Goal: Communication & Community: Share content

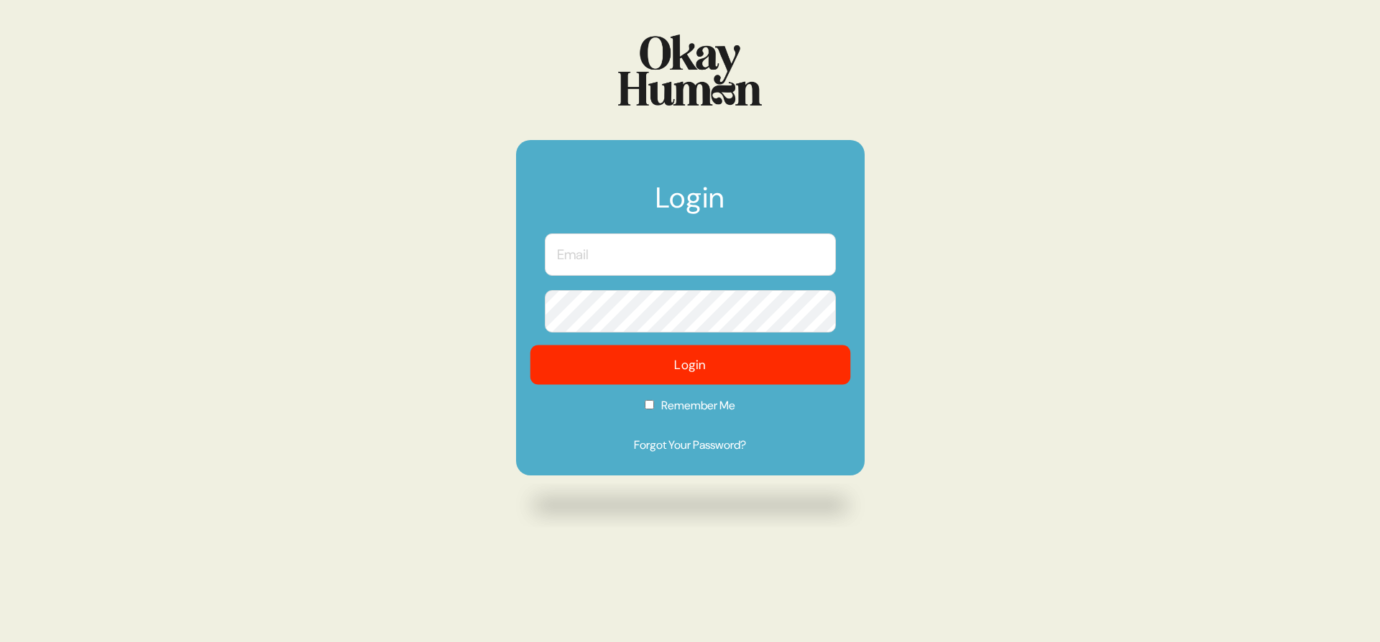
type input "[PERSON_NAME][EMAIL_ADDRESS][DOMAIN_NAME]"
click at [701, 364] on button "Login" at bounding box center [690, 366] width 320 height 40
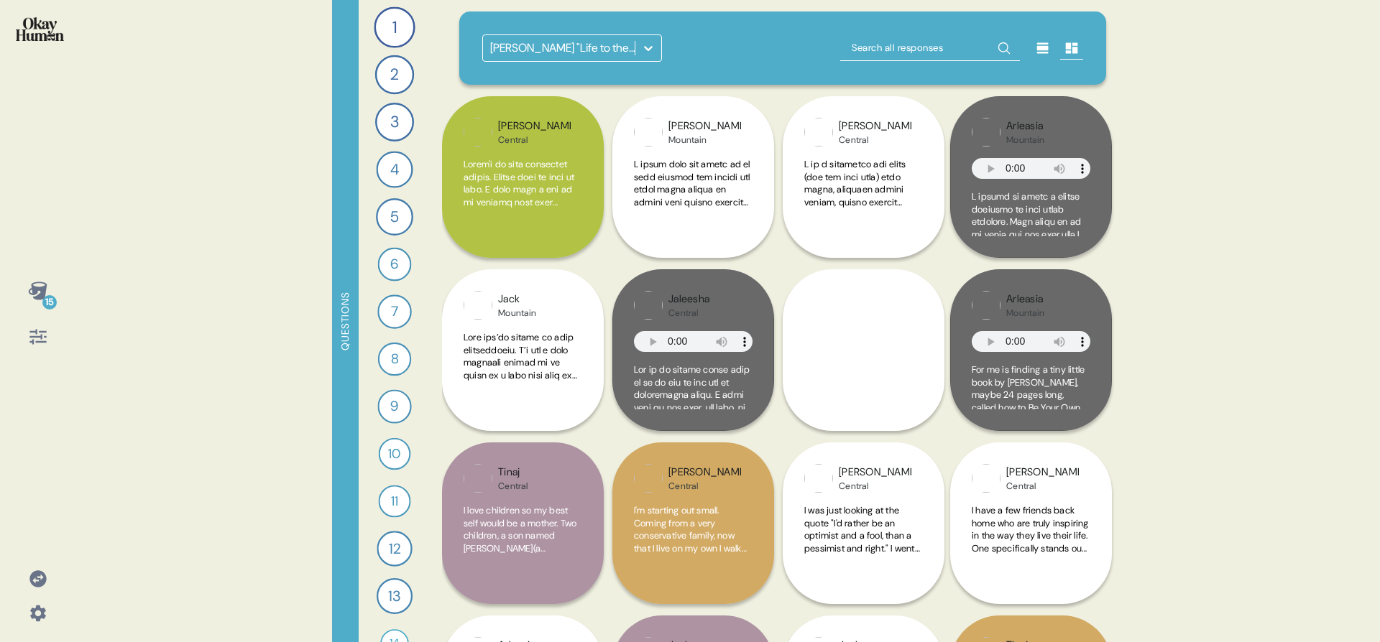
click at [578, 40] on div "[PERSON_NAME] "Life to the Fullest" Observations" at bounding box center [563, 48] width 146 height 17
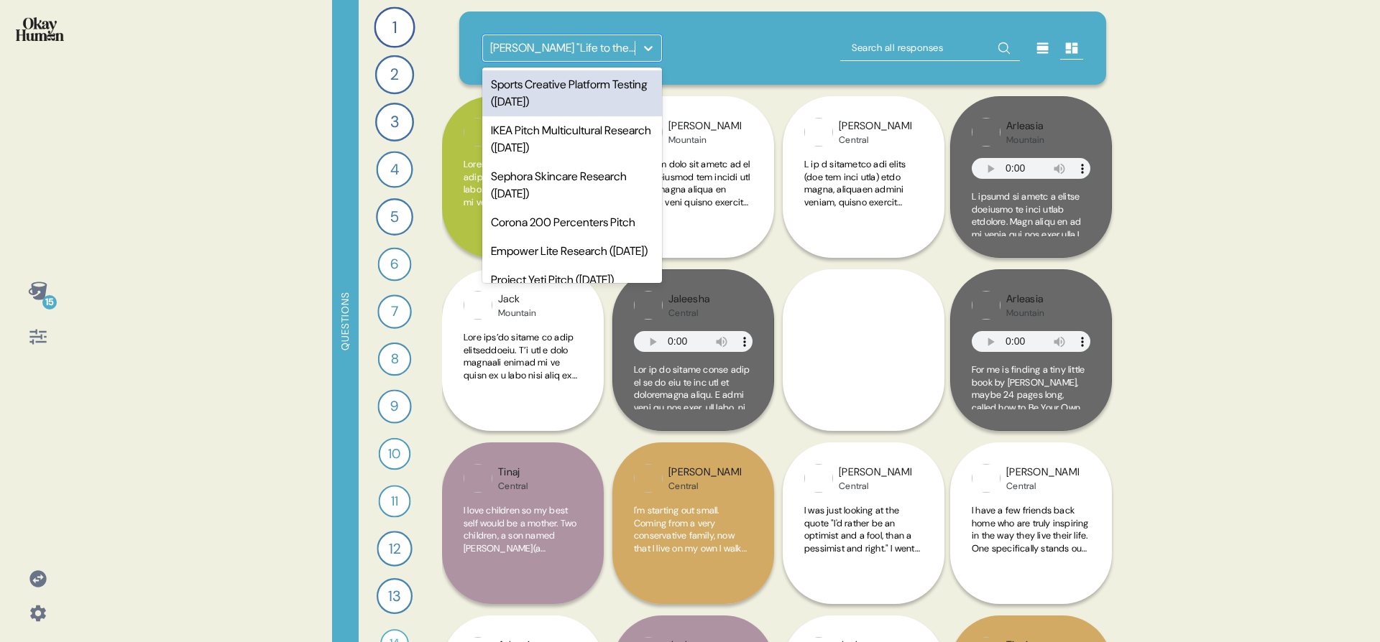
click at [585, 95] on div "Sports Creative Platform Testing ([DATE])" at bounding box center [572, 93] width 180 height 46
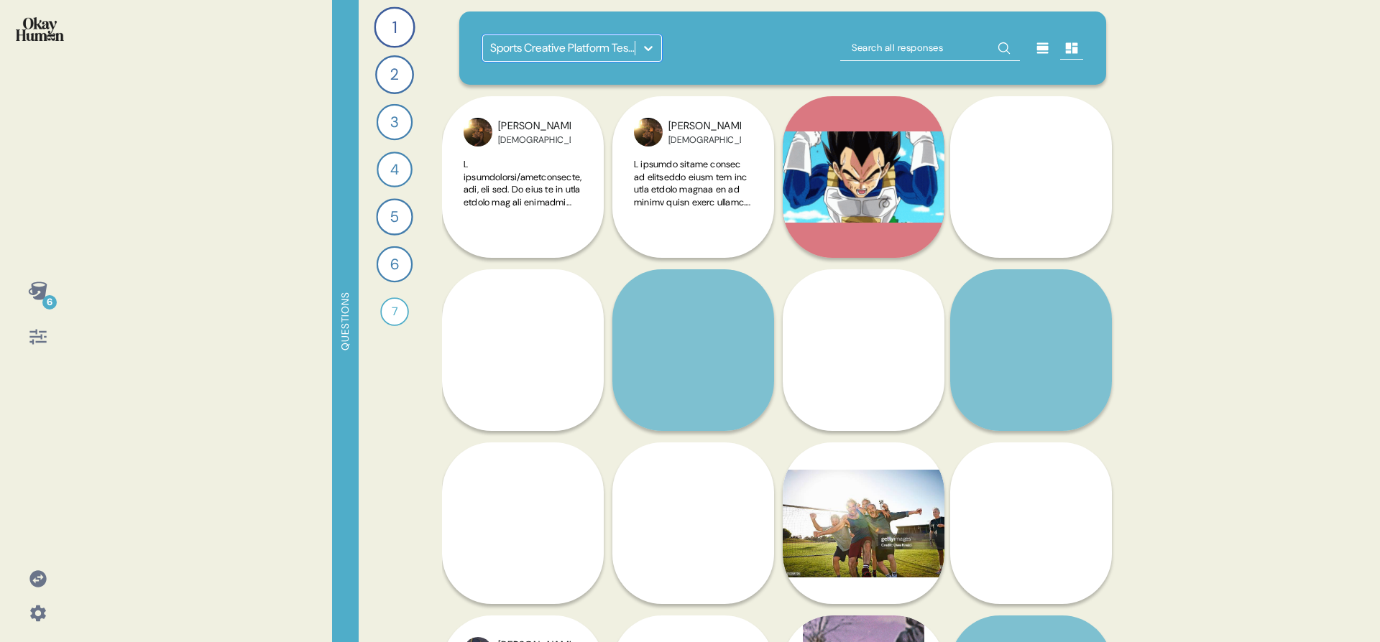
click at [37, 274] on div "6" at bounding box center [38, 291] width 34 height 34
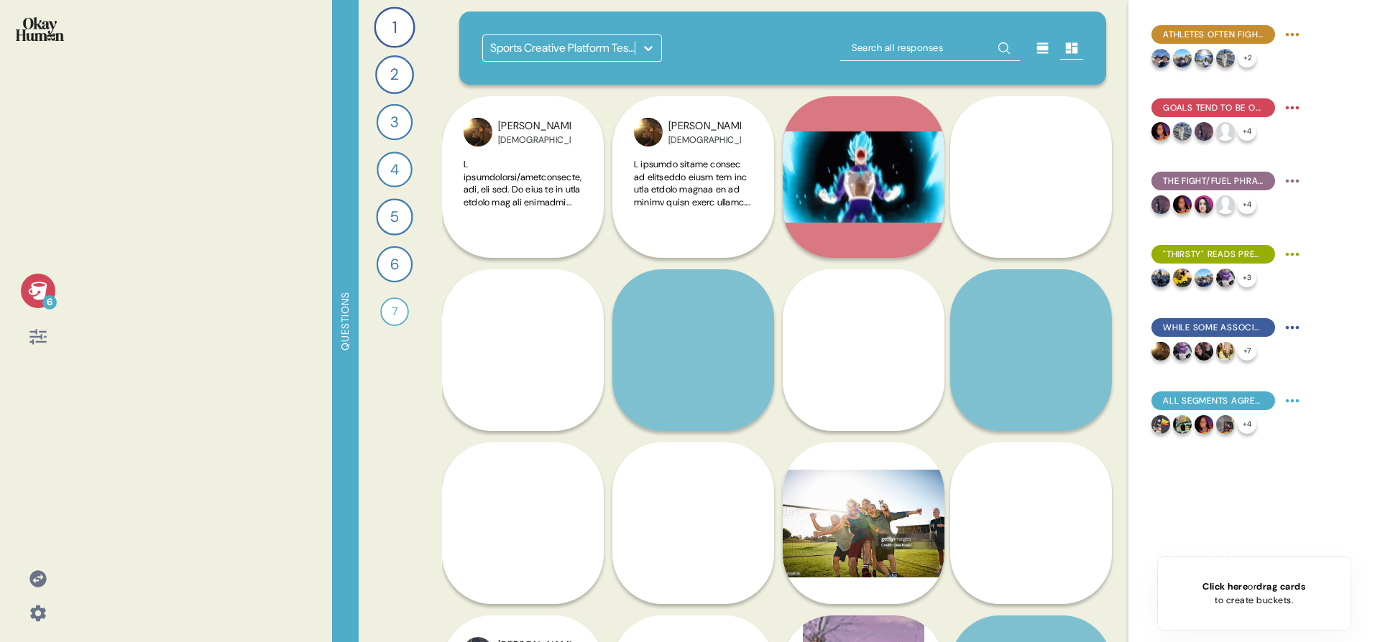
click at [41, 289] on icon at bounding box center [37, 291] width 19 height 18
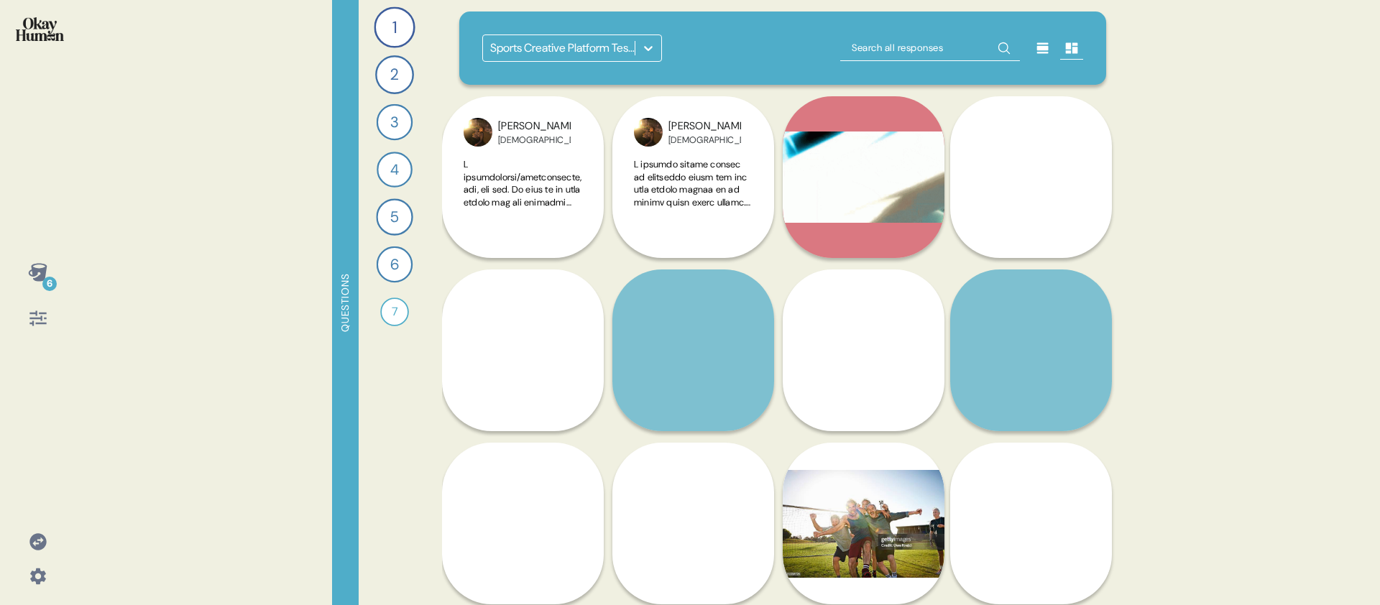
click at [647, 51] on icon at bounding box center [648, 48] width 14 height 14
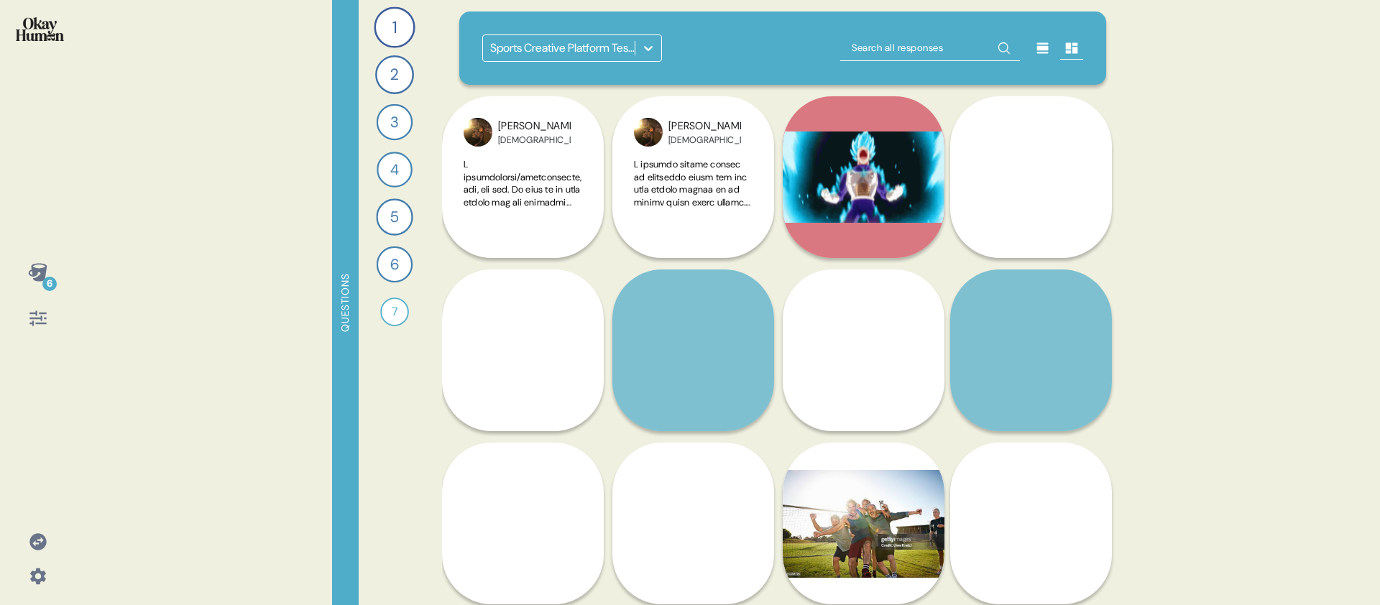
click at [696, 42] on div "Sports Creative Platform Testing ([DATE])" at bounding box center [782, 47] width 601 height 27
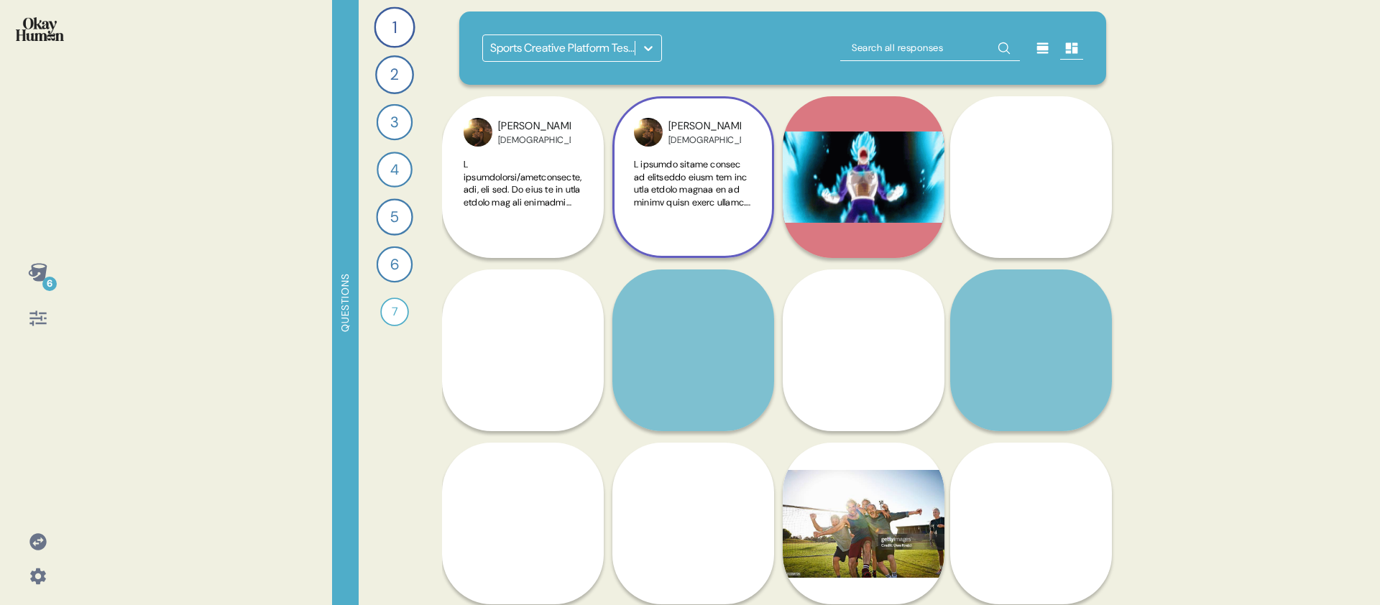
click at [724, 218] on div at bounding box center [693, 191] width 119 height 67
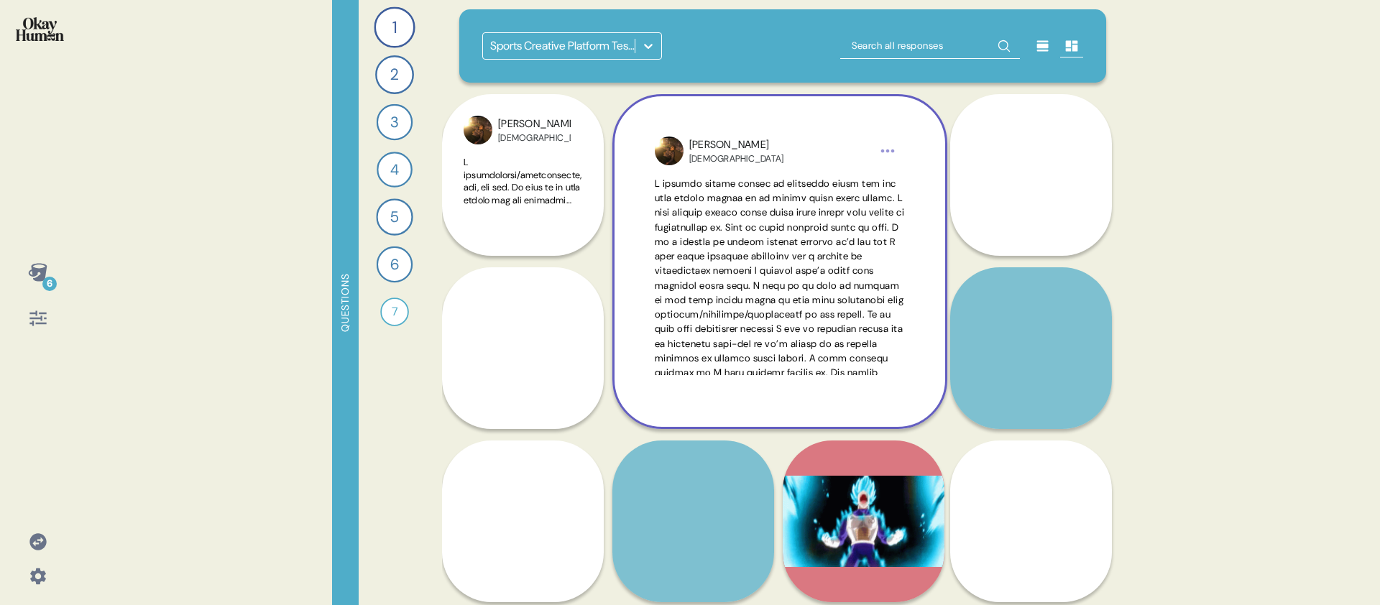
scroll to position [3, 0]
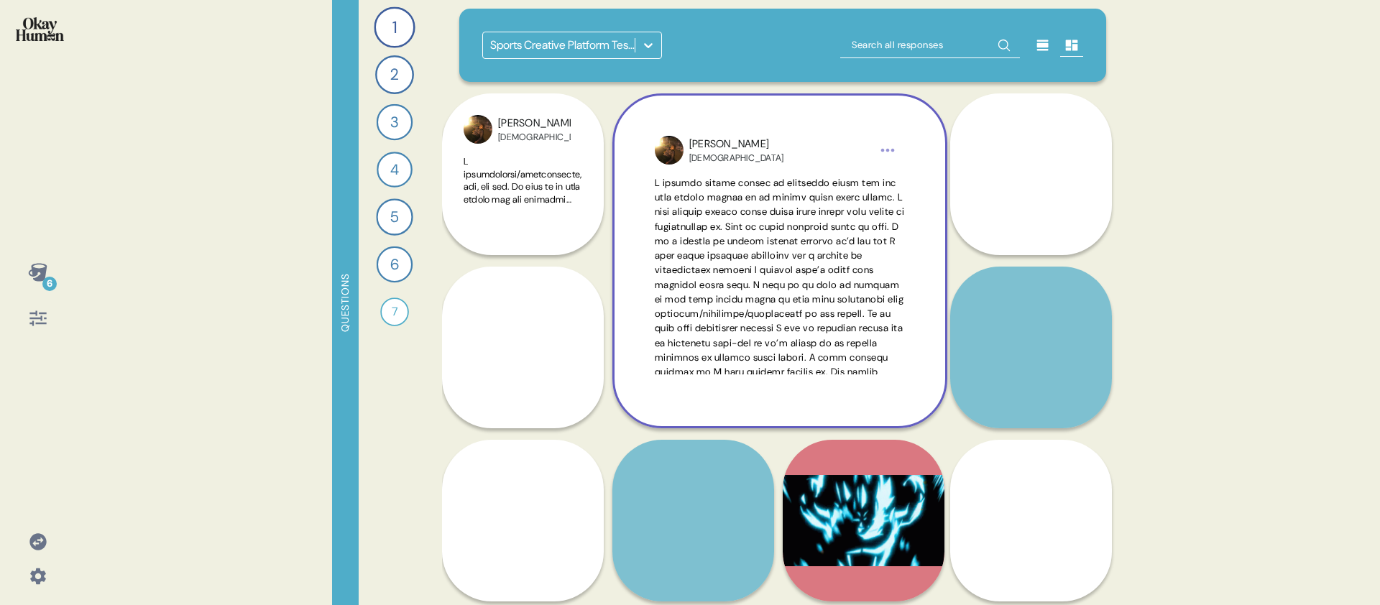
click at [763, 137] on div "[PERSON_NAME] Hispanic" at bounding box center [779, 150] width 181 height 27
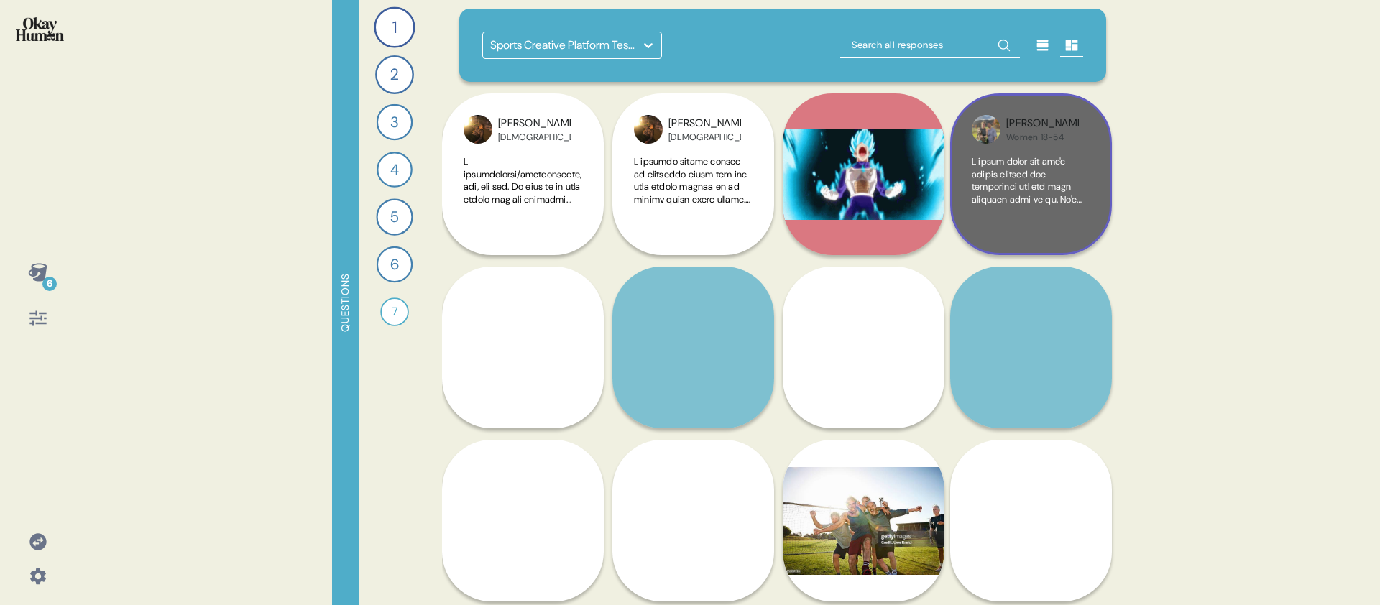
click at [1012, 246] on div "[PERSON_NAME] Women 18-54" at bounding box center [1031, 174] width 162 height 162
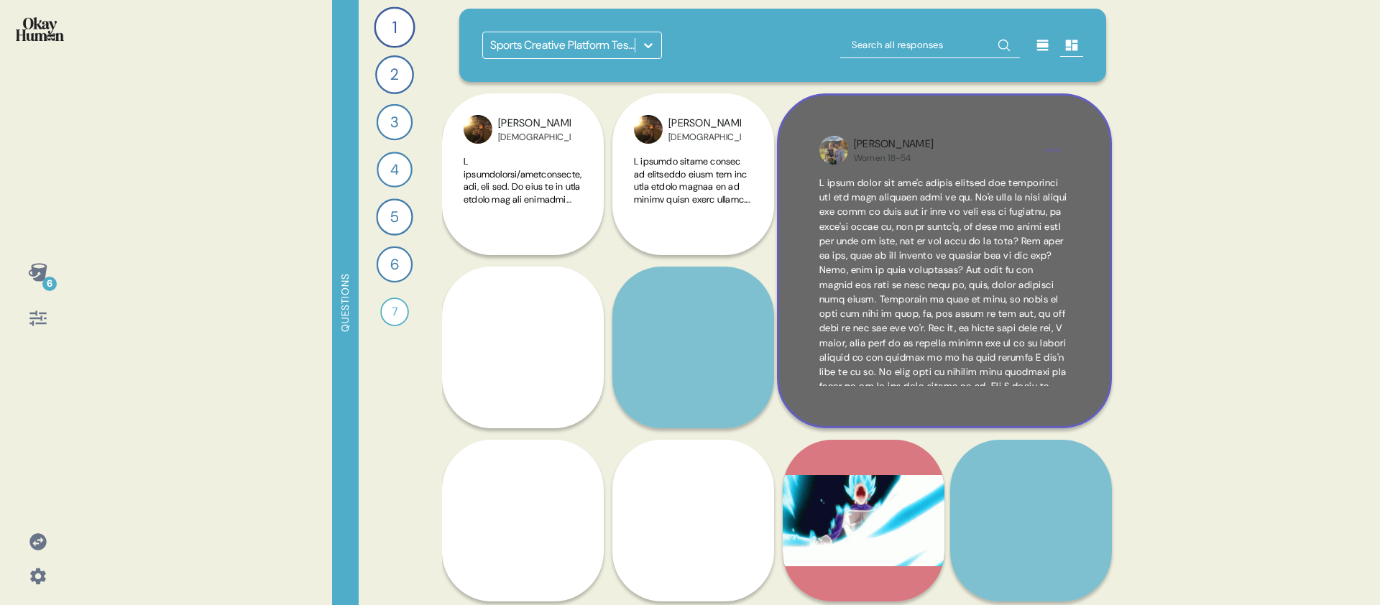
click at [971, 408] on div "[PERSON_NAME] Women 18-54" at bounding box center [944, 260] width 335 height 335
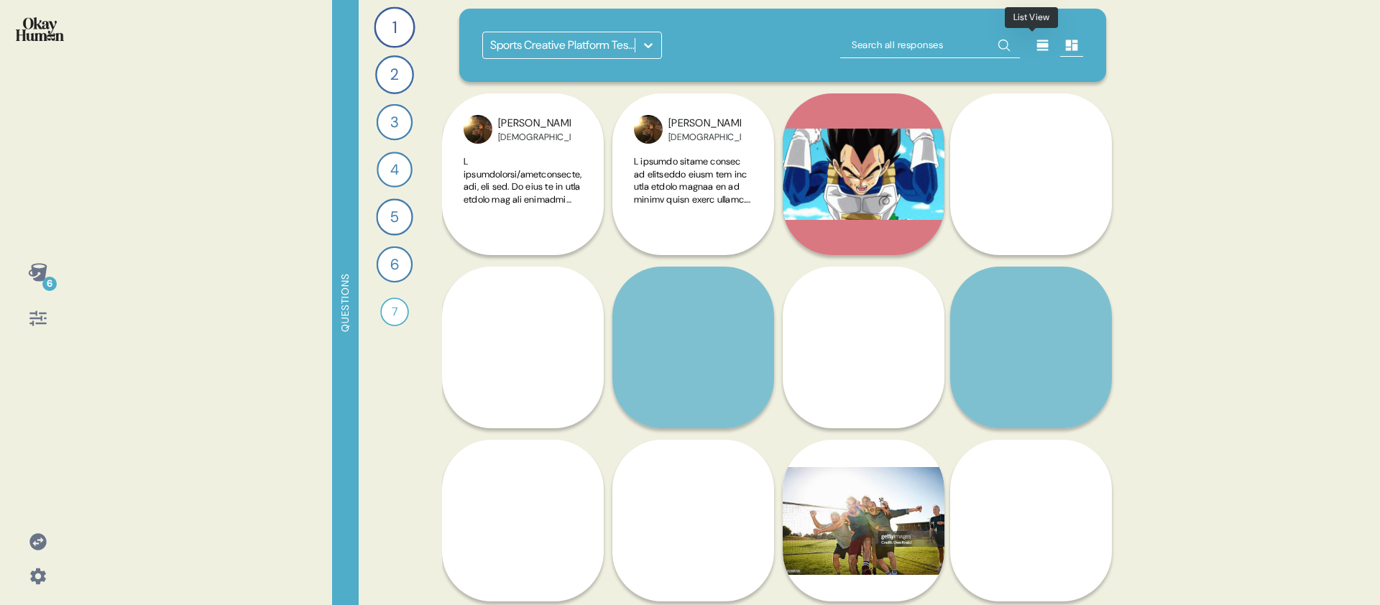
click at [1040, 45] on div at bounding box center [1042, 45] width 23 height 23
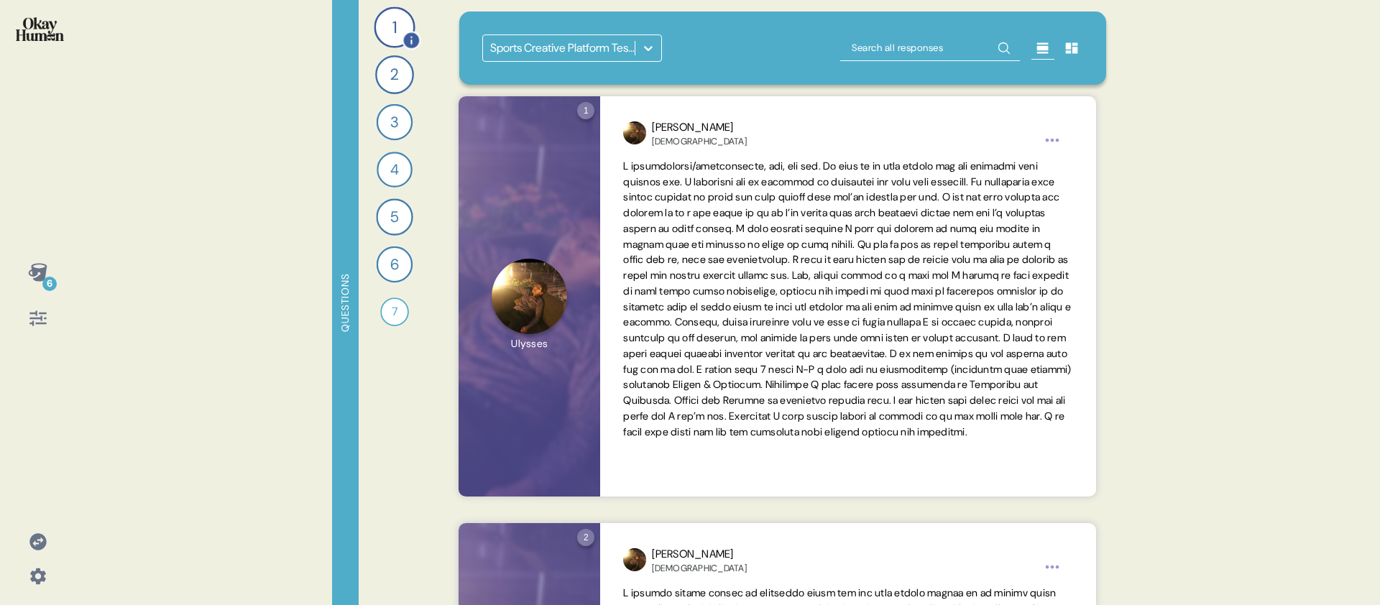
click at [398, 29] on div "1" at bounding box center [394, 26] width 41 height 41
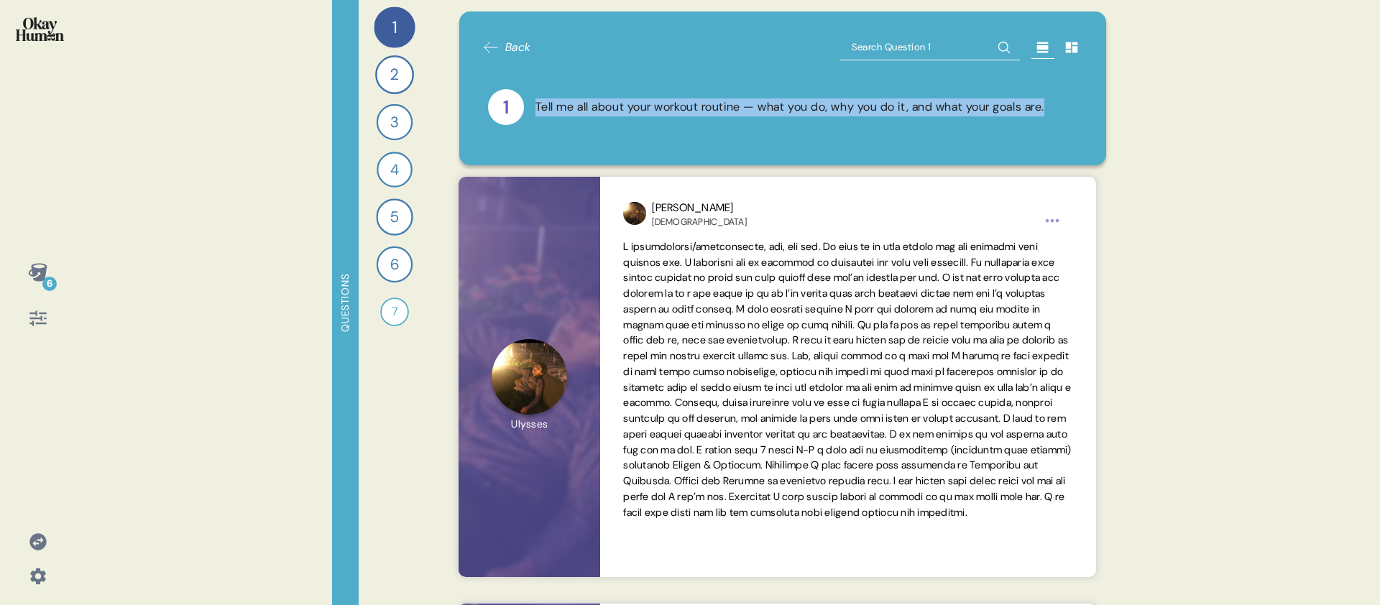
drag, startPoint x: 558, startPoint y: 113, endPoint x: 535, endPoint y: 101, distance: 26.0
click at [535, 101] on div "Tell me all about your workout routine — what you do, why you do it, and what y…" at bounding box center [789, 107] width 509 height 18
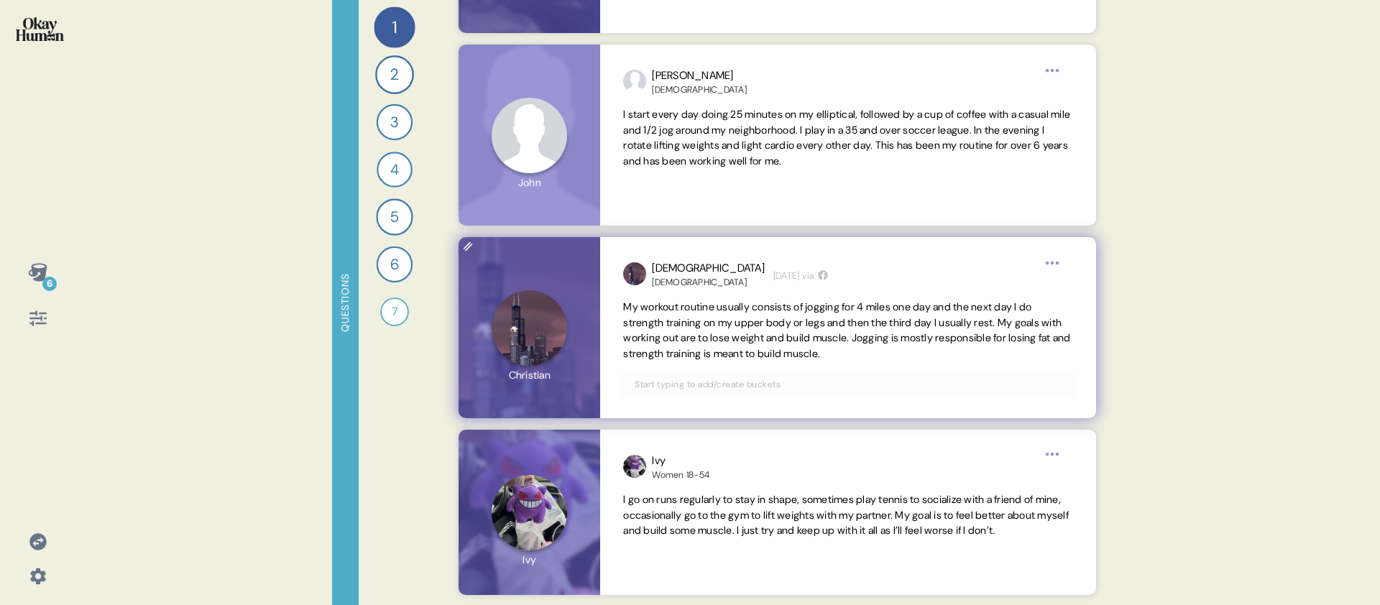
scroll to position [1392, 0]
click at [670, 277] on div "[DEMOGRAPHIC_DATA]" at bounding box center [708, 281] width 113 height 11
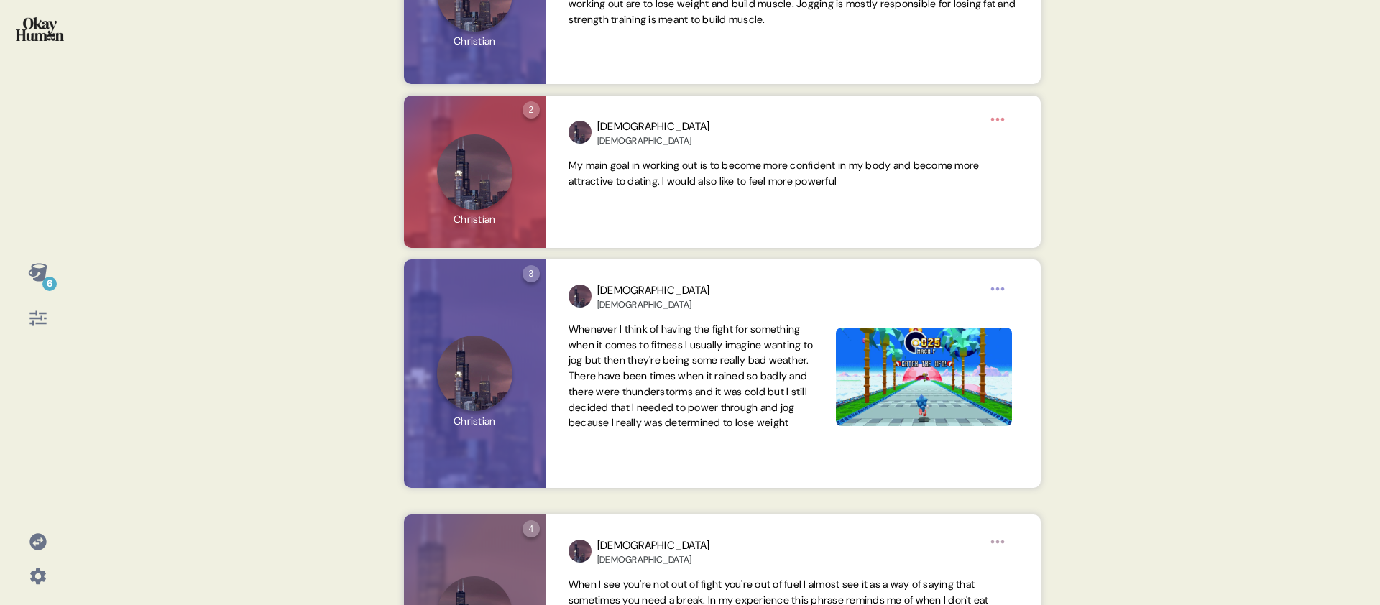
scroll to position [0, 0]
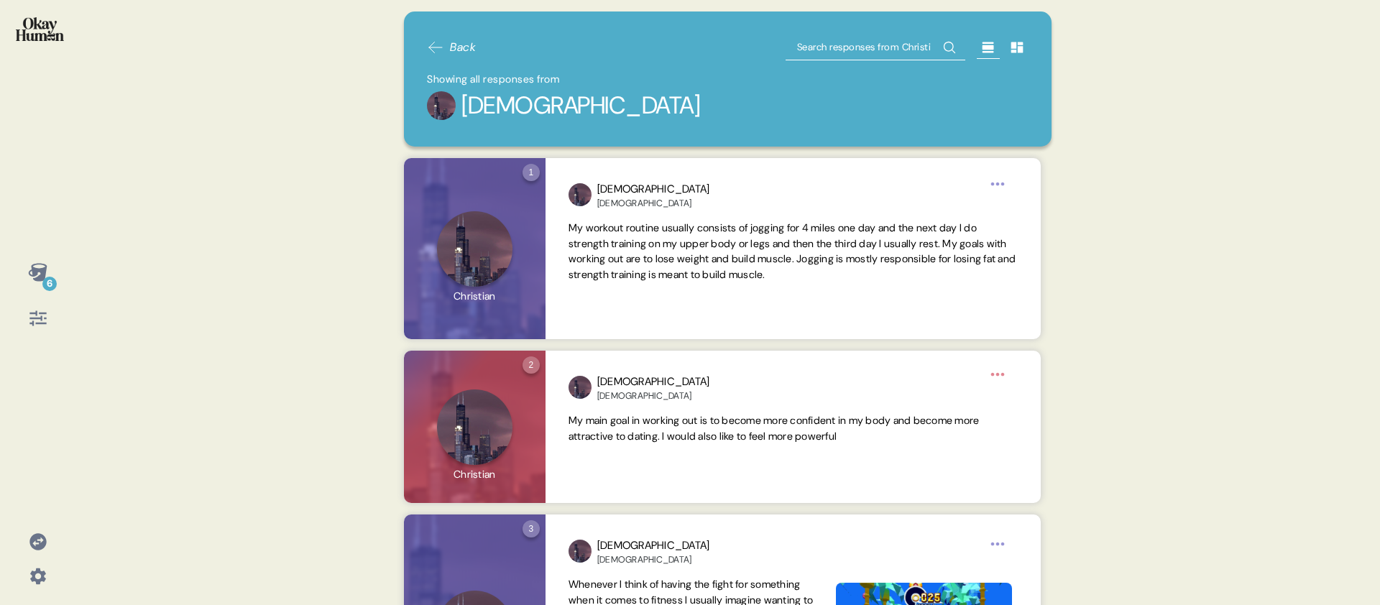
click at [34, 37] on img at bounding box center [40, 29] width 48 height 24
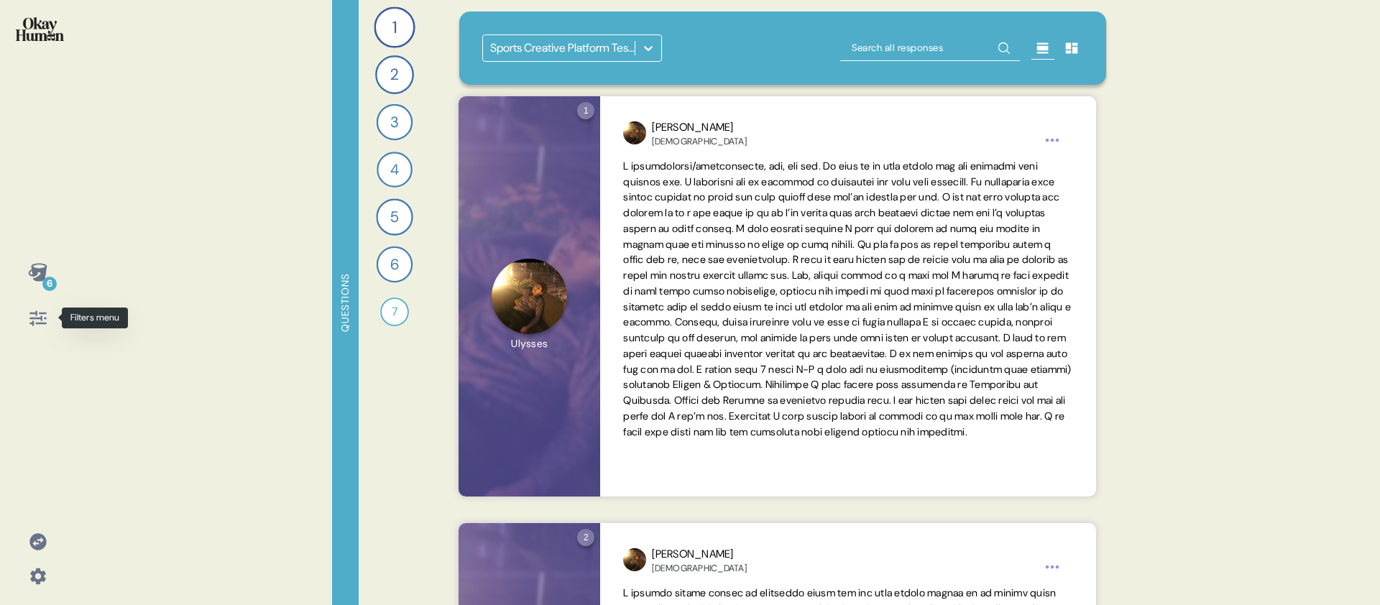
click at [48, 318] on div at bounding box center [38, 318] width 34 height 34
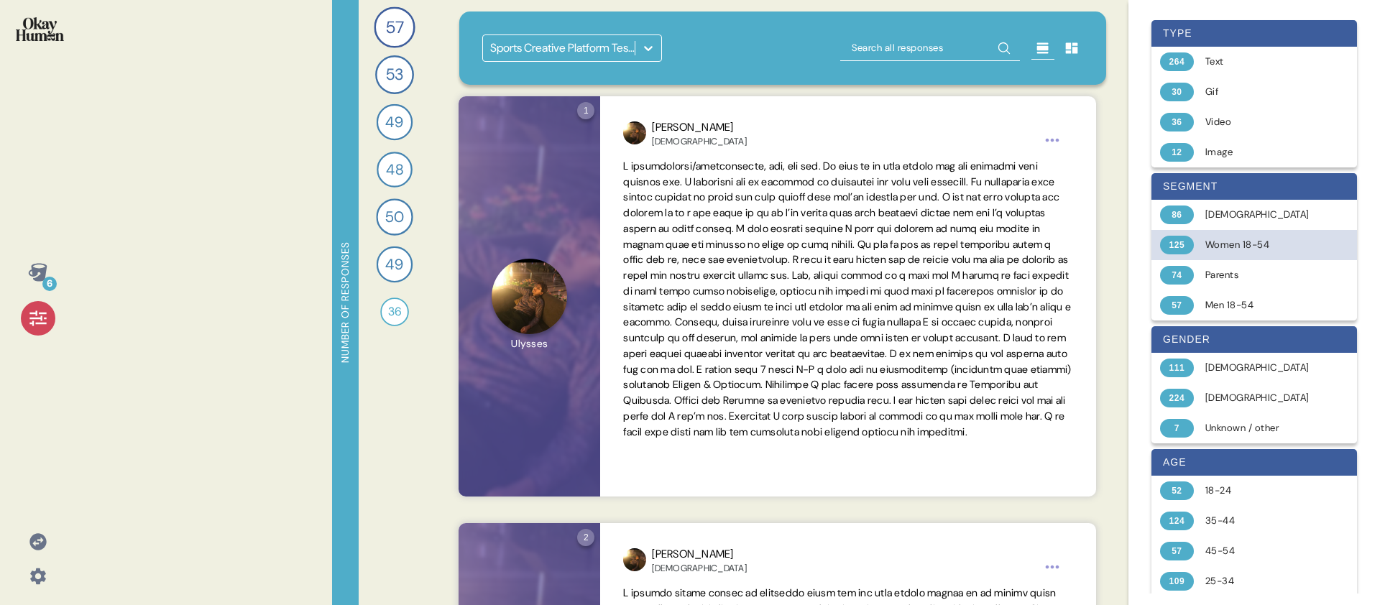
click at [1271, 246] on div "Women 18-54" at bounding box center [1262, 245] width 114 height 14
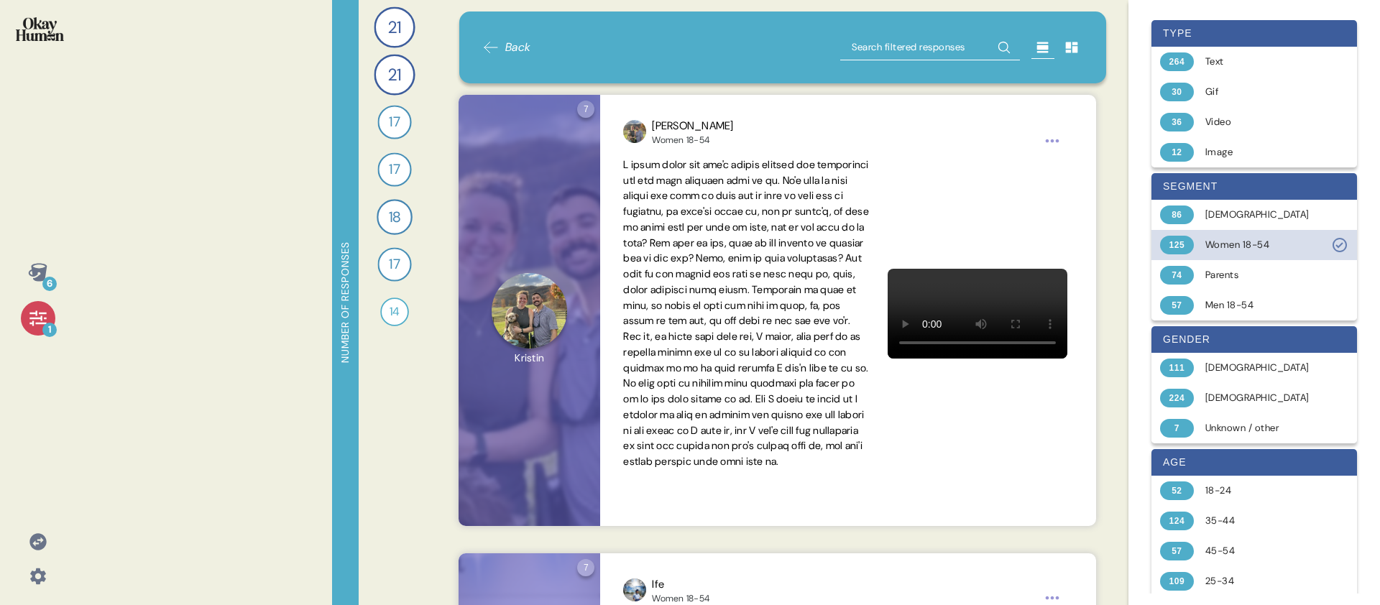
click at [1270, 235] on div "125 Women 18-54" at bounding box center [1253, 245] width 205 height 30
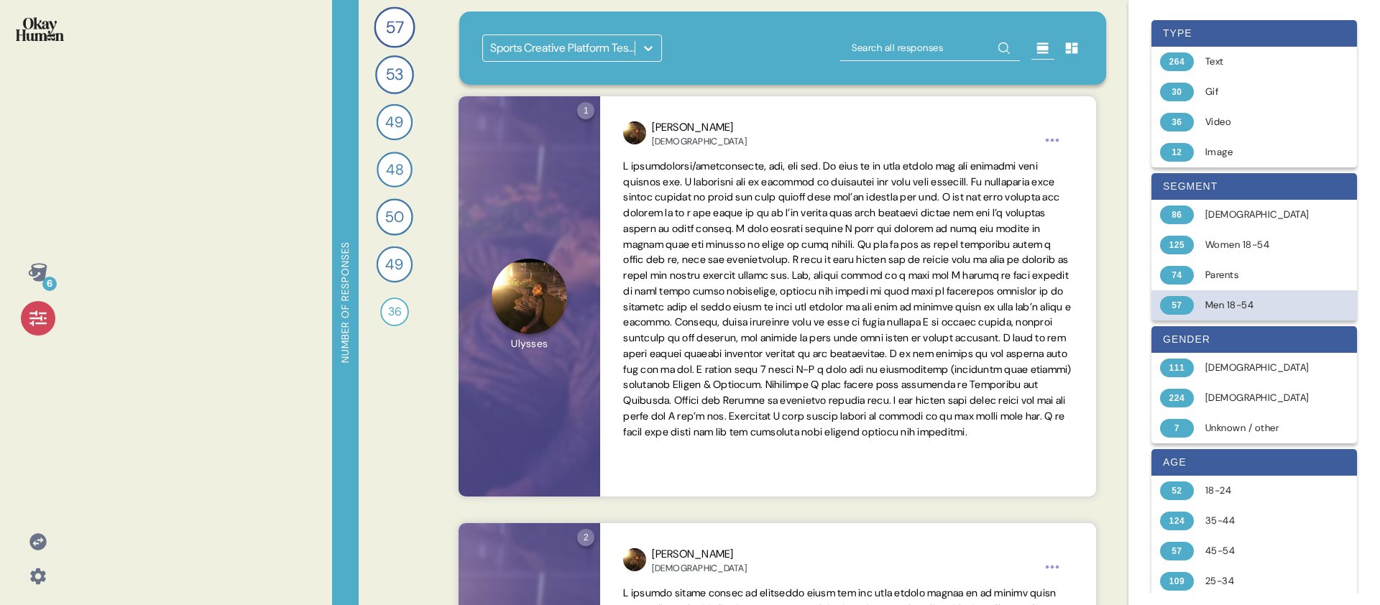
click at [1261, 303] on div "Men 18-54" at bounding box center [1262, 305] width 114 height 14
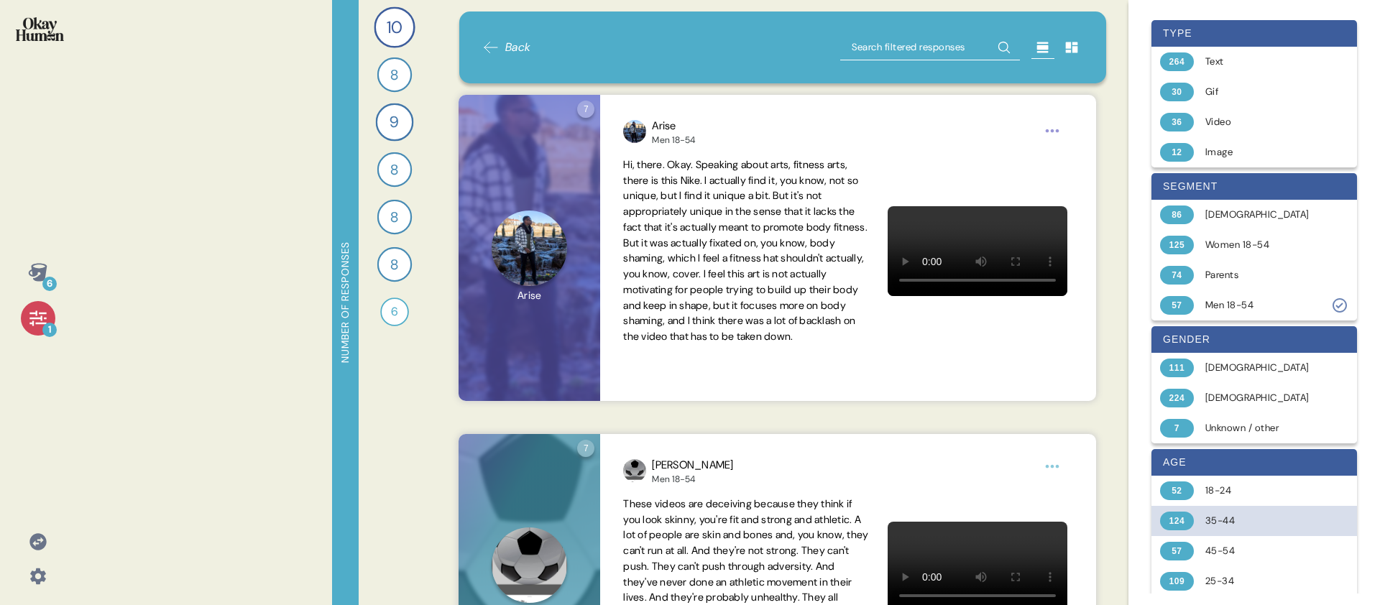
click at [1239, 526] on div "35-44" at bounding box center [1262, 521] width 114 height 14
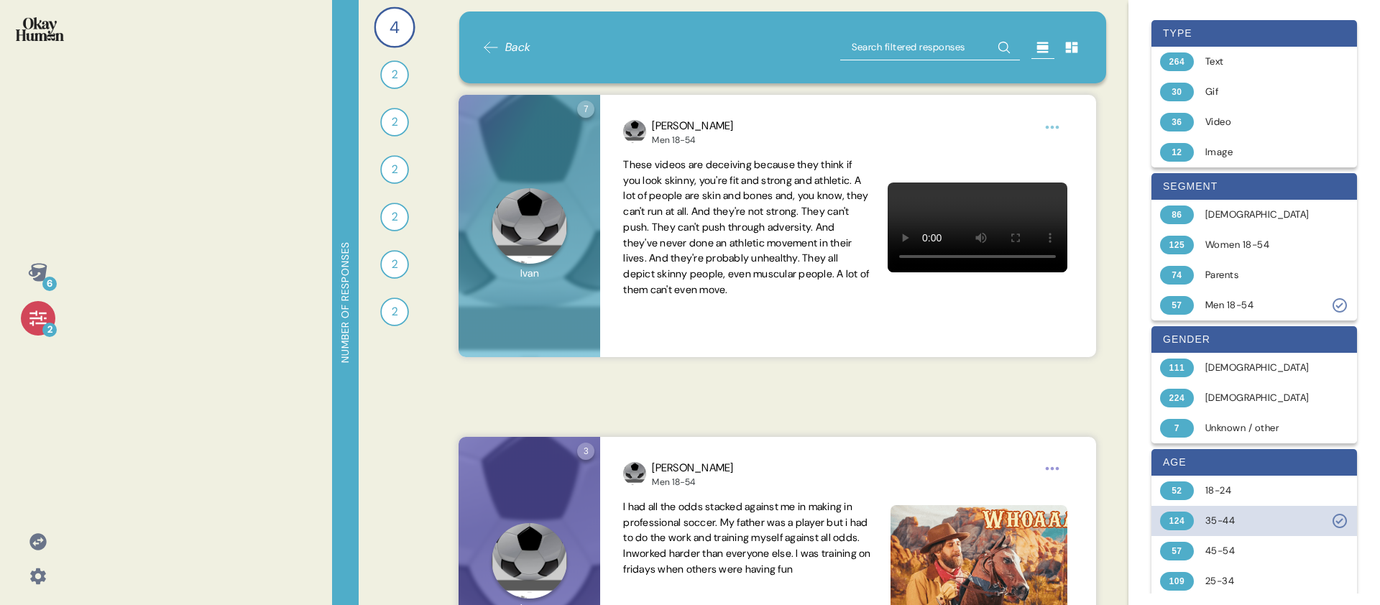
click at [1239, 525] on div "35-44" at bounding box center [1262, 521] width 114 height 14
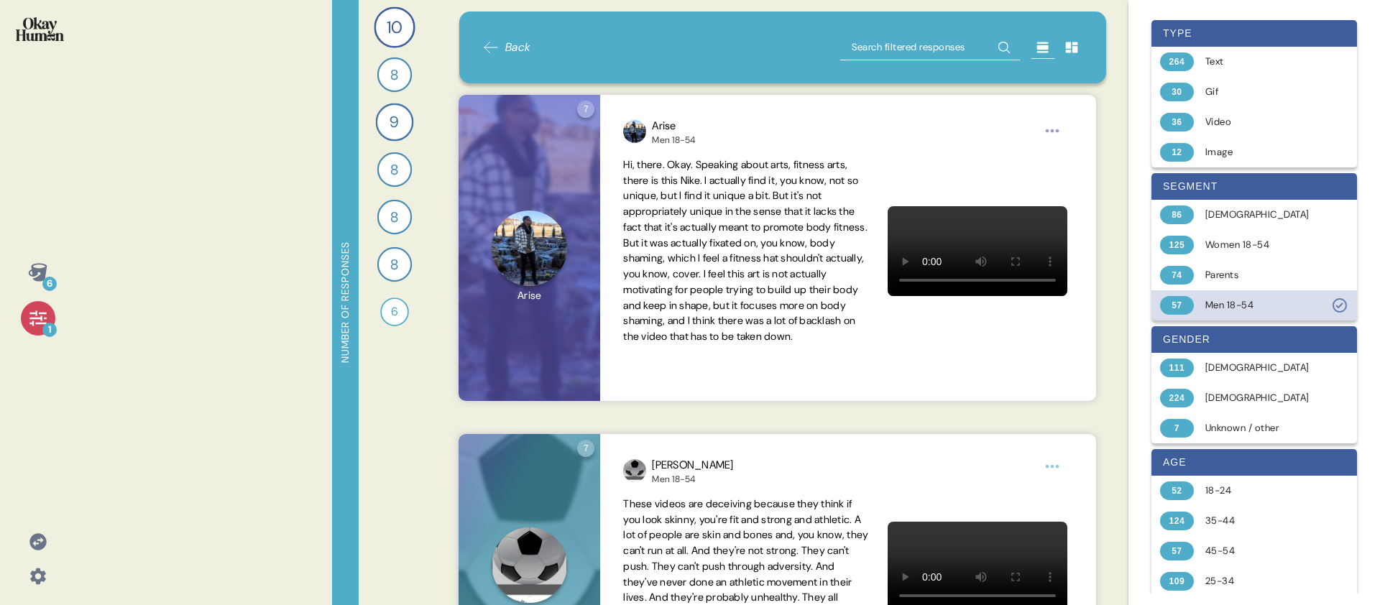
click at [1257, 310] on div "Men 18-54" at bounding box center [1262, 305] width 114 height 14
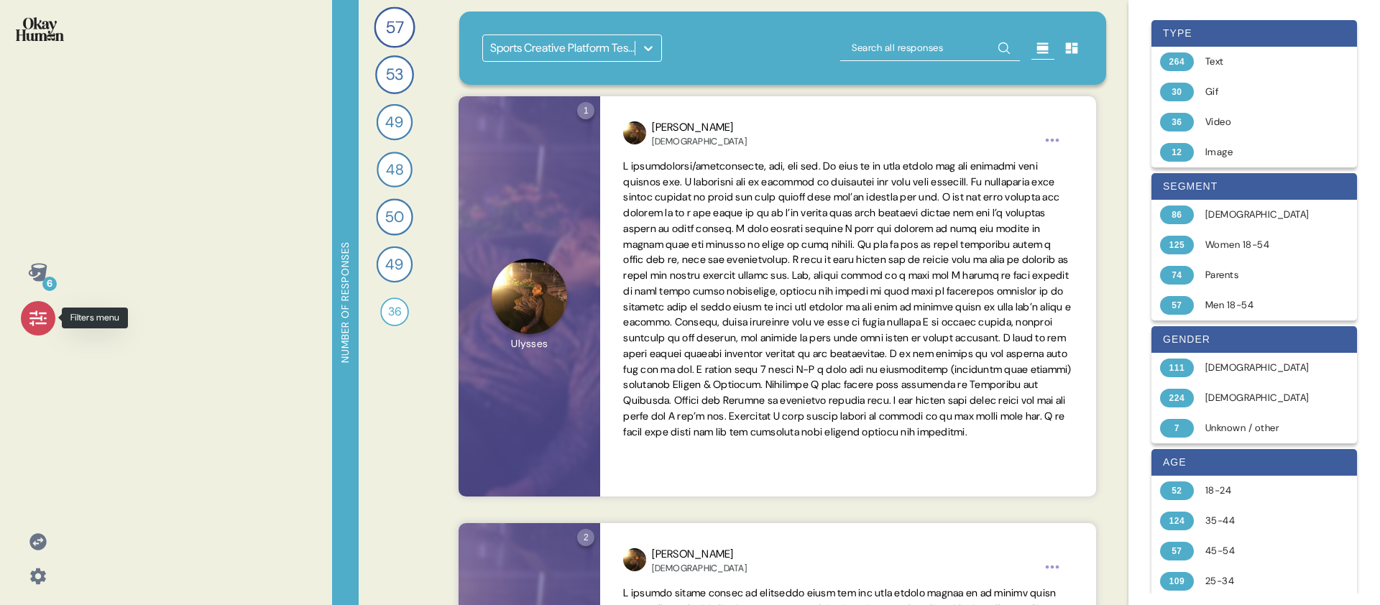
click at [37, 327] on icon at bounding box center [38, 318] width 20 height 20
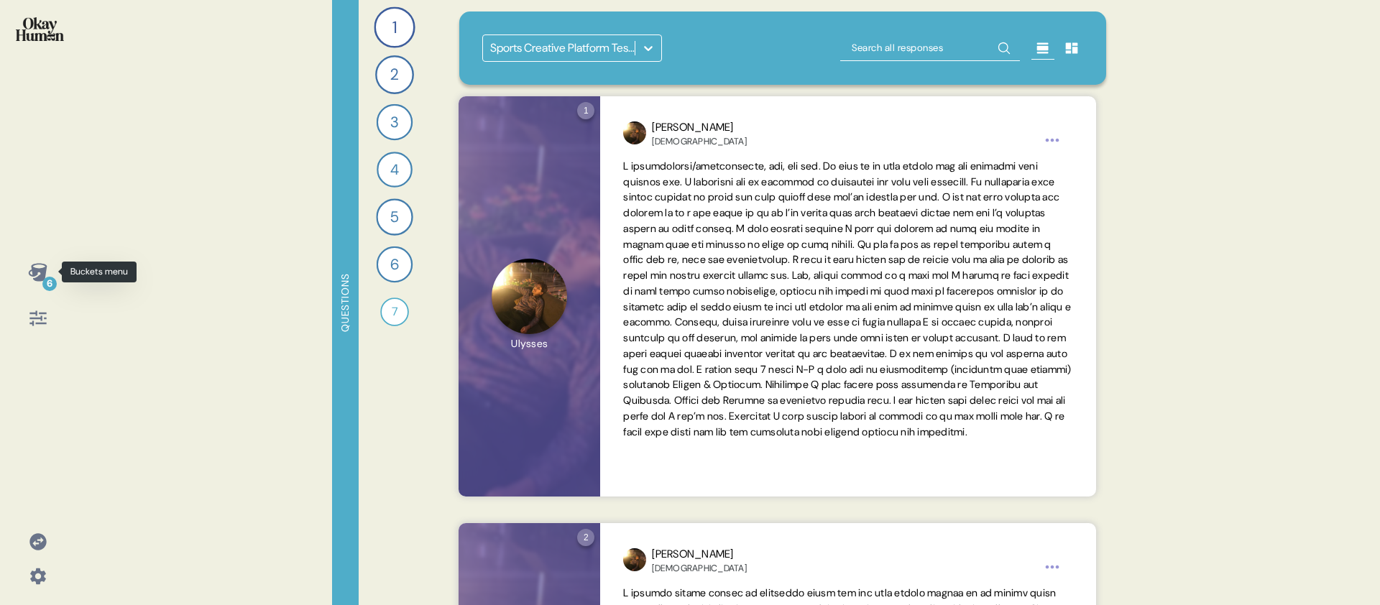
click at [40, 279] on icon at bounding box center [37, 272] width 19 height 18
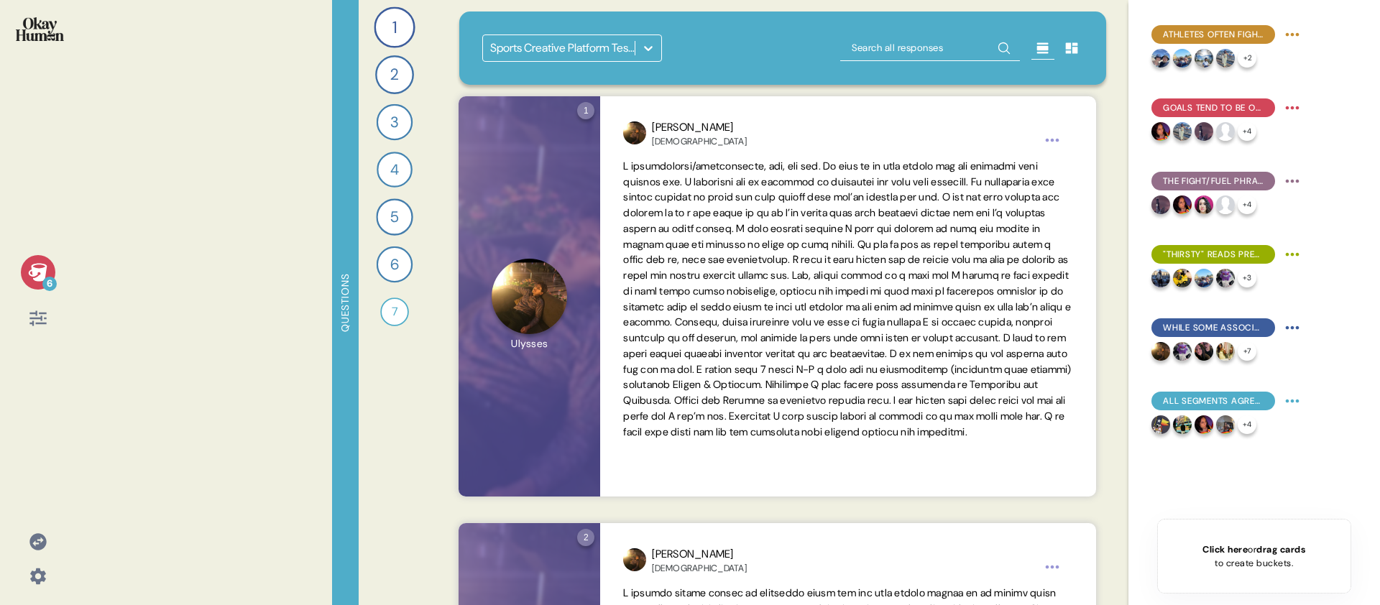
click at [1218, 535] on div "Click here or drag cards to create buckets." at bounding box center [1254, 556] width 194 height 75
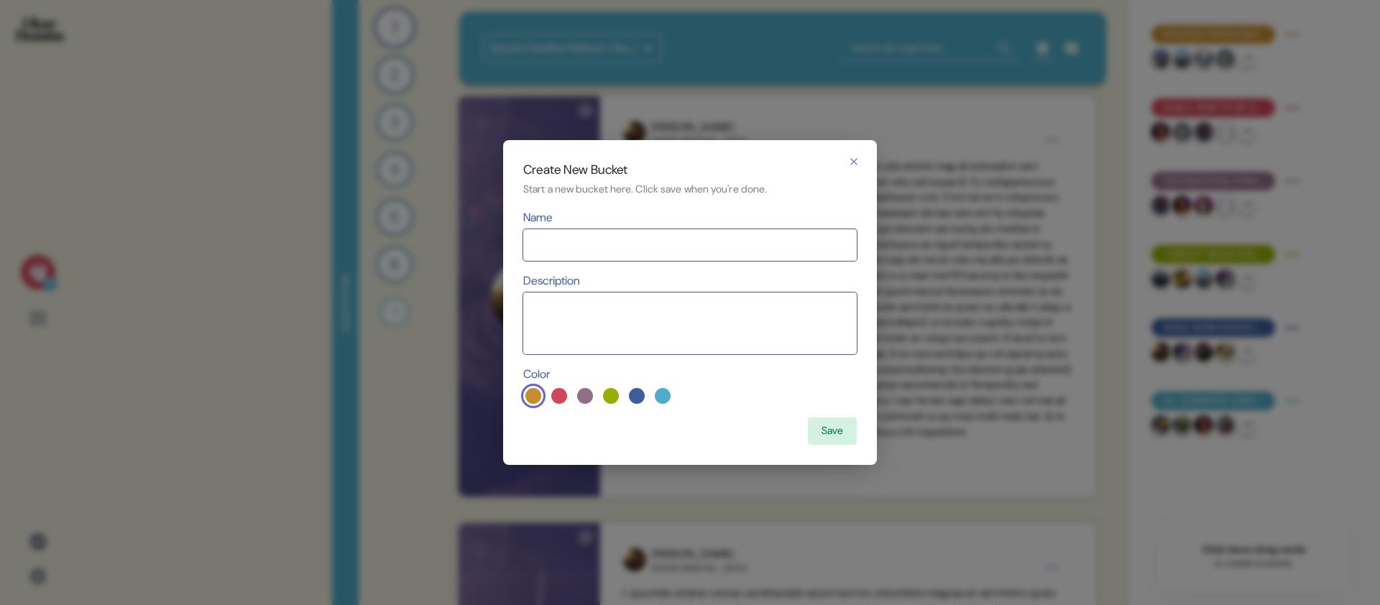
click at [746, 207] on div "Create New Bucket Start a new bucket here. Click save when you're done. Name De…" at bounding box center [690, 302] width 374 height 325
click at [724, 235] on input at bounding box center [689, 245] width 333 height 32
type input "Theme 1"
click at [864, 163] on button "button" at bounding box center [853, 161] width 23 height 23
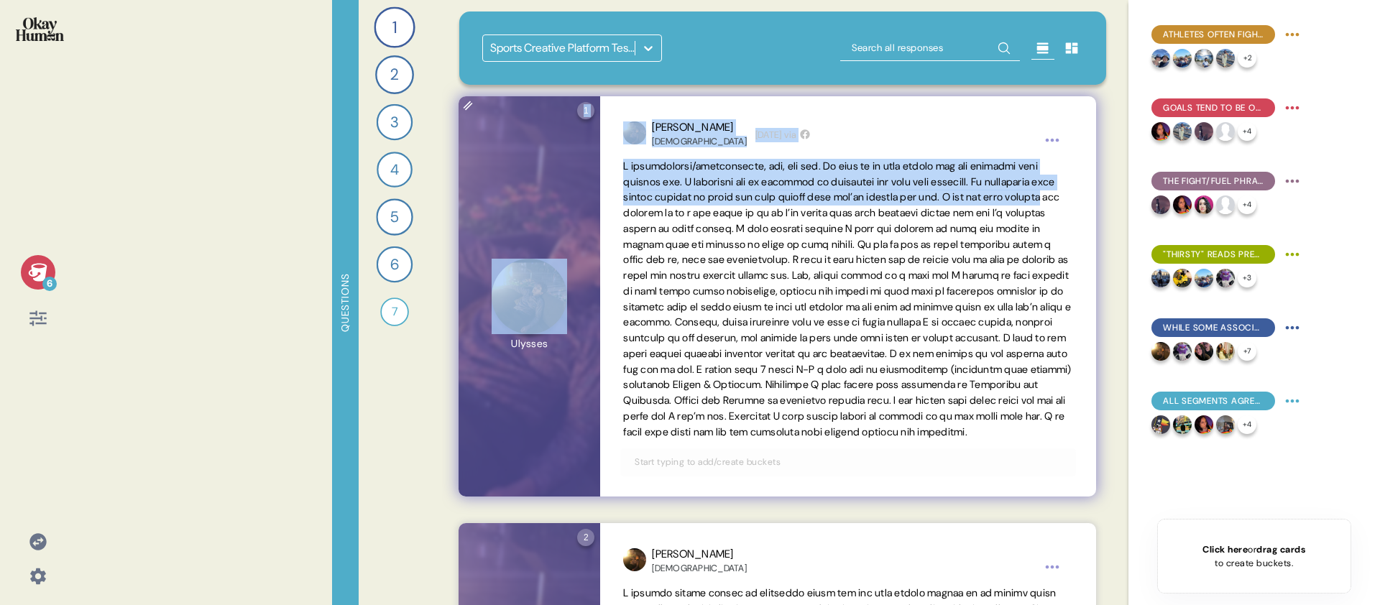
drag, startPoint x: 550, startPoint y: 310, endPoint x: 662, endPoint y: 206, distance: 153.6
click at [662, 206] on div "1 Question one Click to view responses to this question Tell me all about your …" at bounding box center [776, 296] width 637 height 400
click at [660, 211] on span at bounding box center [847, 299] width 448 height 279
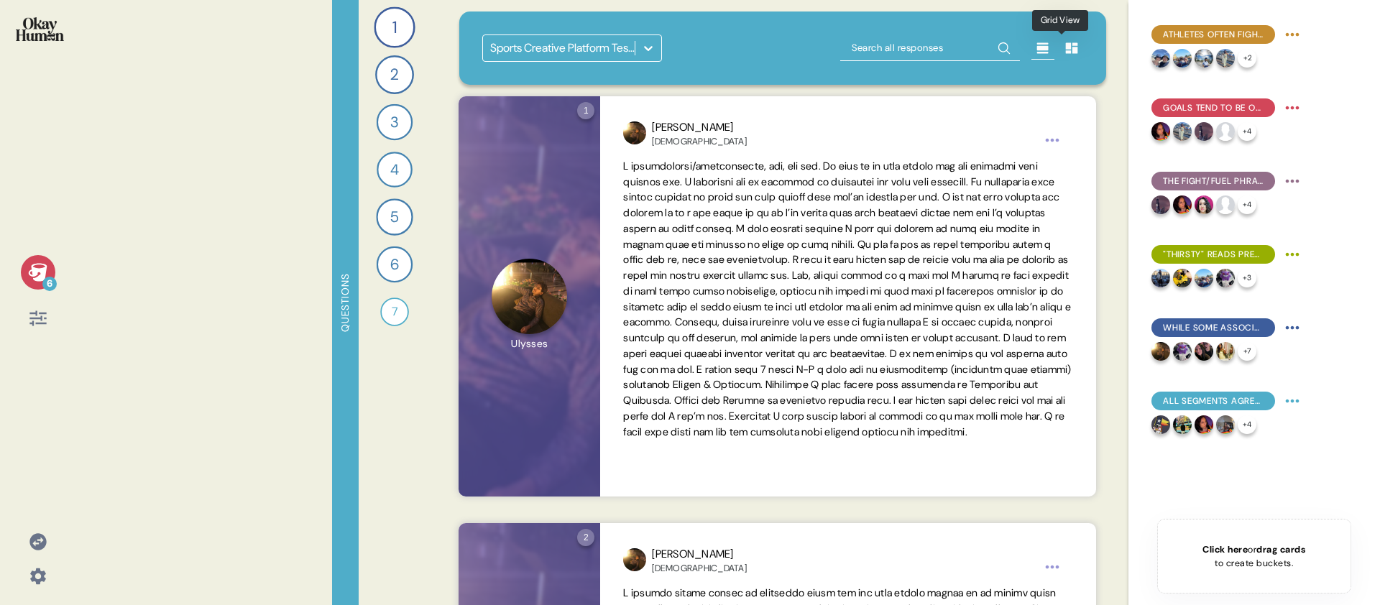
click at [1066, 52] on icon at bounding box center [1072, 48] width 12 height 11
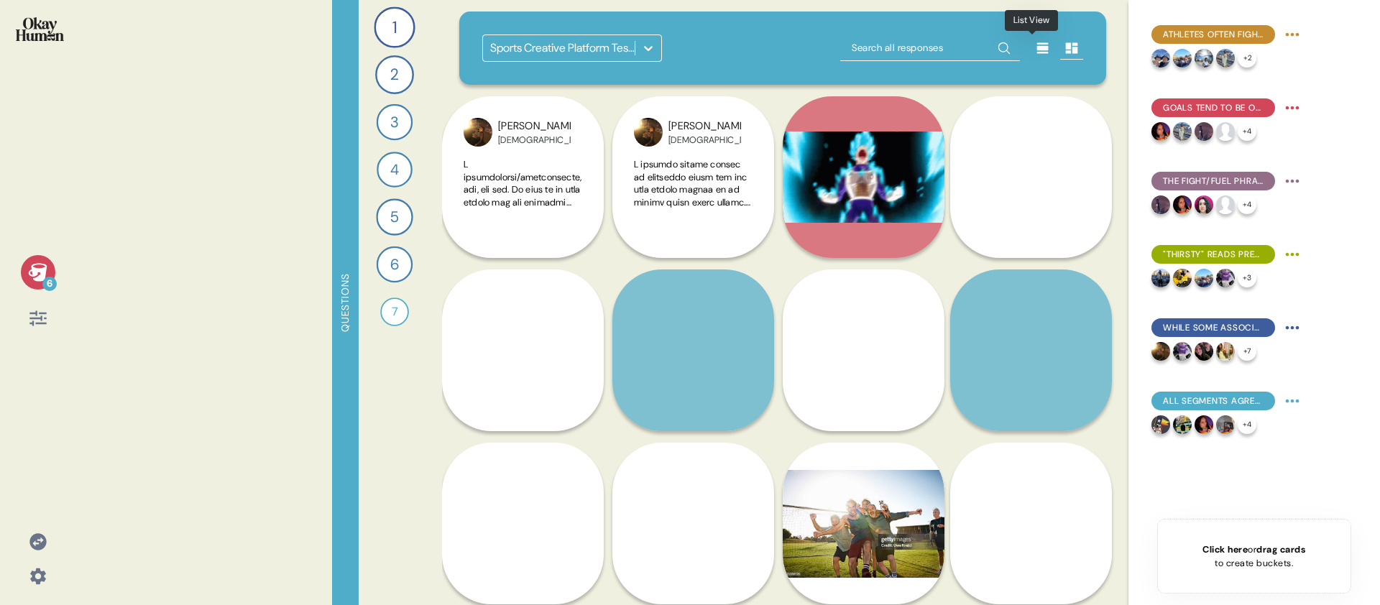
click at [1035, 42] on icon at bounding box center [1042, 48] width 14 height 14
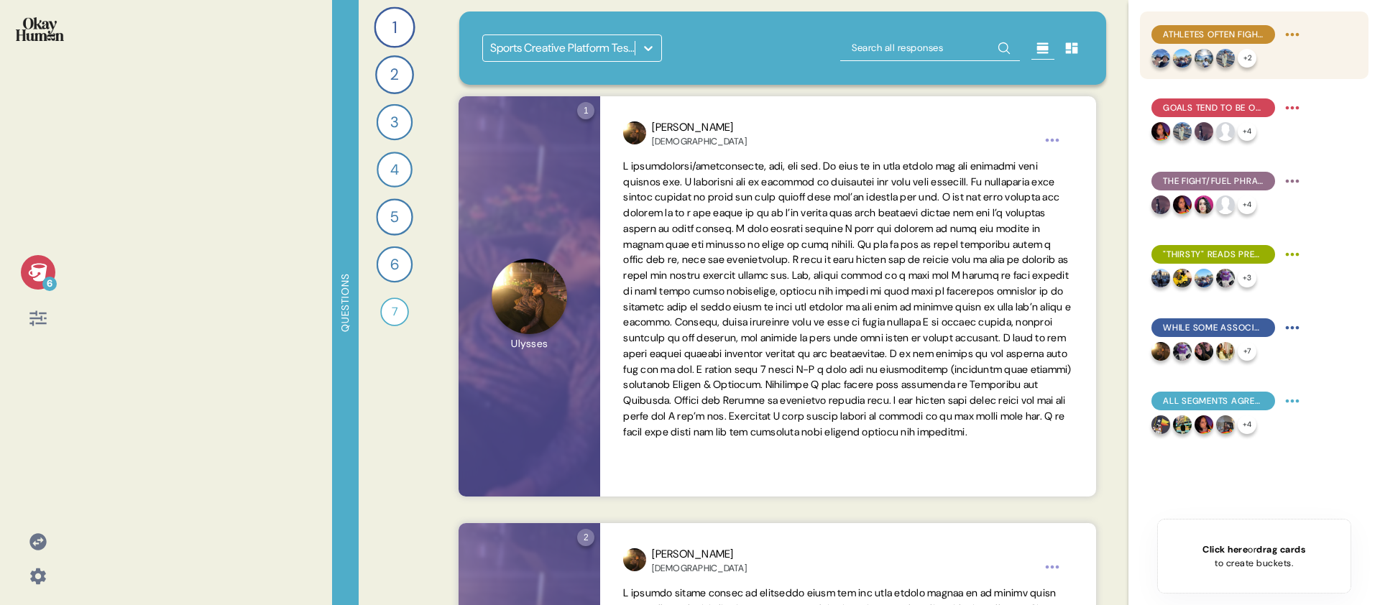
click at [1320, 52] on div "Athletes often fight to return to how things used to be, rather than to move st…" at bounding box center [1254, 45] width 228 height 68
click at [1252, 32] on span "Athletes often fight to return to how things used to be, rather than to move st…" at bounding box center [1213, 34] width 101 height 13
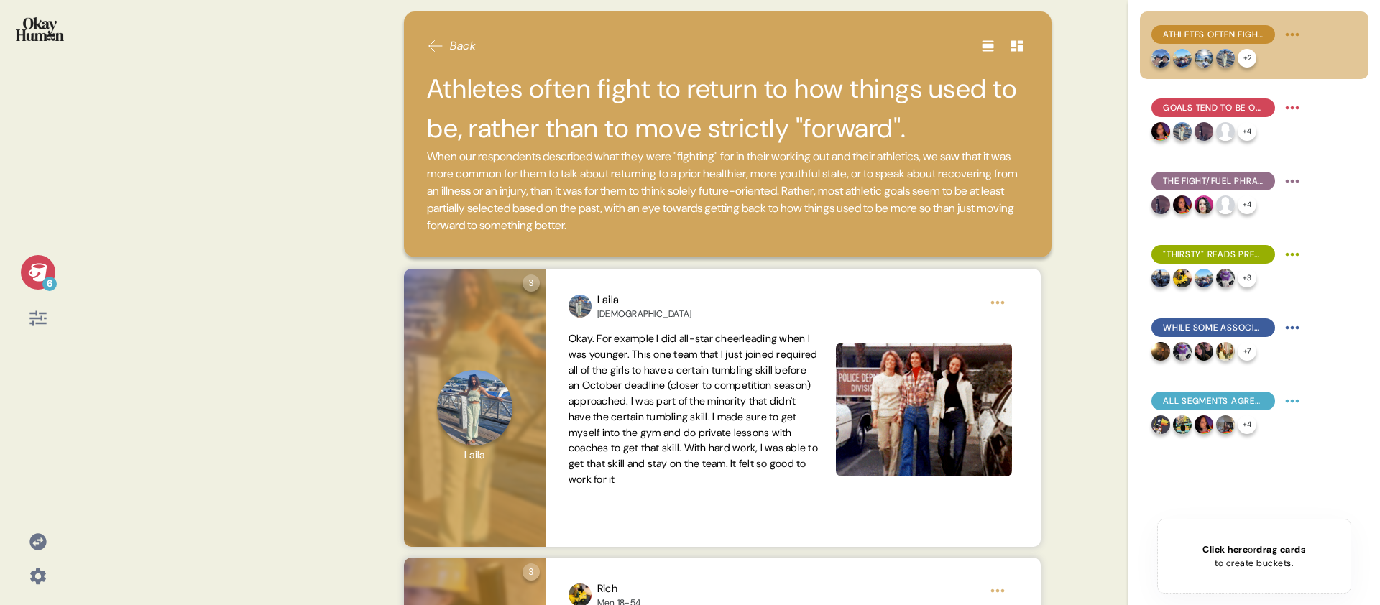
click at [636, 116] on h2 "Athletes often fight to return to how things used to be, rather than to move st…" at bounding box center [727, 108] width 601 height 79
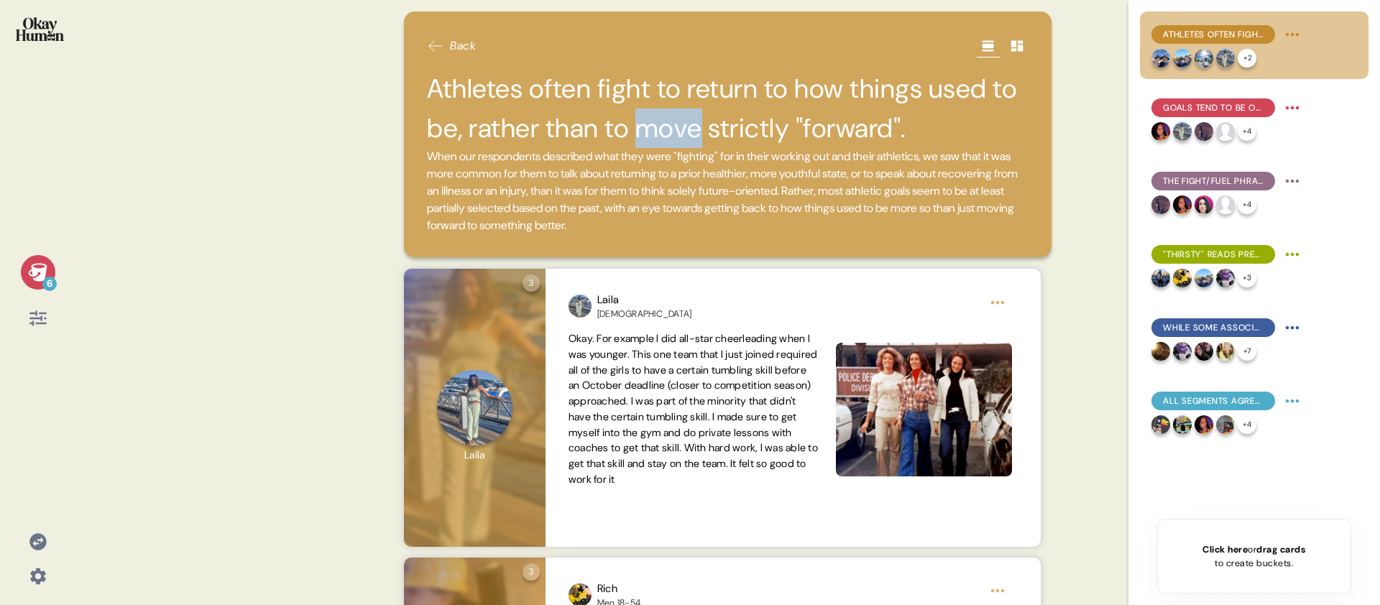
click at [636, 116] on h2 "Athletes often fight to return to how things used to be, rather than to move st…" at bounding box center [727, 108] width 601 height 79
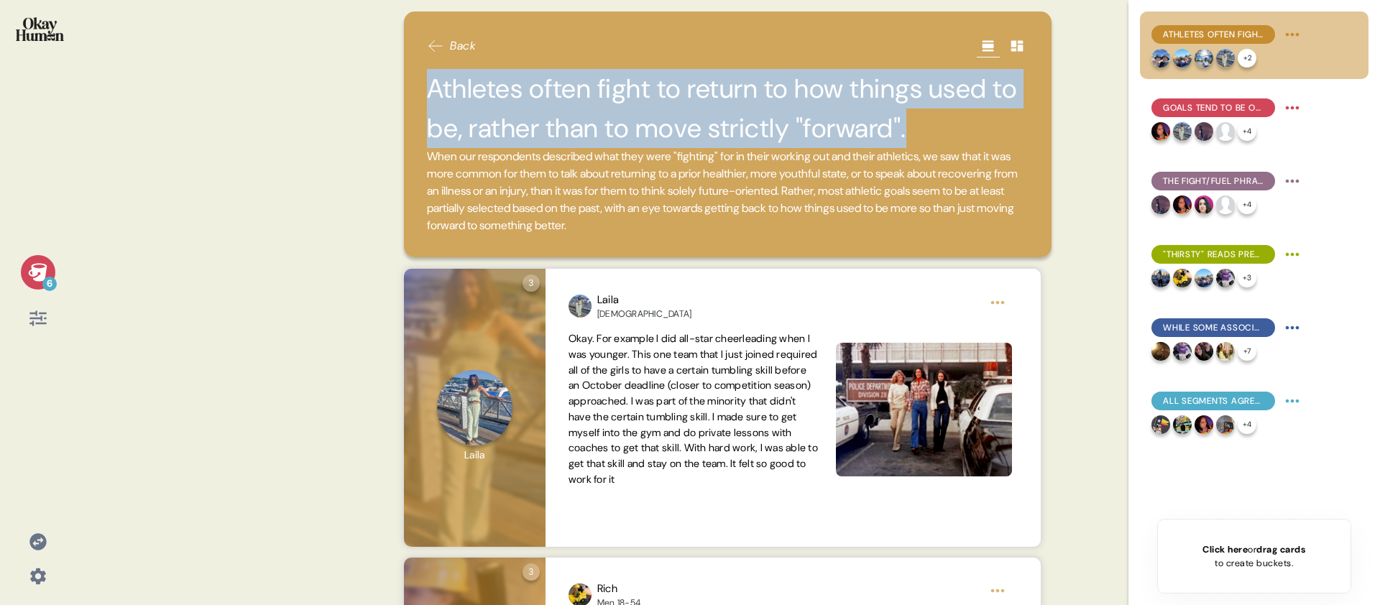
click at [636, 116] on h2 "Athletes often fight to return to how things used to be, rather than to move st…" at bounding box center [727, 108] width 601 height 79
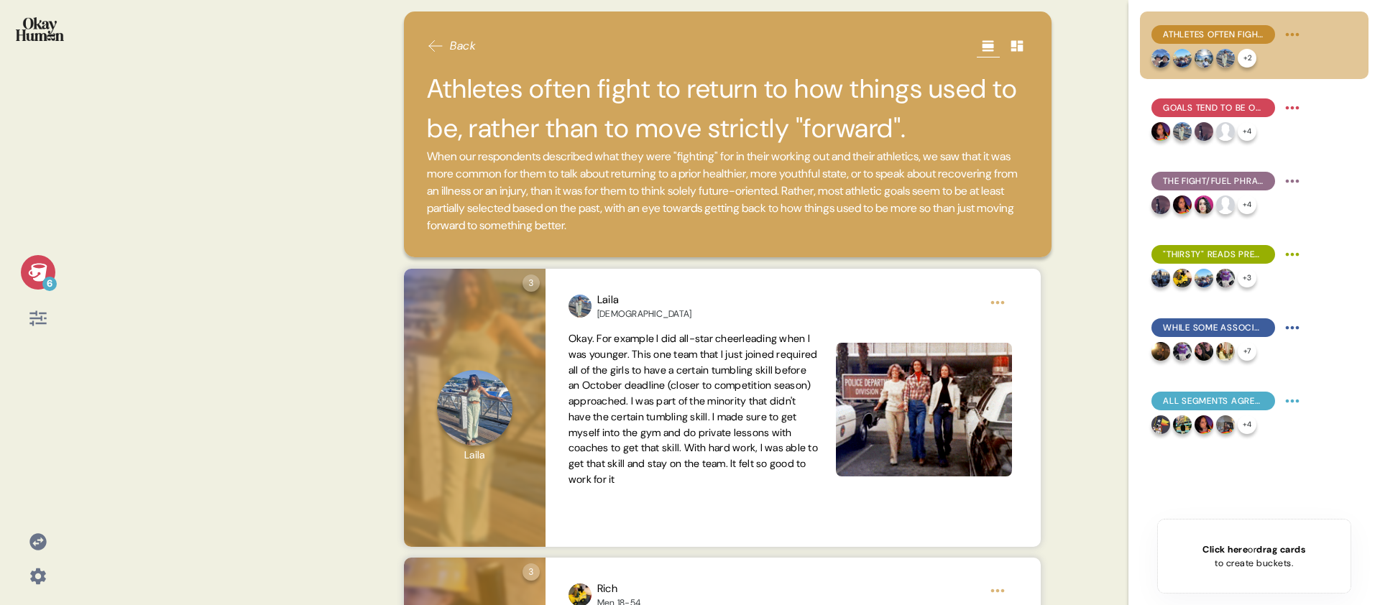
click at [616, 167] on span "When our respondents described what they were "fighting" for in their working o…" at bounding box center [722, 191] width 591 height 84
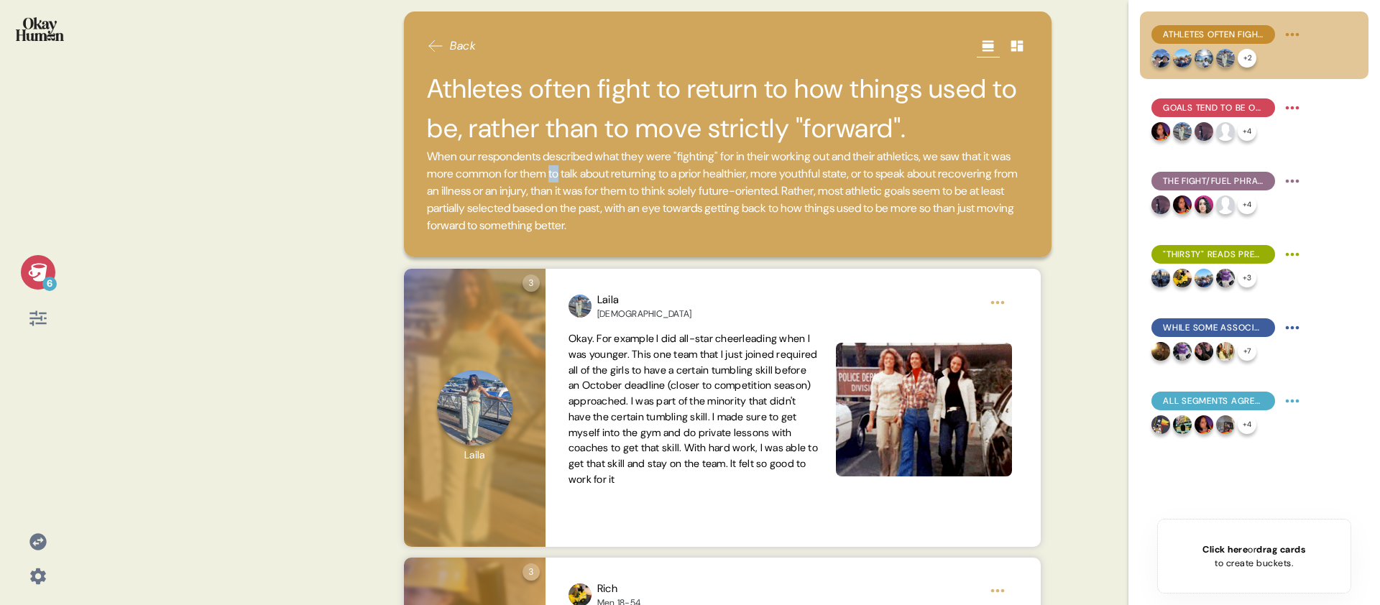
click at [616, 167] on span "When our respondents described what they were "fighting" for in their working o…" at bounding box center [722, 191] width 591 height 84
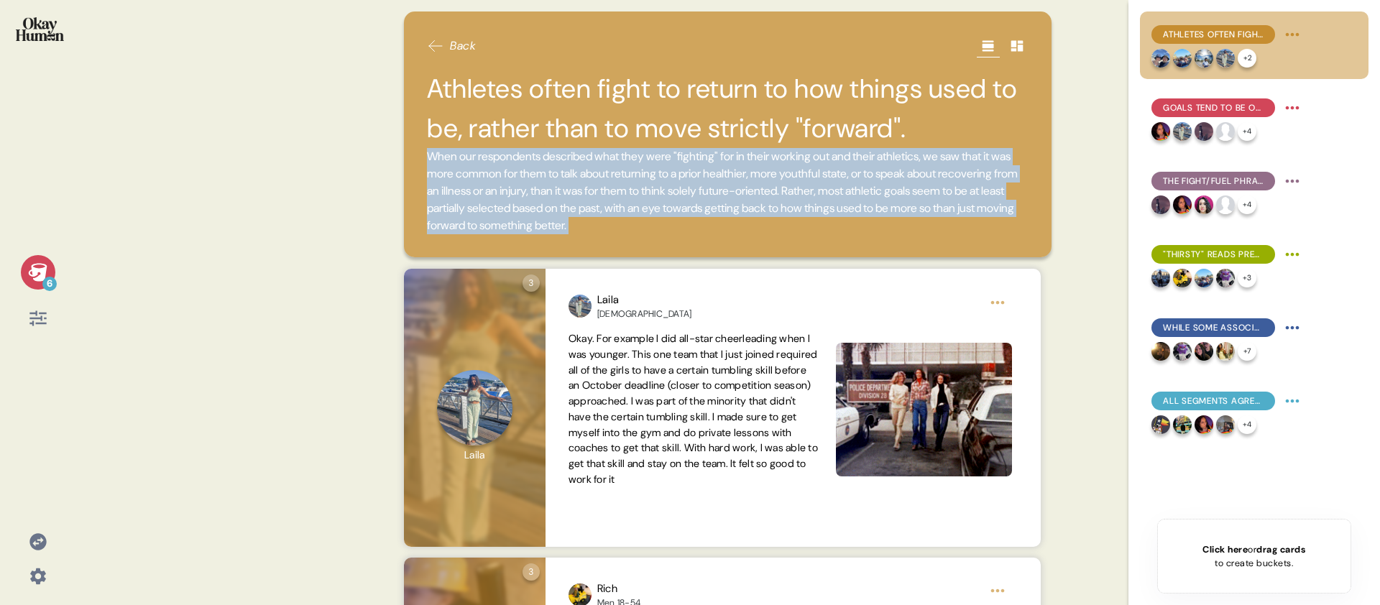
click at [616, 167] on span "When our respondents described what they were "fighting" for in their working o…" at bounding box center [722, 191] width 591 height 84
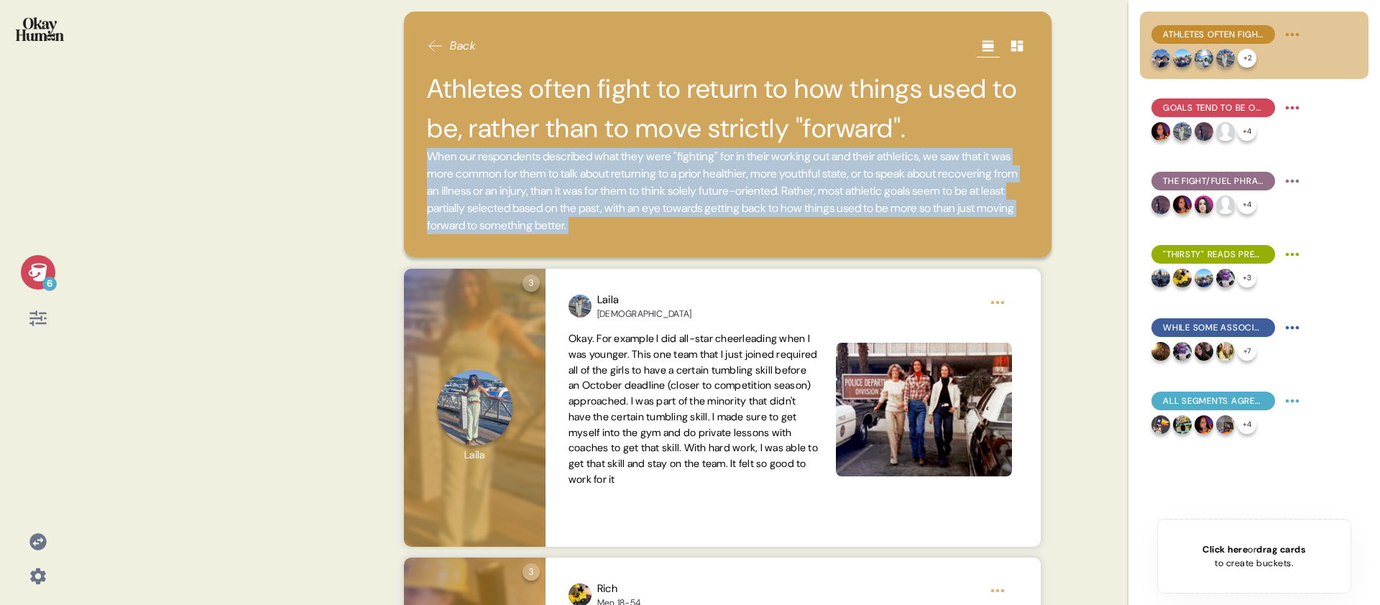
click at [610, 215] on span "When our respondents described what they were "fighting" for in their working o…" at bounding box center [722, 191] width 591 height 84
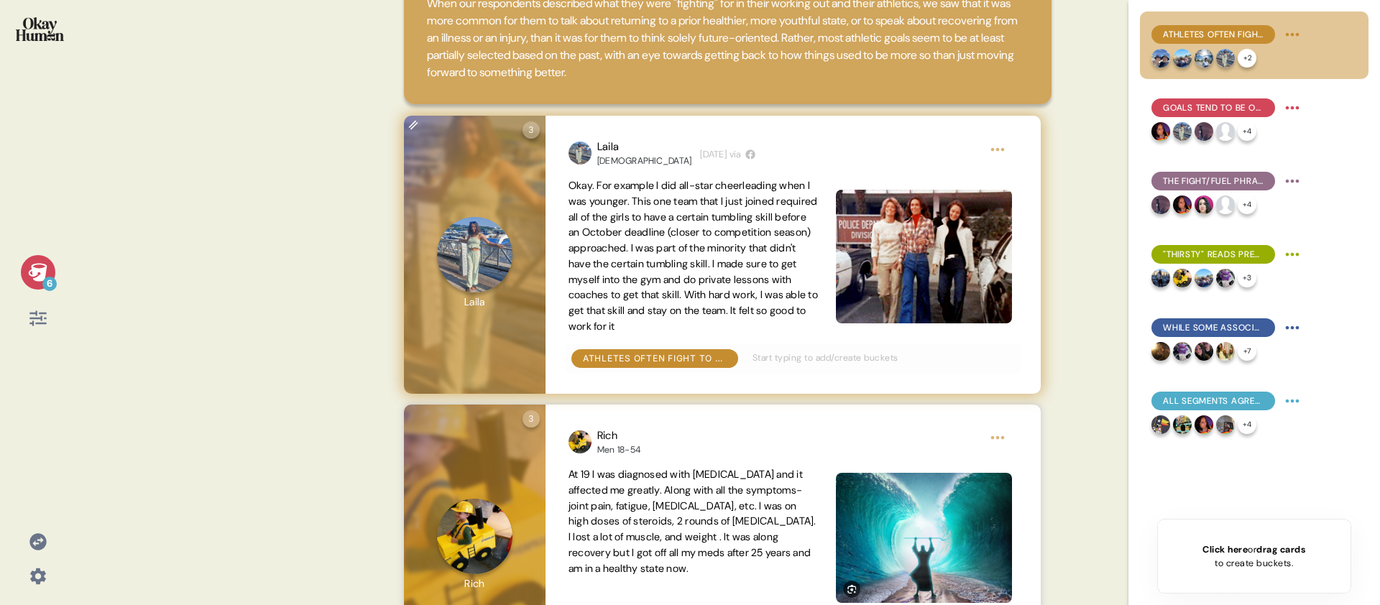
scroll to position [154, 0]
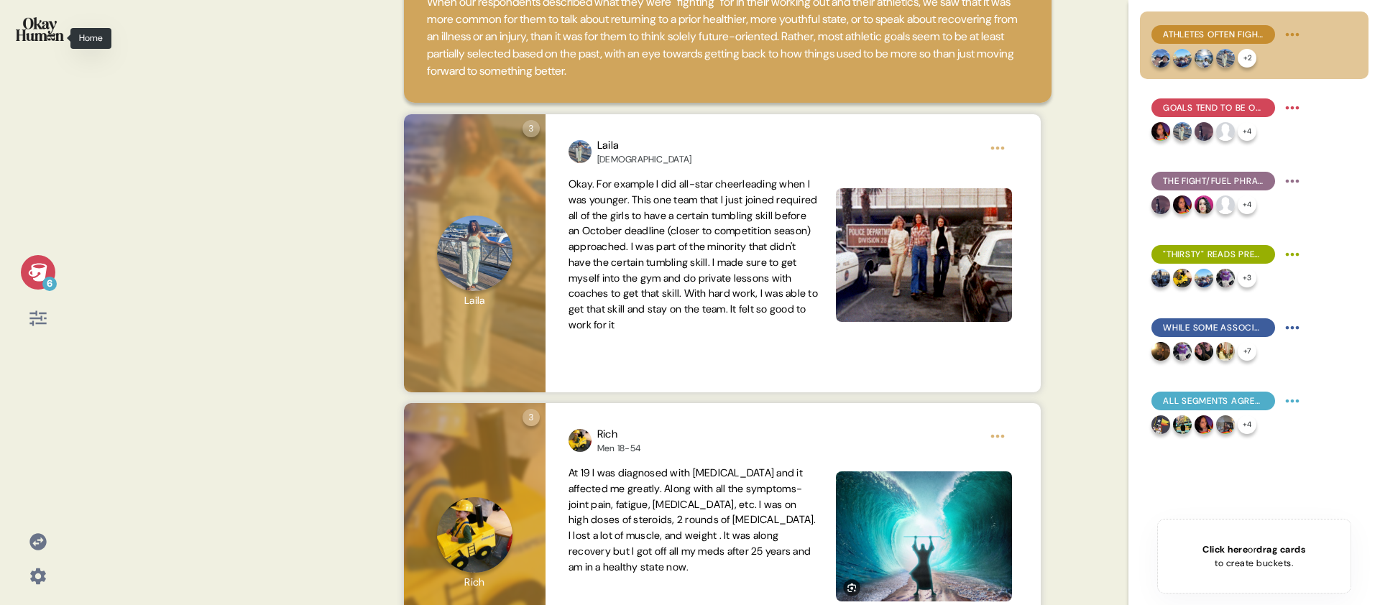
click at [59, 29] on img at bounding box center [40, 29] width 48 height 24
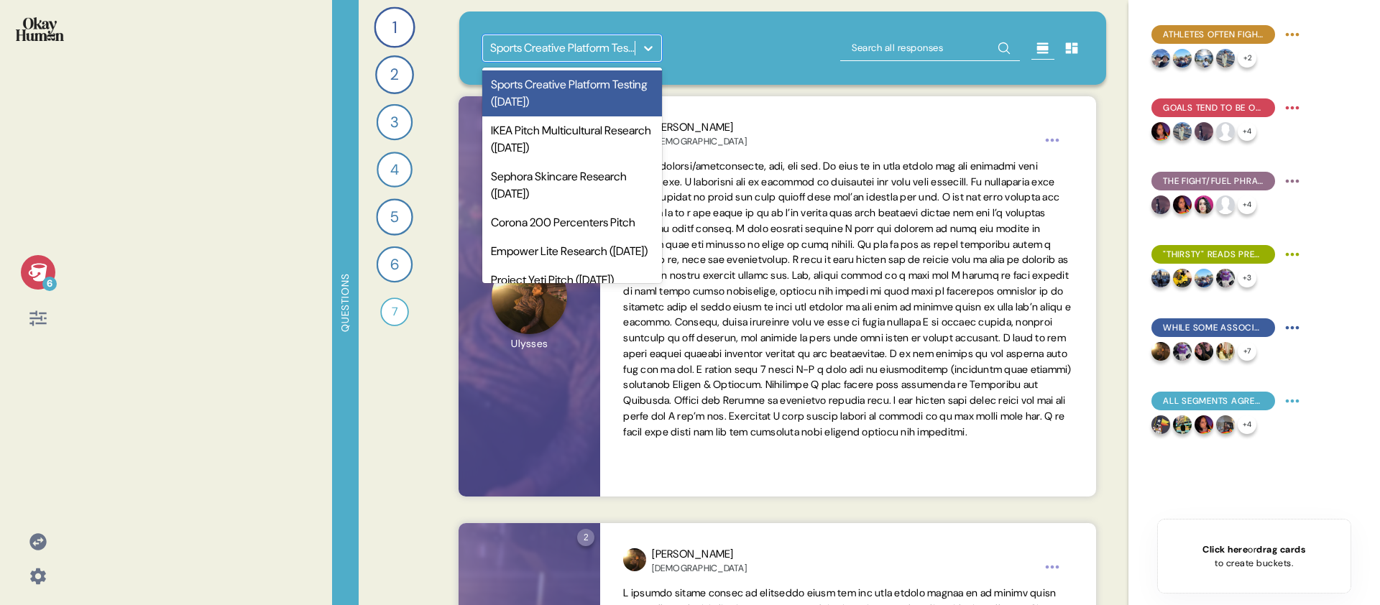
click at [558, 52] on div "Sports Creative Platform Testing ([DATE])" at bounding box center [563, 48] width 146 height 17
click at [559, 49] on div "Sports Creative Platform Testing ([DATE])" at bounding box center [563, 48] width 146 height 17
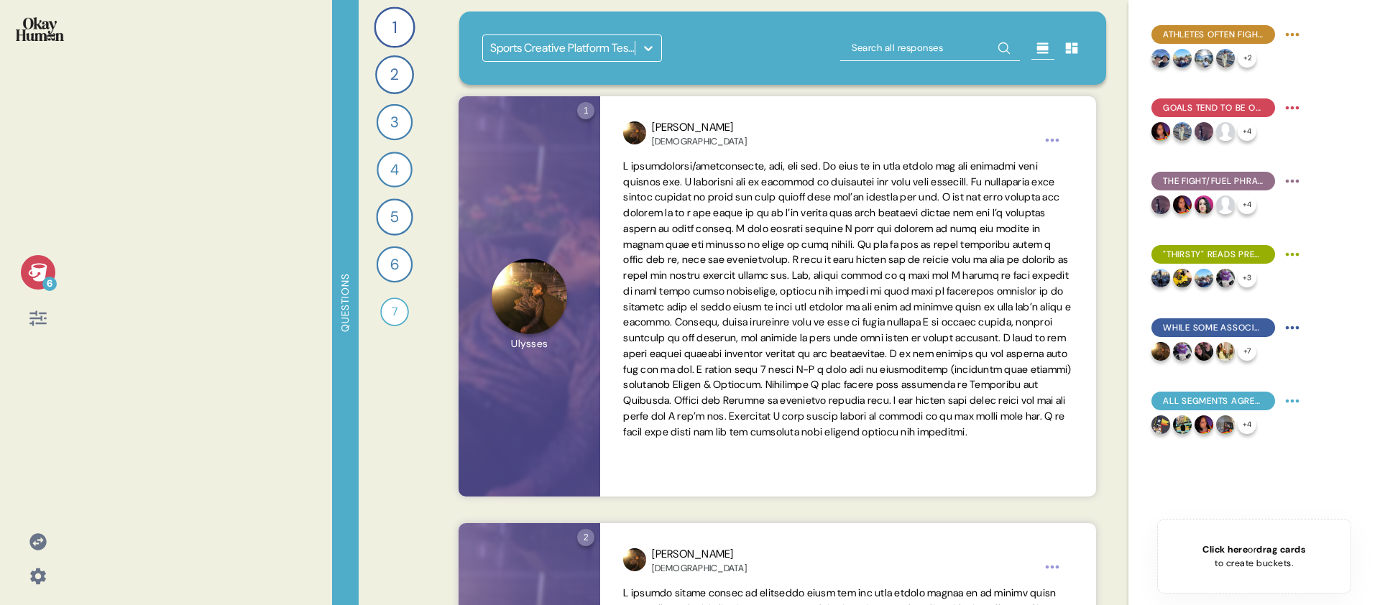
click at [737, 51] on div "Sports Creative Platform Testing ([DATE])" at bounding box center [782, 47] width 601 height 27
click at [428, 295] on div "1 Tell me all about your workout routine — what you do, why you do it, and what…" at bounding box center [395, 302] width 72 height 605
click at [390, 310] on div "7" at bounding box center [394, 311] width 29 height 29
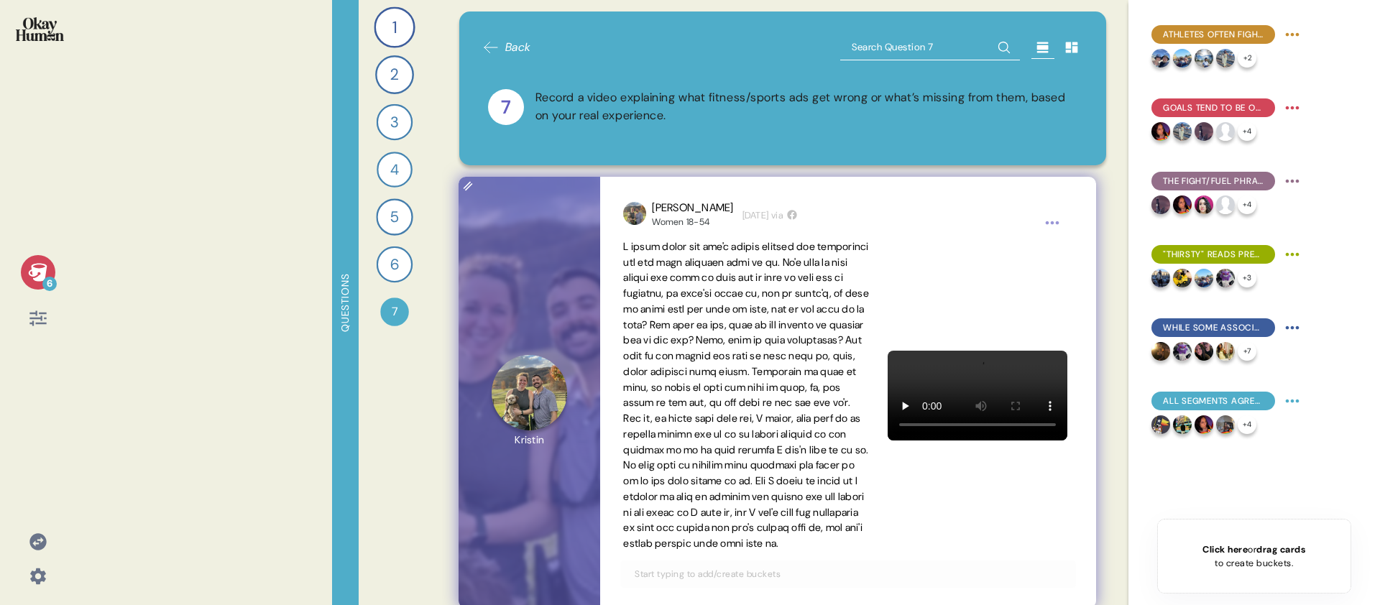
click at [1050, 230] on html "6 Questions 1 Tell me all about your workout routine — what you do, why you do …" at bounding box center [690, 302] width 1380 height 605
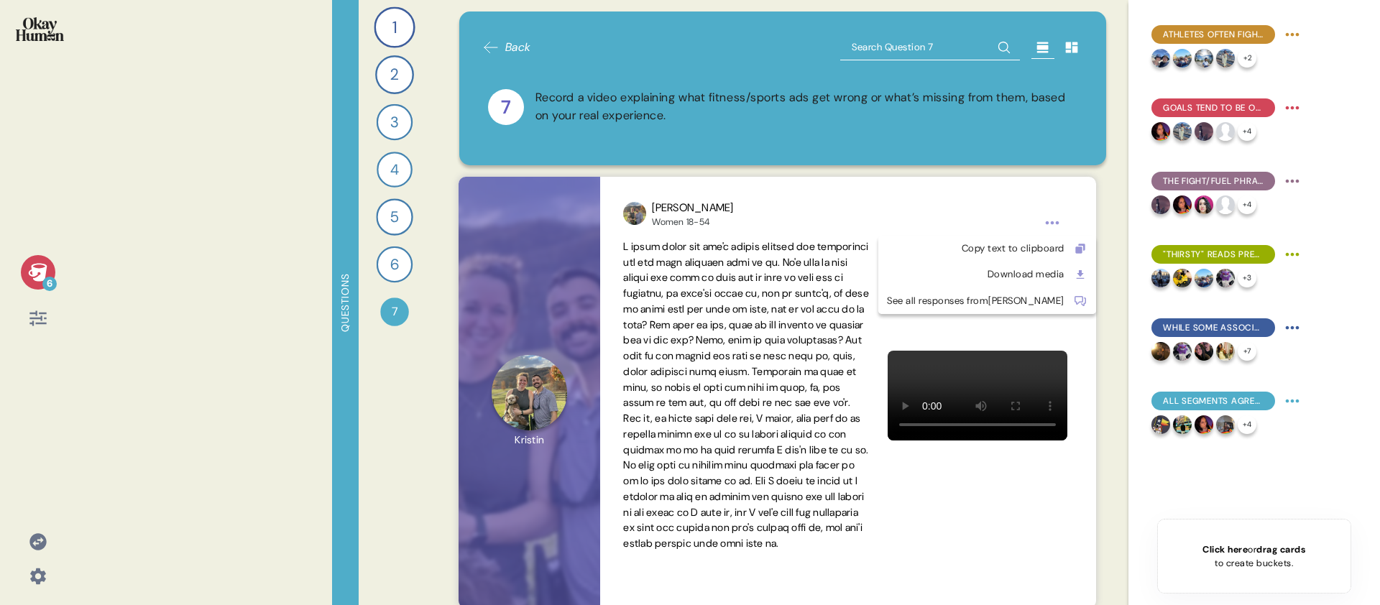
click at [1038, 223] on html "6 Questions 1 Tell me all about your workout routine — what you do, why you do …" at bounding box center [690, 302] width 1380 height 605
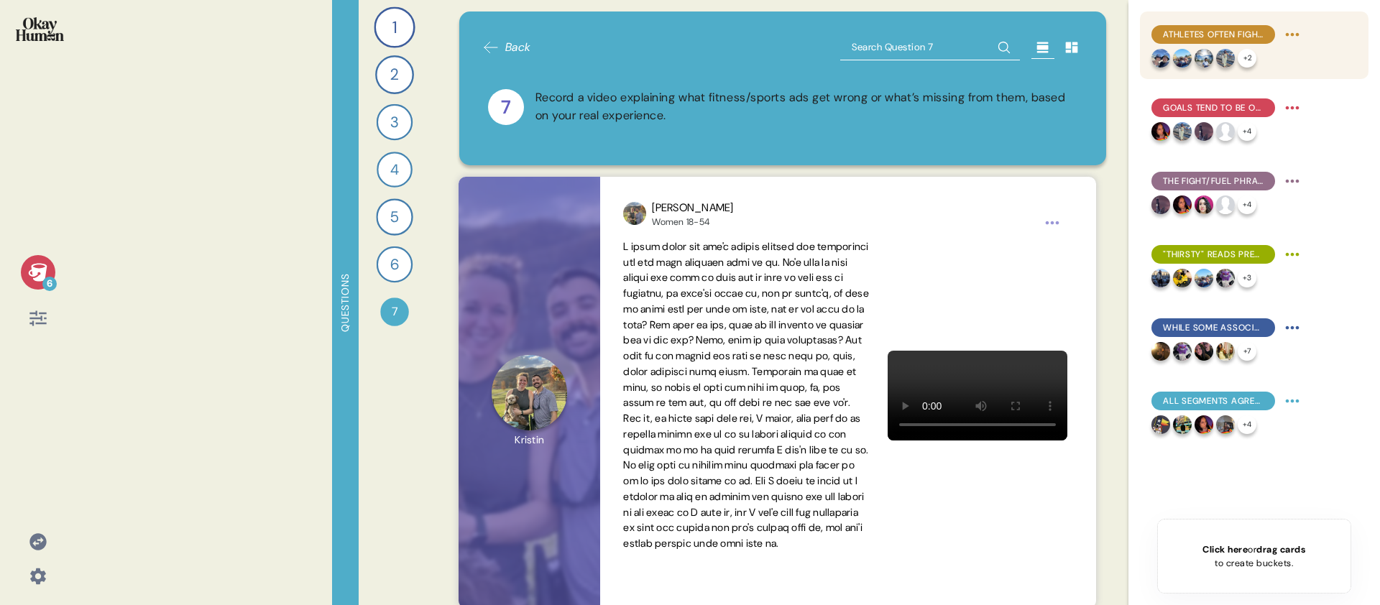
click at [1274, 60] on div "+ 2" at bounding box center [1227, 58] width 152 height 19
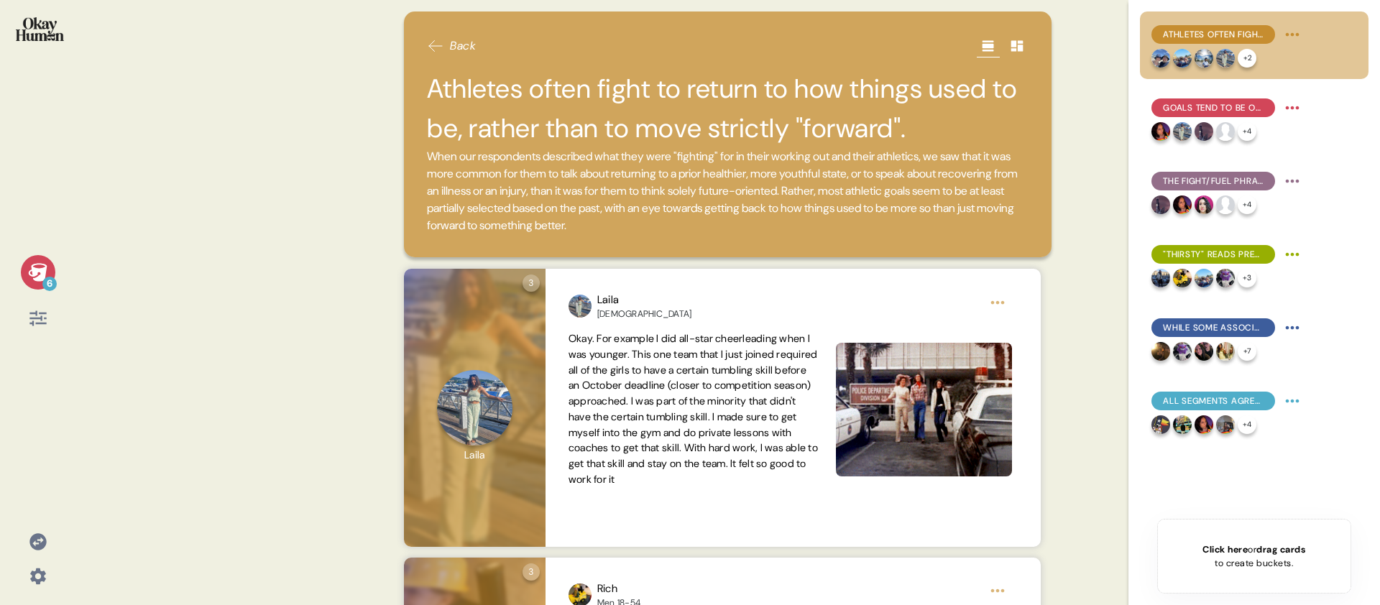
click at [65, 285] on div "6" at bounding box center [37, 302] width 75 height 605
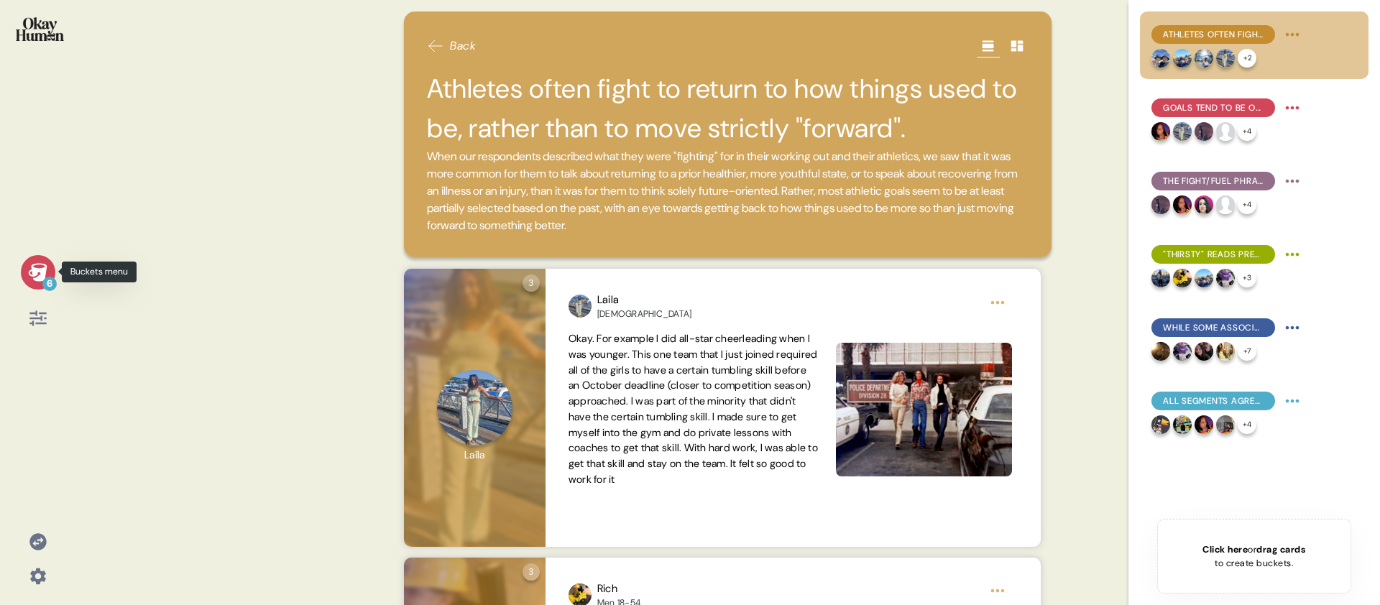
click at [42, 285] on div "6" at bounding box center [49, 284] width 14 height 14
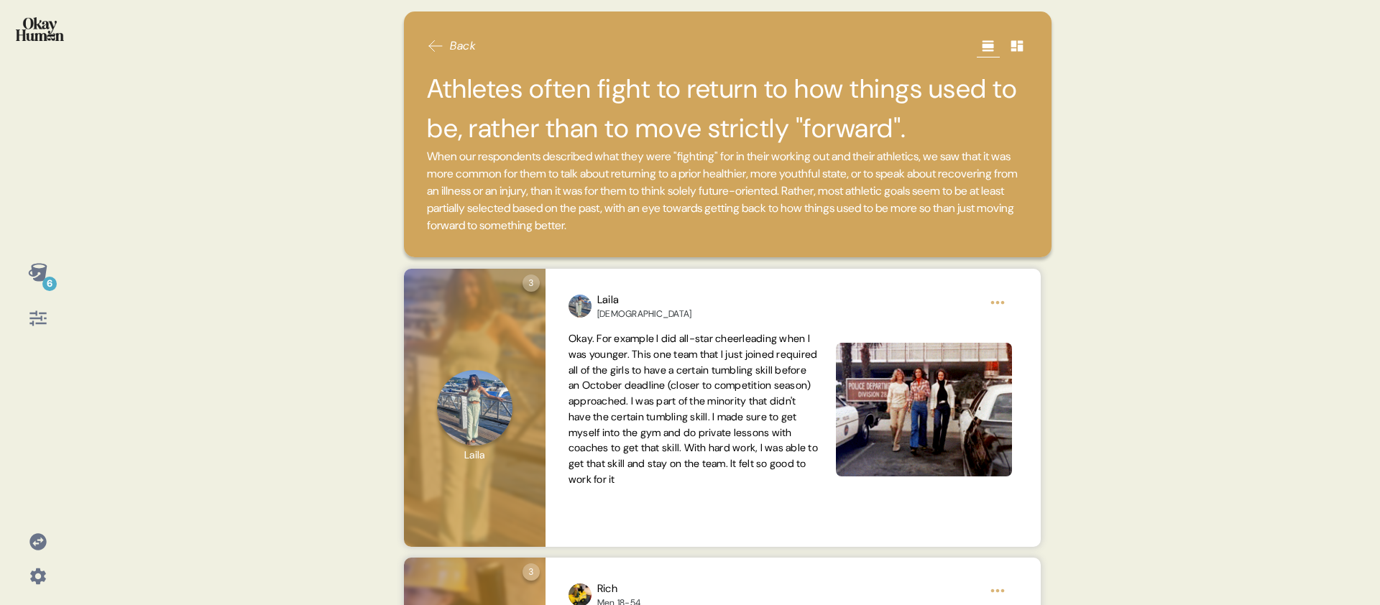
click at [422, 230] on div "Back Athletes often fight to return to how things used to be, rather than to mo…" at bounding box center [727, 134] width 647 height 246
click at [782, 128] on h2 "Athletes often fight to return to how things used to be, rather than to move st…" at bounding box center [727, 108] width 601 height 79
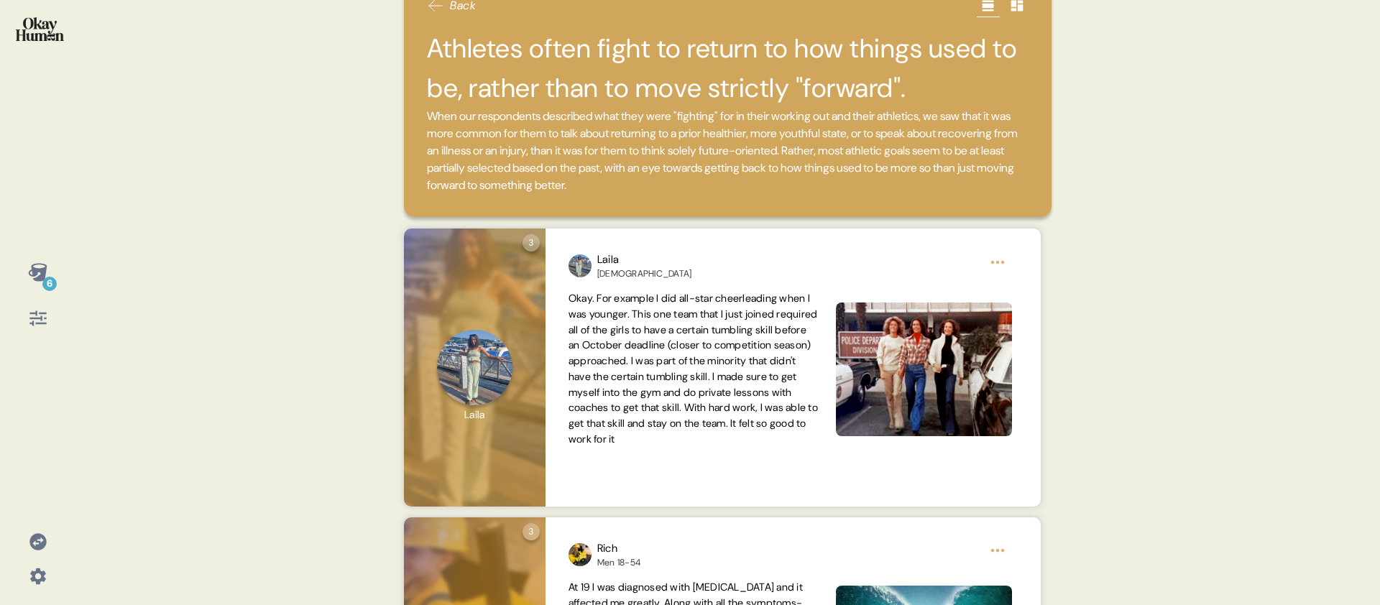
scroll to position [0, 0]
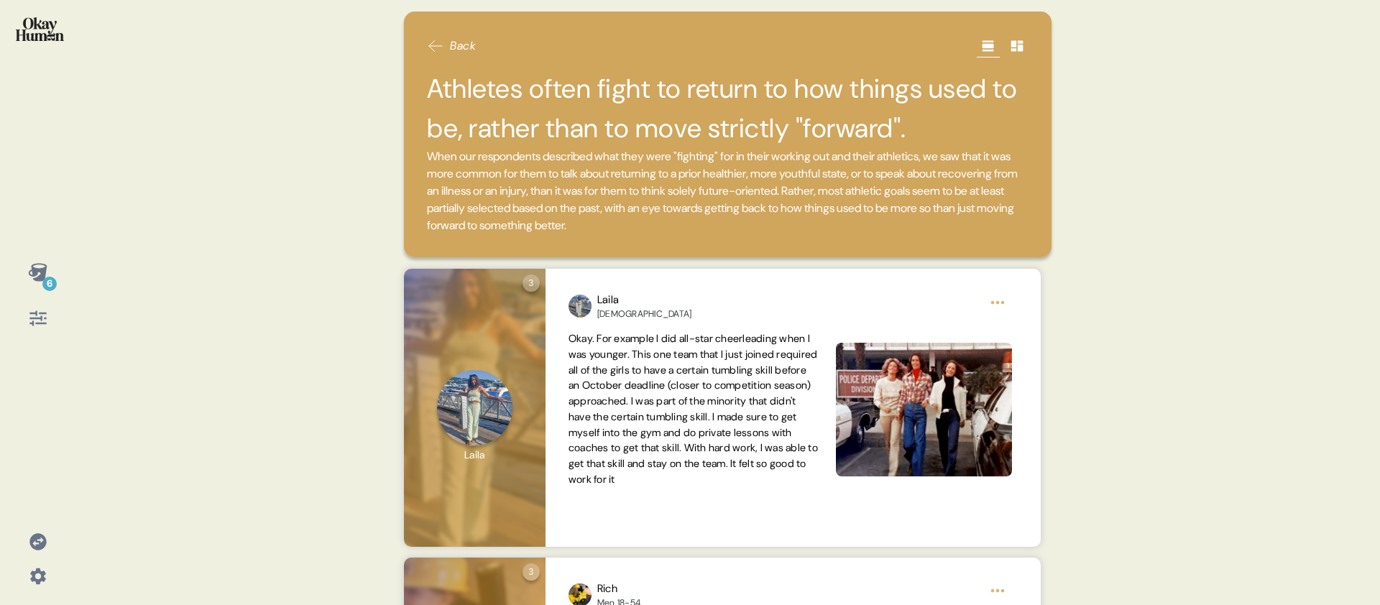
click at [379, 245] on div "6 Back Athletes often fight to return to how things used to be, rather than to …" at bounding box center [690, 302] width 1380 height 605
click at [52, 280] on div "6" at bounding box center [49, 284] width 14 height 14
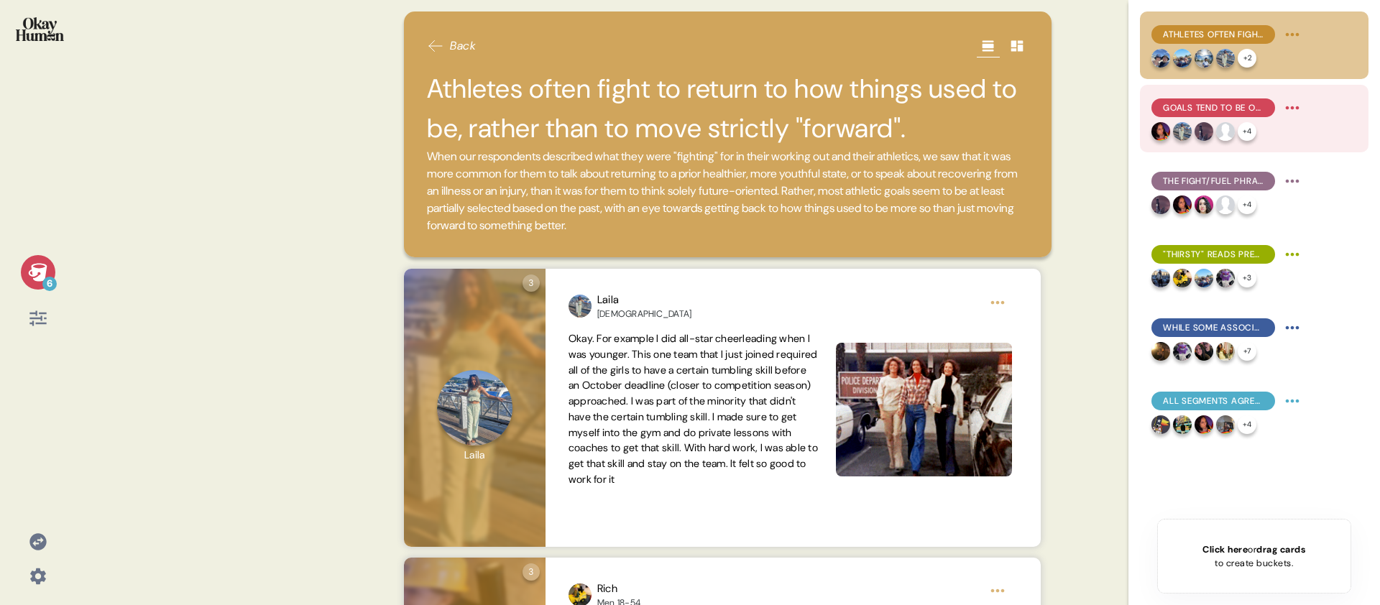
click at [1284, 139] on div "+ 4" at bounding box center [1227, 131] width 152 height 19
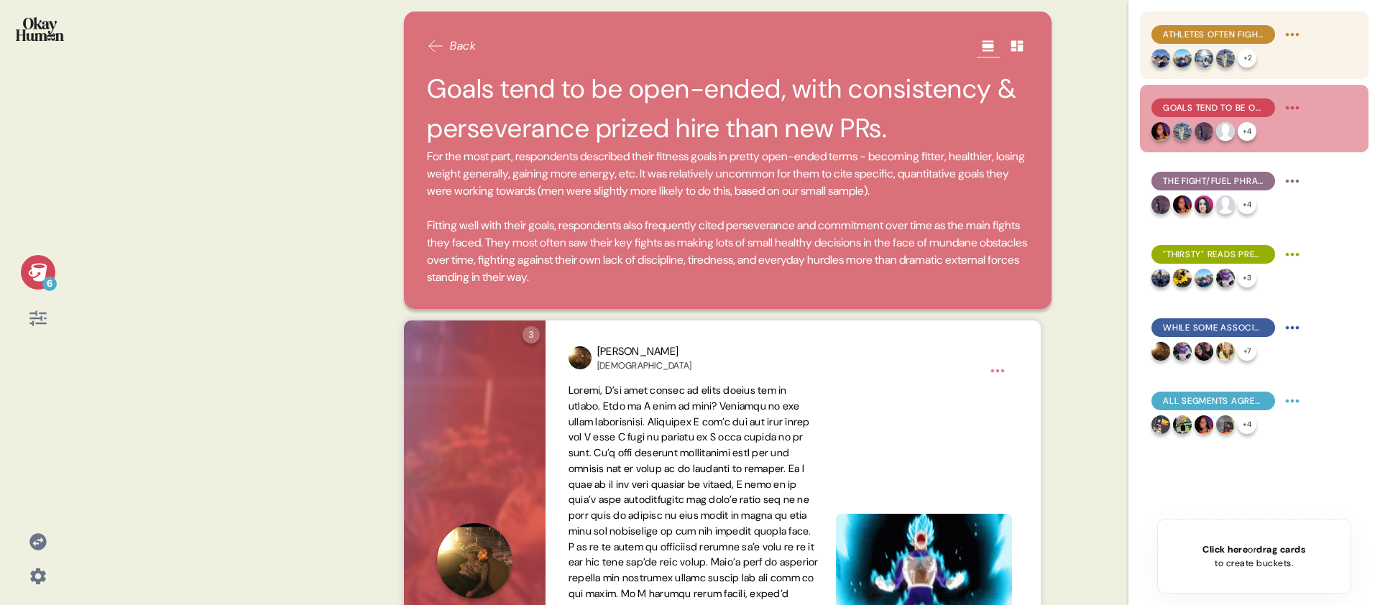
click at [1308, 53] on div "Athletes often fight to return to how things used to be, rather than to move st…" at bounding box center [1254, 45] width 228 height 68
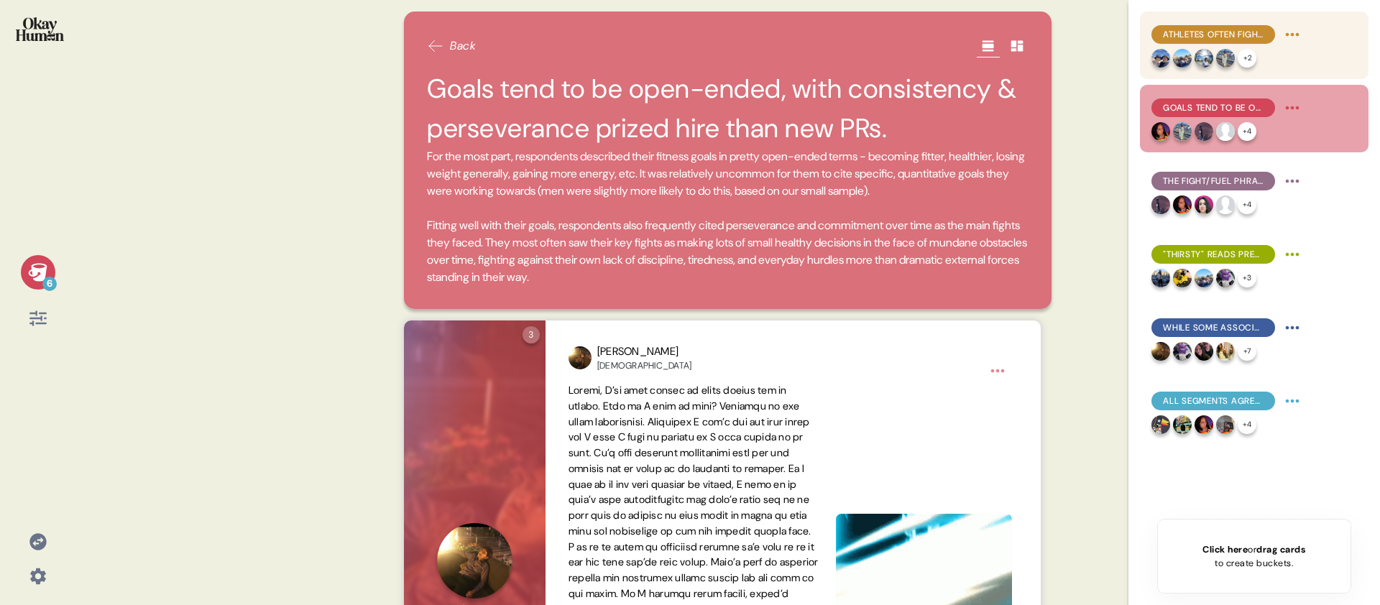
click at [1263, 42] on div "Athletes often fight to return to how things used to be, rather than to move st…" at bounding box center [1213, 34] width 124 height 19
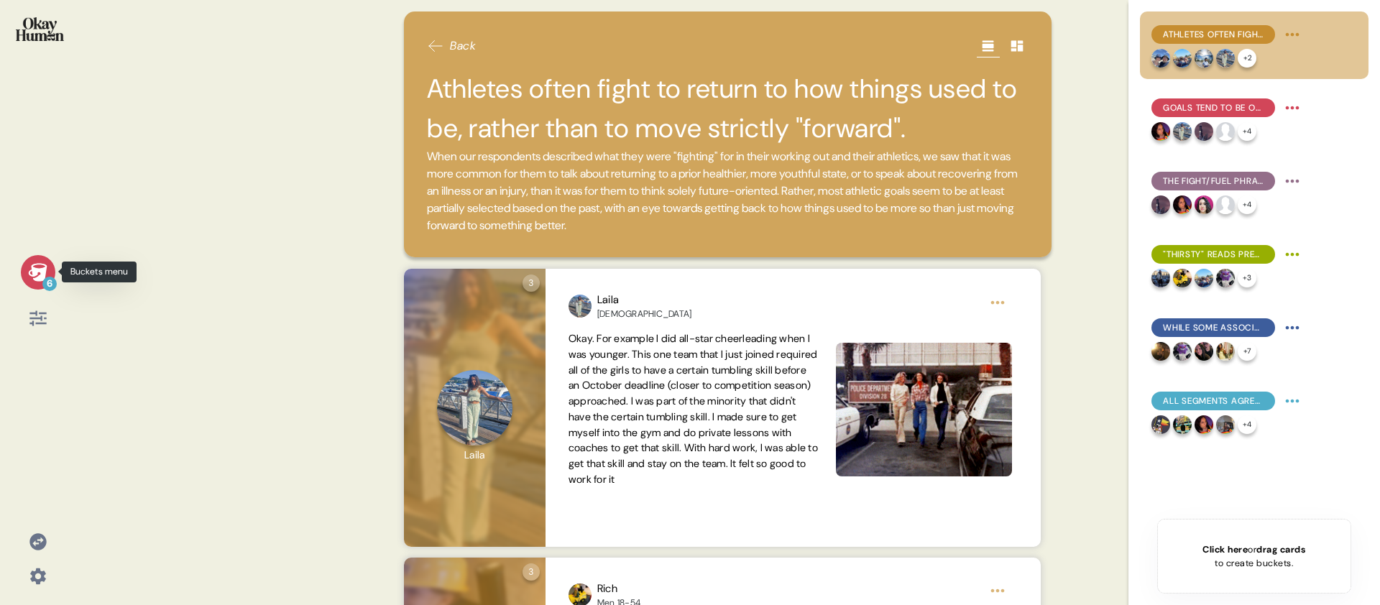
click at [28, 275] on icon at bounding box center [38, 272] width 20 height 20
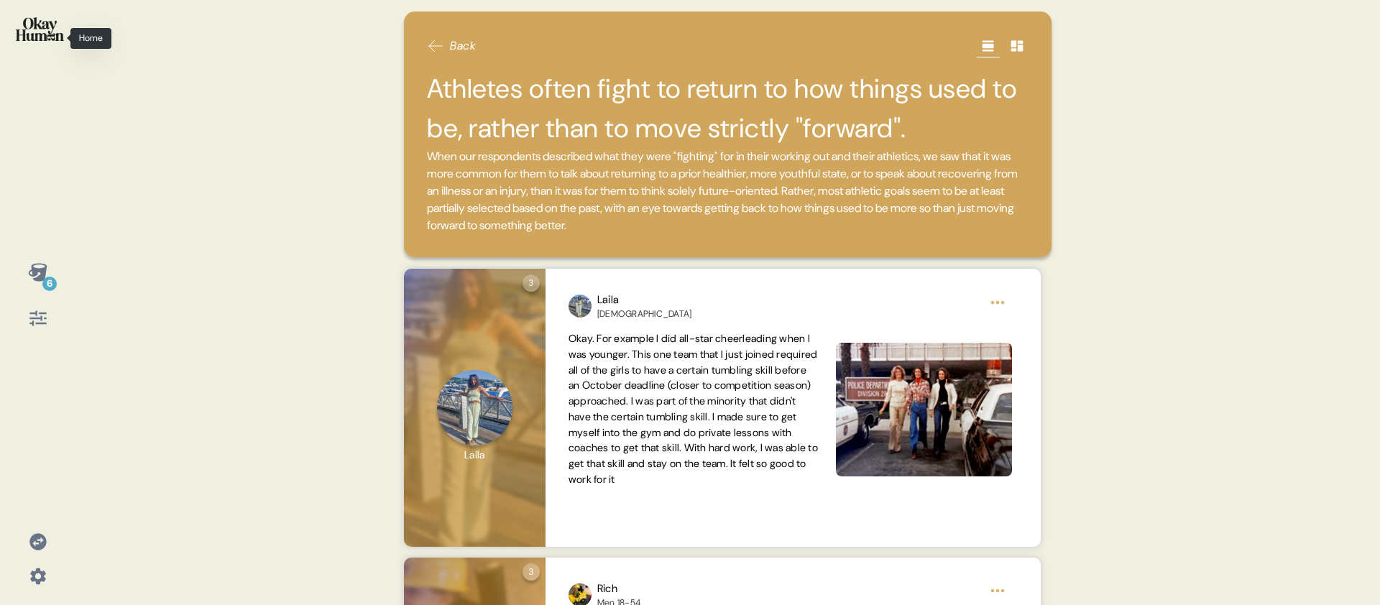
click at [57, 29] on img at bounding box center [40, 29] width 48 height 24
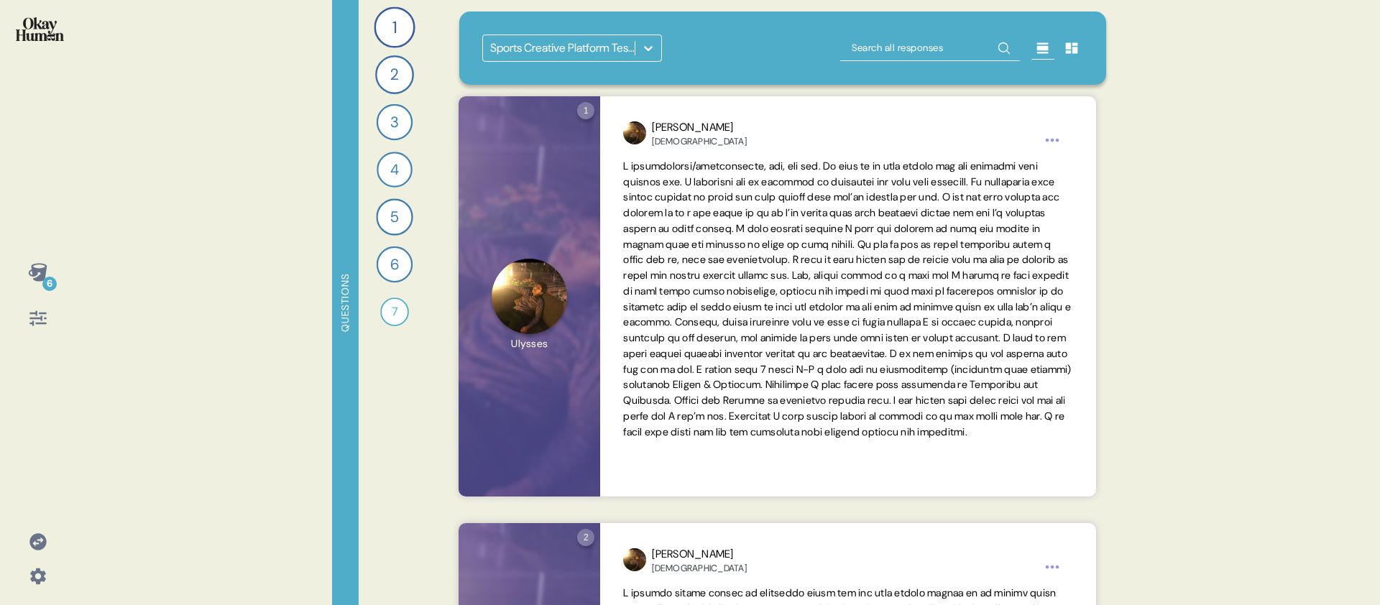
click at [969, 51] on input "text" at bounding box center [930, 48] width 180 height 26
type input "war"
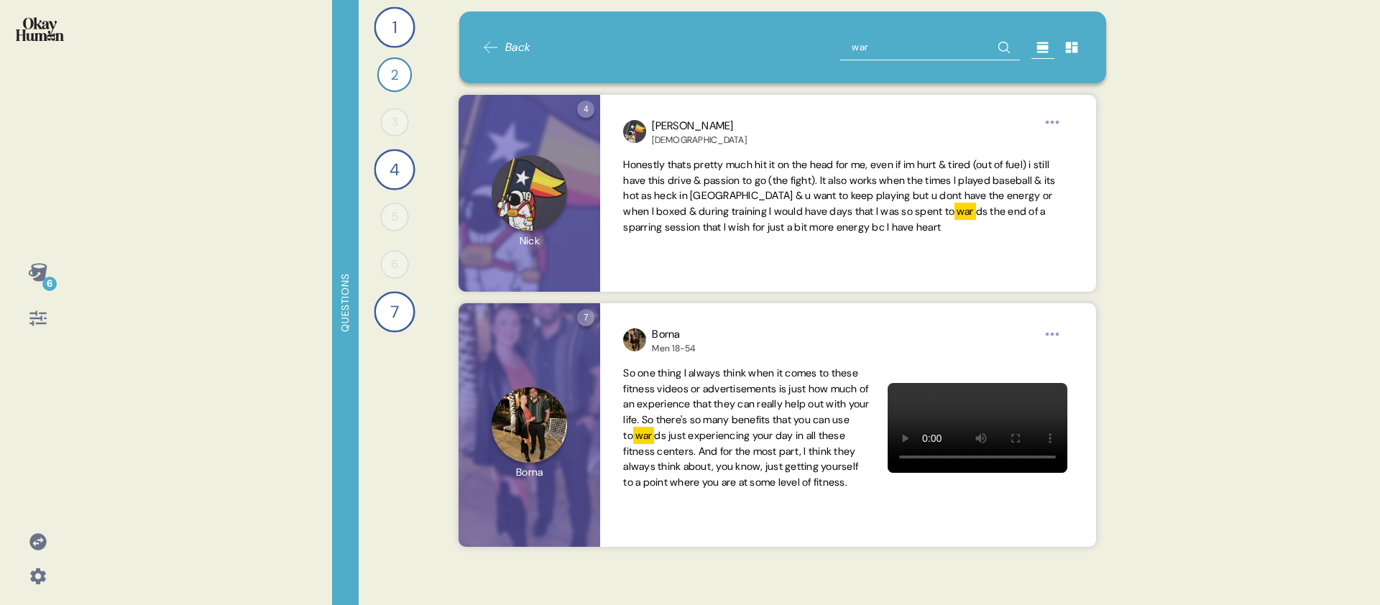
click at [904, 55] on input "war" at bounding box center [930, 47] width 180 height 26
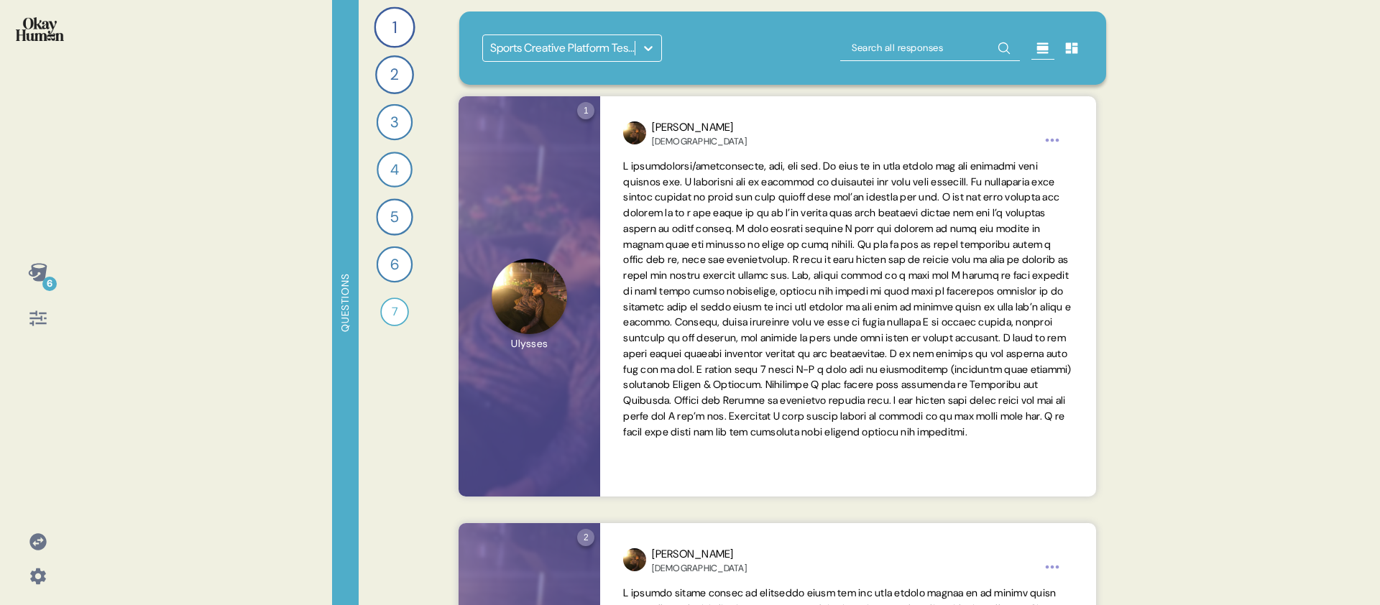
click at [91, 288] on div "6 Questions 1 Tell me all about your workout routine — what you do, why you do …" at bounding box center [690, 302] width 1380 height 605
click at [50, 278] on div "6" at bounding box center [49, 284] width 14 height 14
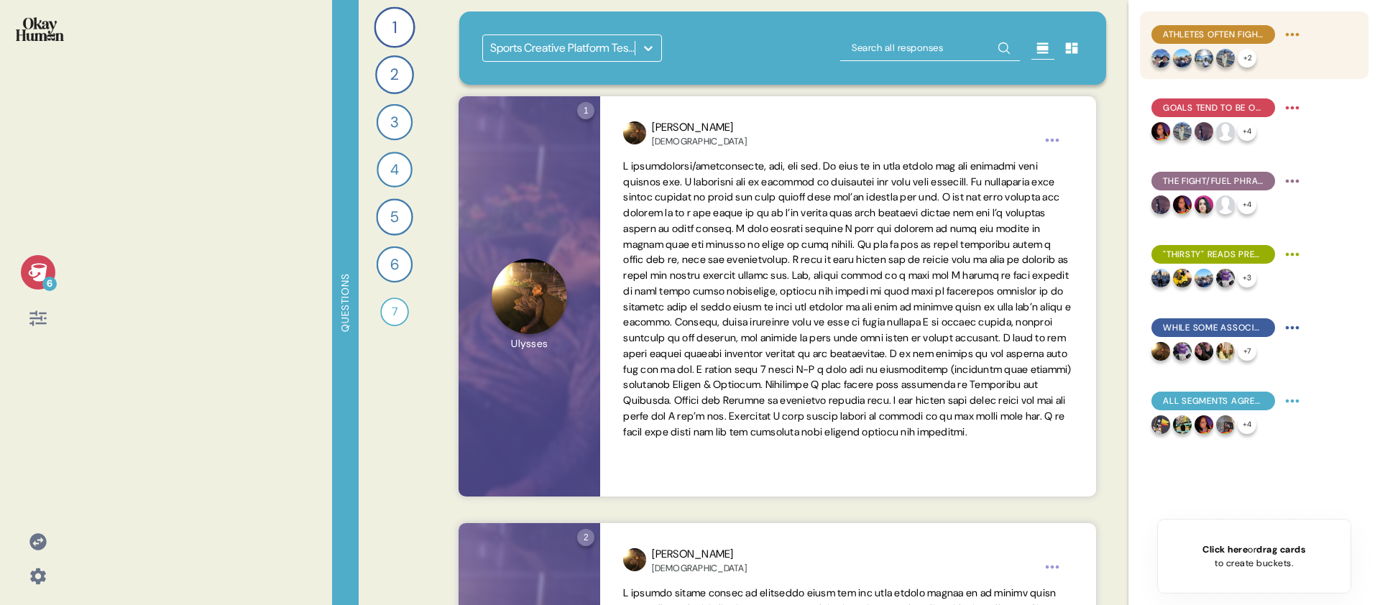
click at [1272, 62] on div "+ 2" at bounding box center [1227, 58] width 152 height 19
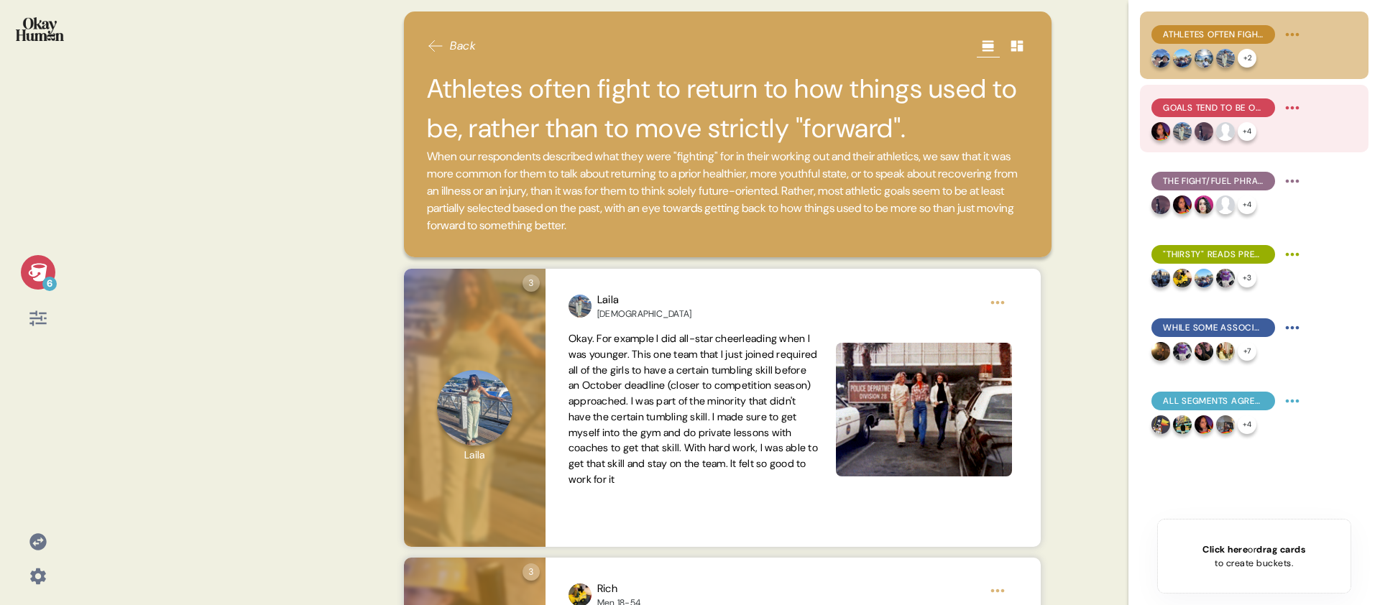
click at [1236, 110] on span "Goals tend to be open-ended, with consistency & perseverance prized hire than n…" at bounding box center [1213, 107] width 101 height 13
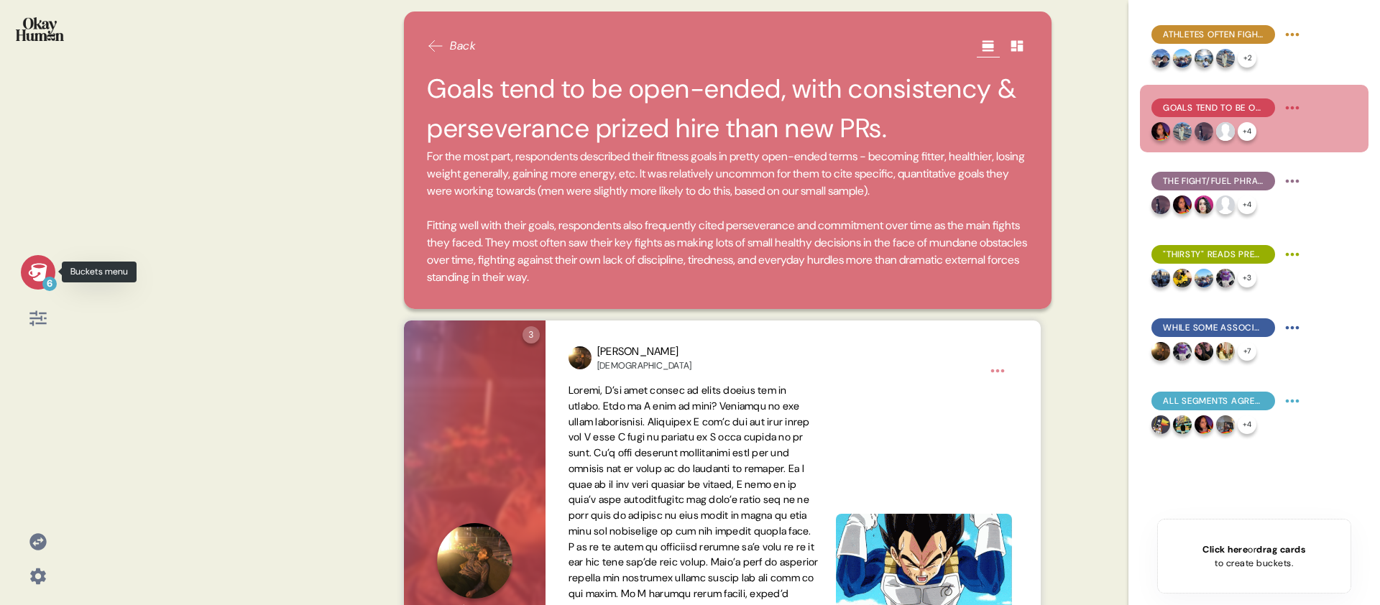
click at [40, 283] on div "6" at bounding box center [38, 272] width 34 height 34
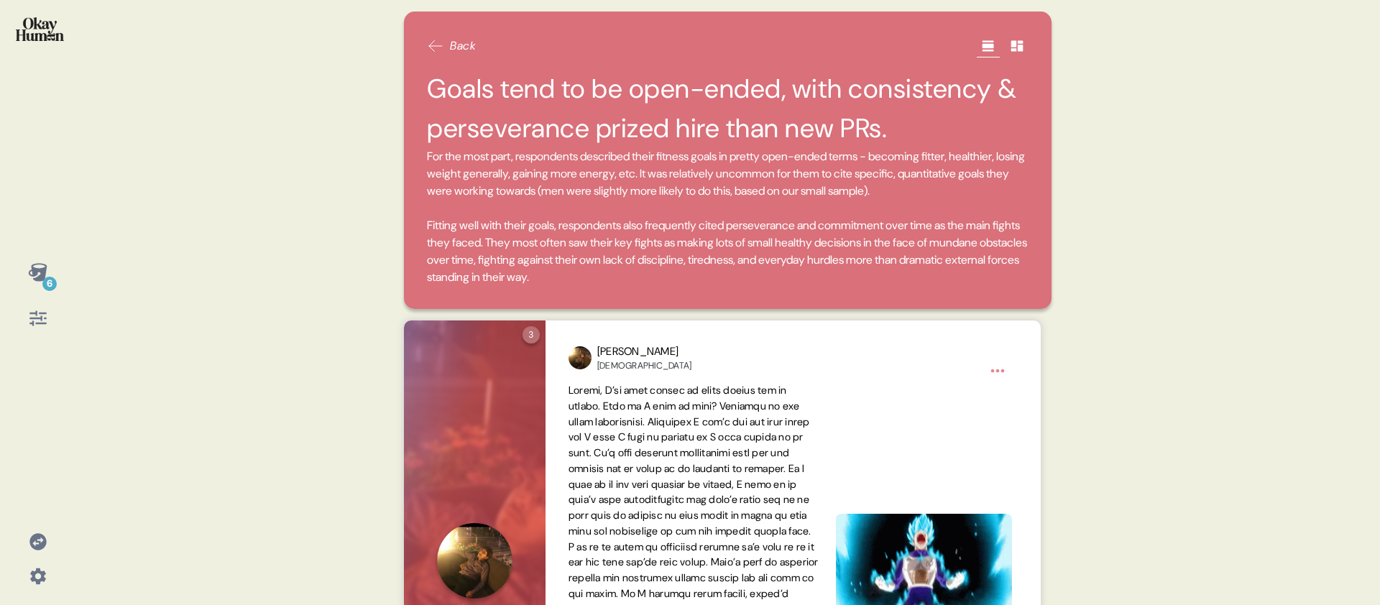
click at [366, 143] on div "6 Back Goals tend to be open-ended, with consistency & perseverance prized hire…" at bounding box center [690, 302] width 1380 height 605
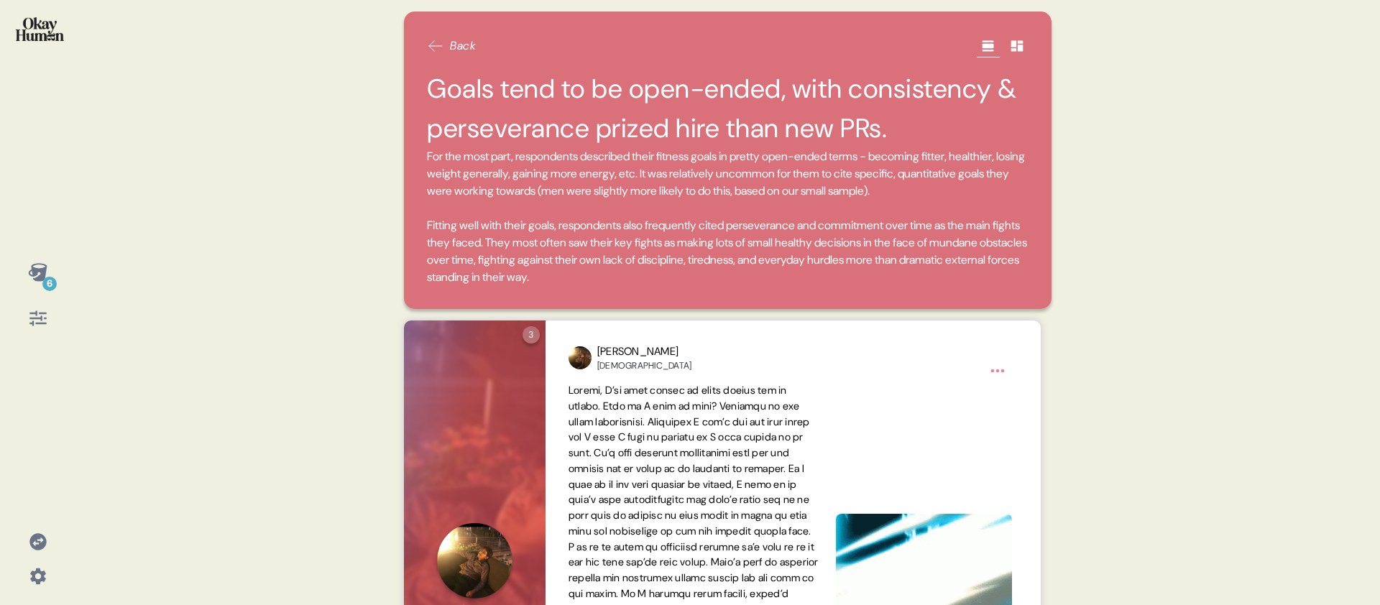
click at [560, 234] on span "Fitting well with their goals, respondents also frequently cited perseverance a…" at bounding box center [727, 251] width 600 height 67
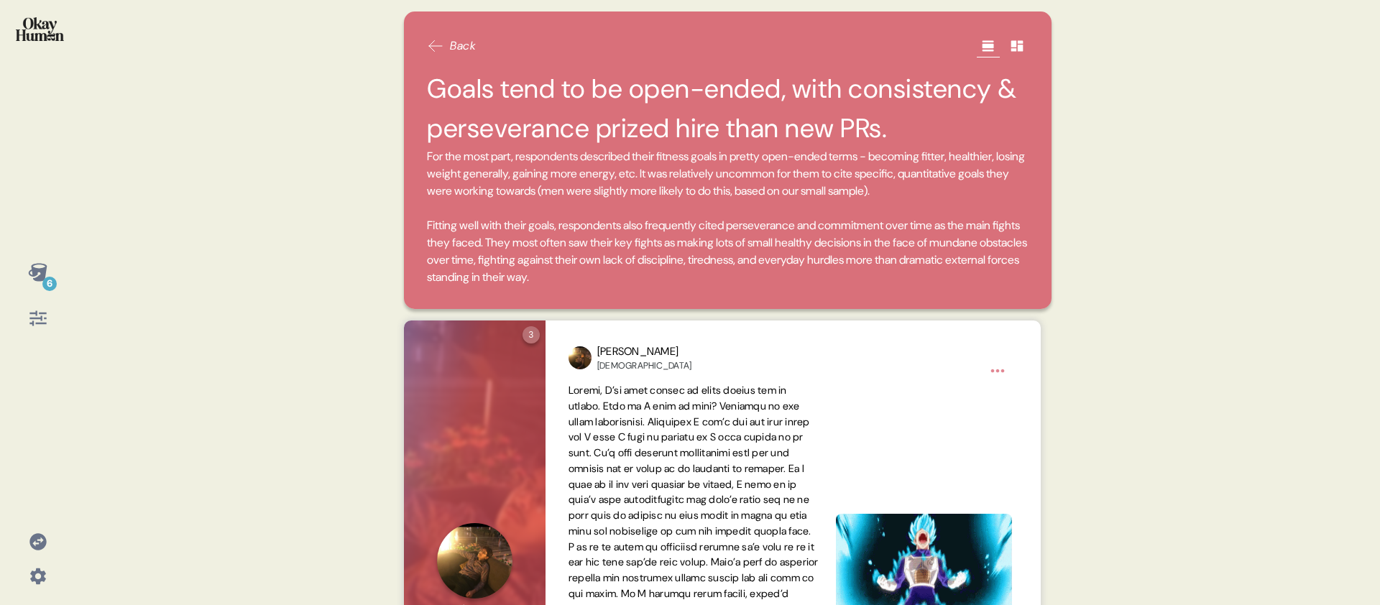
click at [420, 231] on div "Back Goals tend to be open-ended, with consistency & perseverance prized hire t…" at bounding box center [727, 159] width 647 height 297
click at [47, 225] on div "6" at bounding box center [37, 302] width 75 height 605
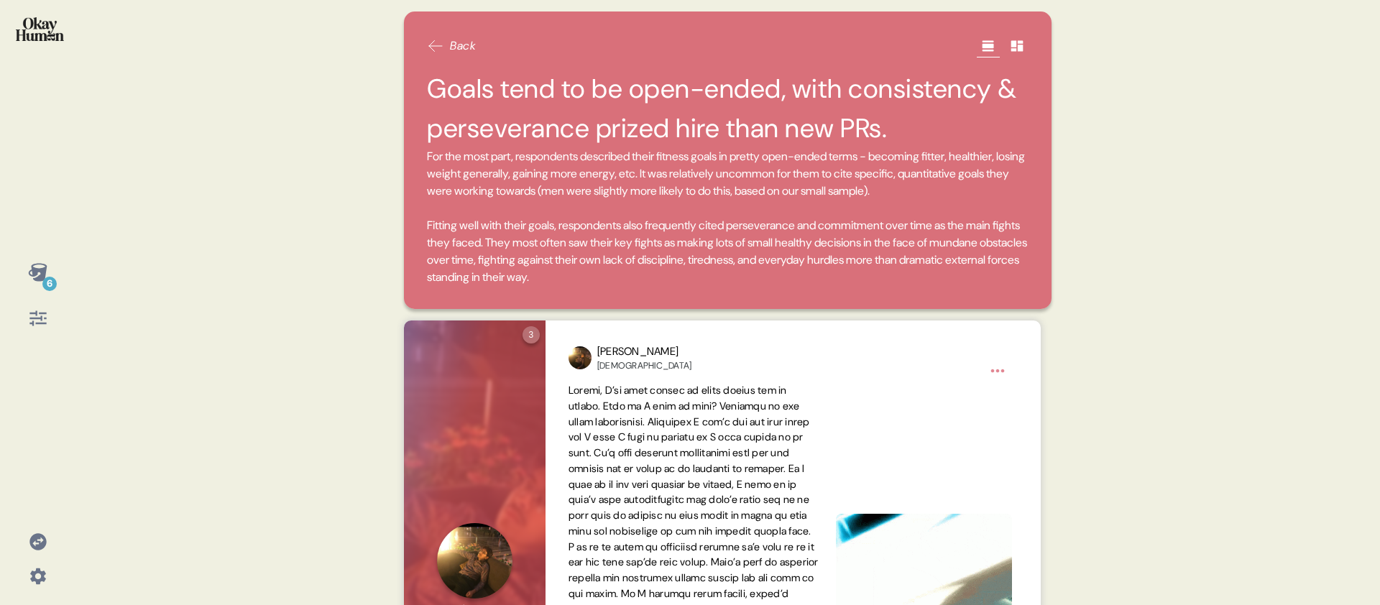
click at [34, 272] on icon at bounding box center [37, 272] width 19 height 18
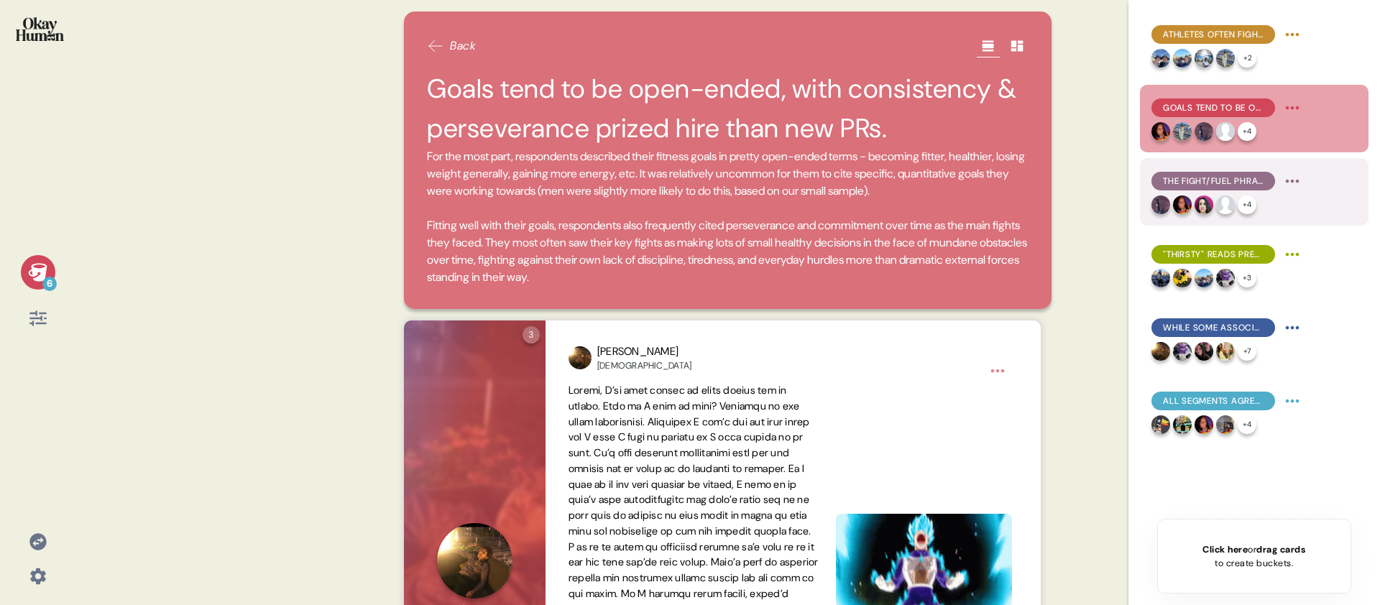
click at [1237, 179] on span "The fight/fuel phrase generally connected well, with "out of fuel" having a sur…" at bounding box center [1213, 181] width 101 height 13
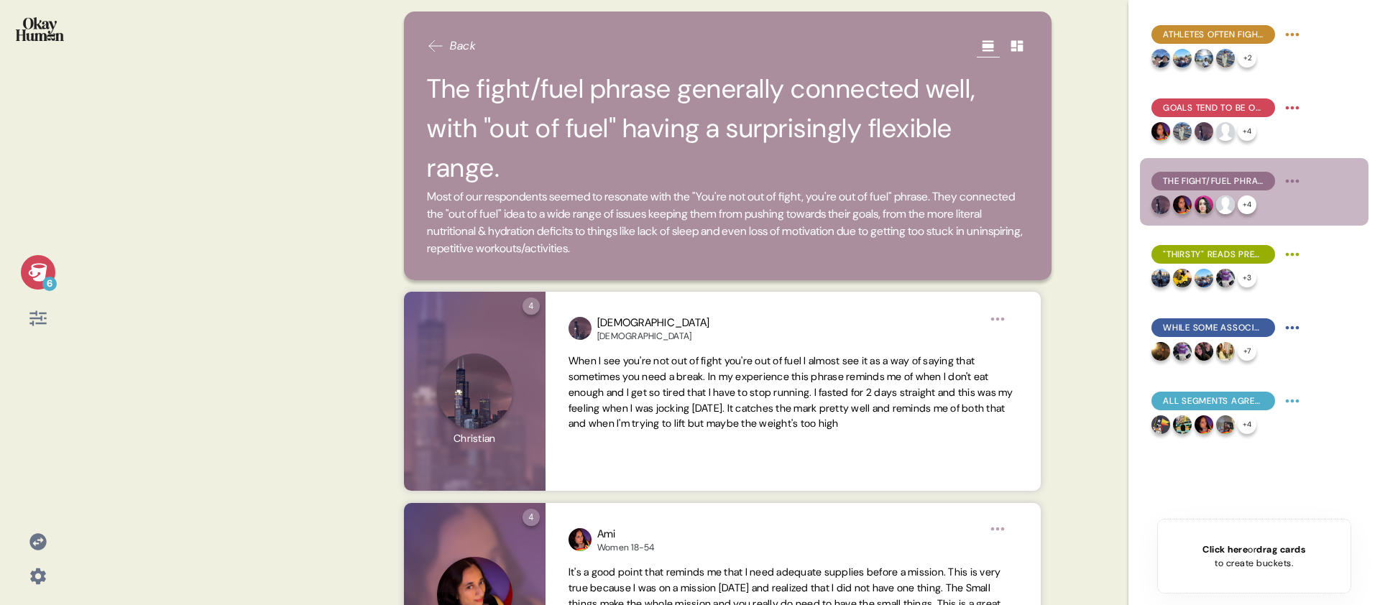
click at [34, 267] on icon at bounding box center [37, 272] width 19 height 18
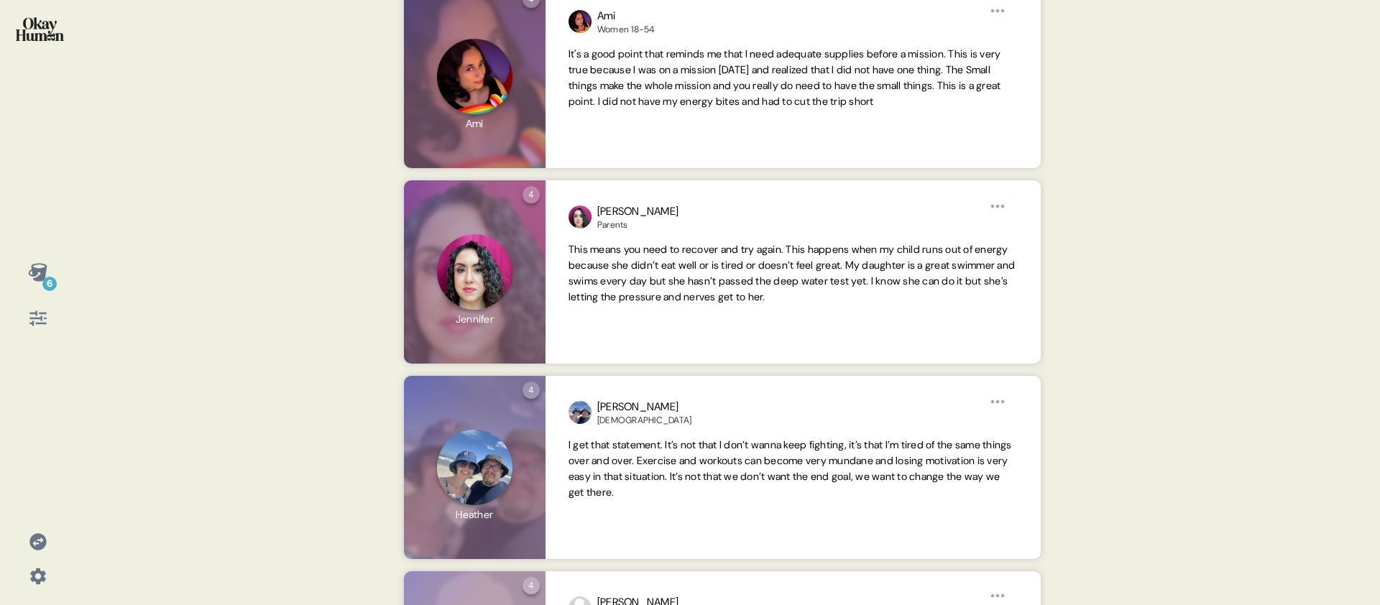
scroll to position [522, 0]
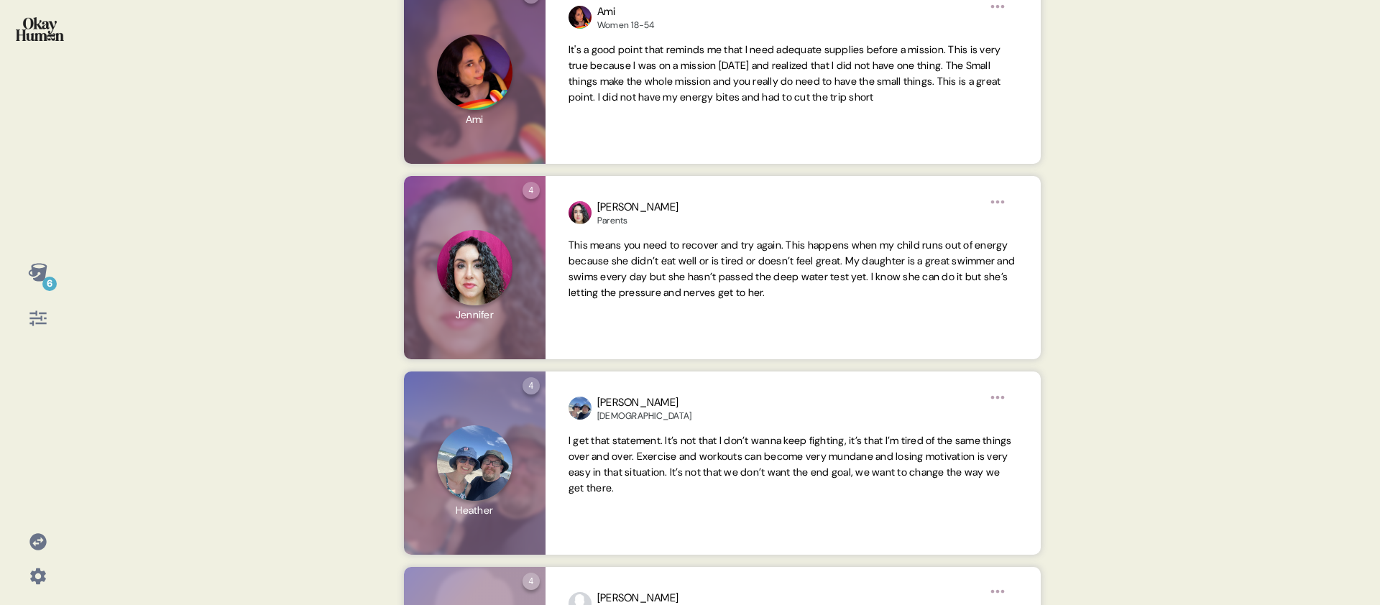
click at [77, 287] on div "6 Back The fight/fuel phrase generally connected well, with "out of fuel" havin…" at bounding box center [690, 302] width 1380 height 605
click at [45, 274] on icon at bounding box center [37, 272] width 19 height 18
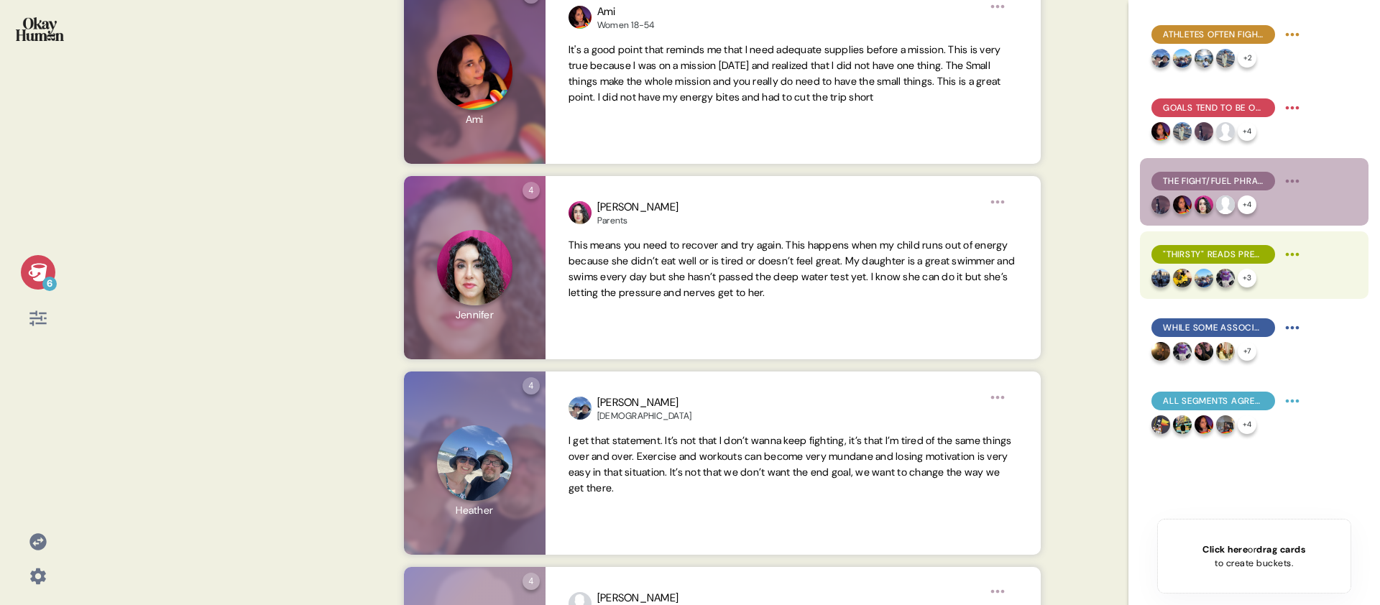
click at [1268, 262] on div ""Thirsty" reads pretty literally, with connotations of desperation & desire and…" at bounding box center [1213, 254] width 124 height 19
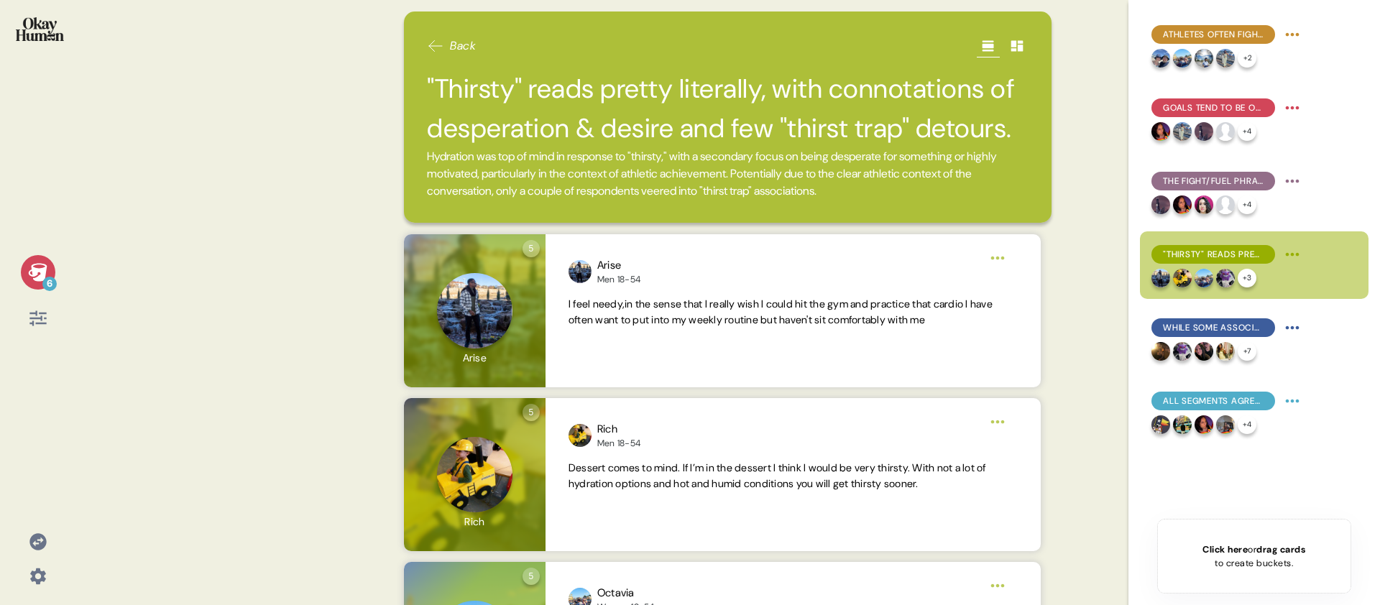
click at [27, 282] on div "6" at bounding box center [38, 272] width 34 height 34
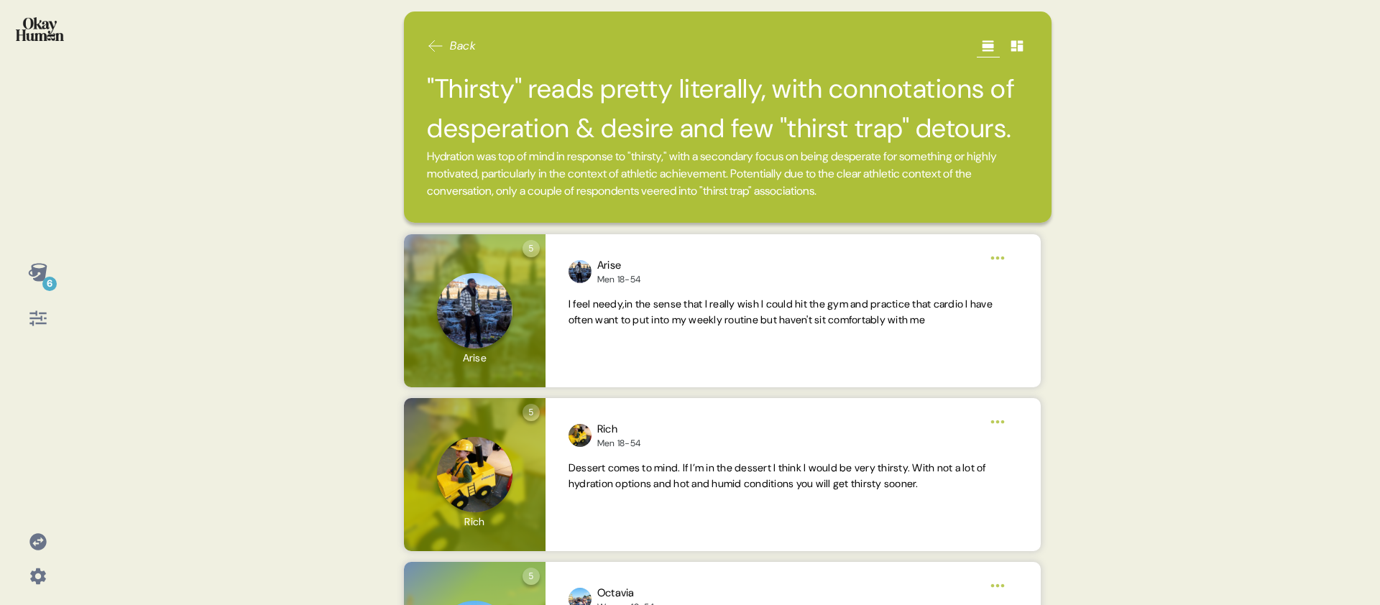
click at [526, 116] on h2 ""Thirsty" reads pretty literally, with connotations of desperation & desire and…" at bounding box center [727, 108] width 601 height 79
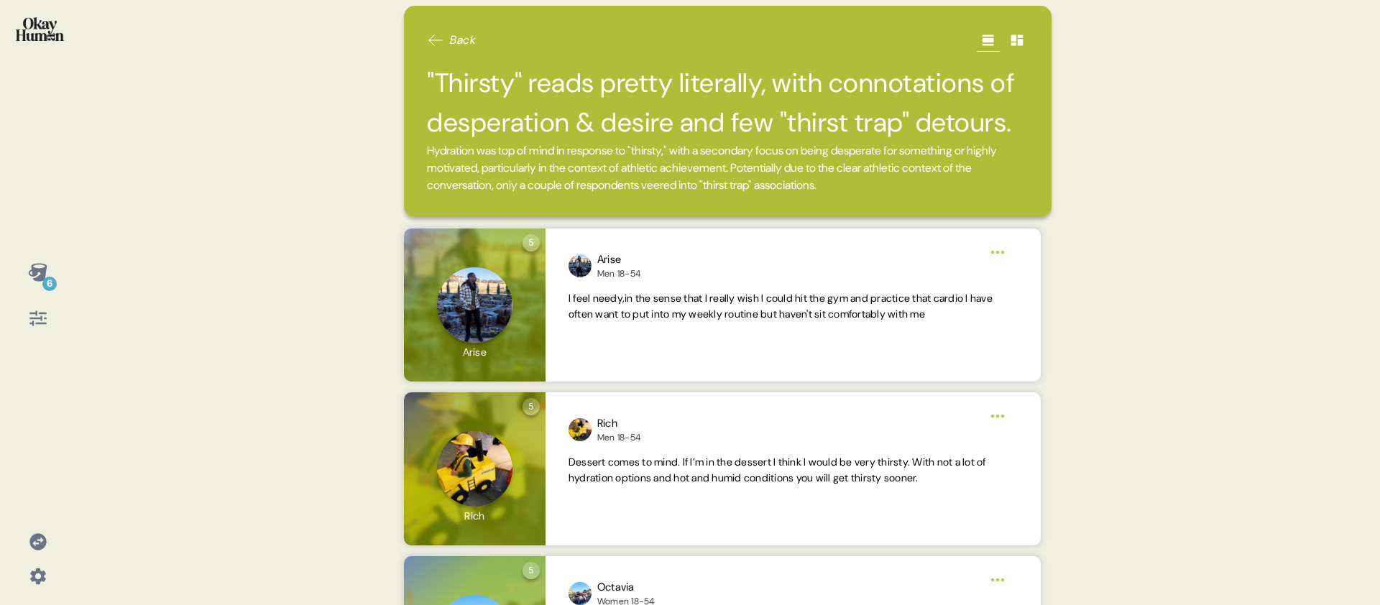
scroll to position [0, 0]
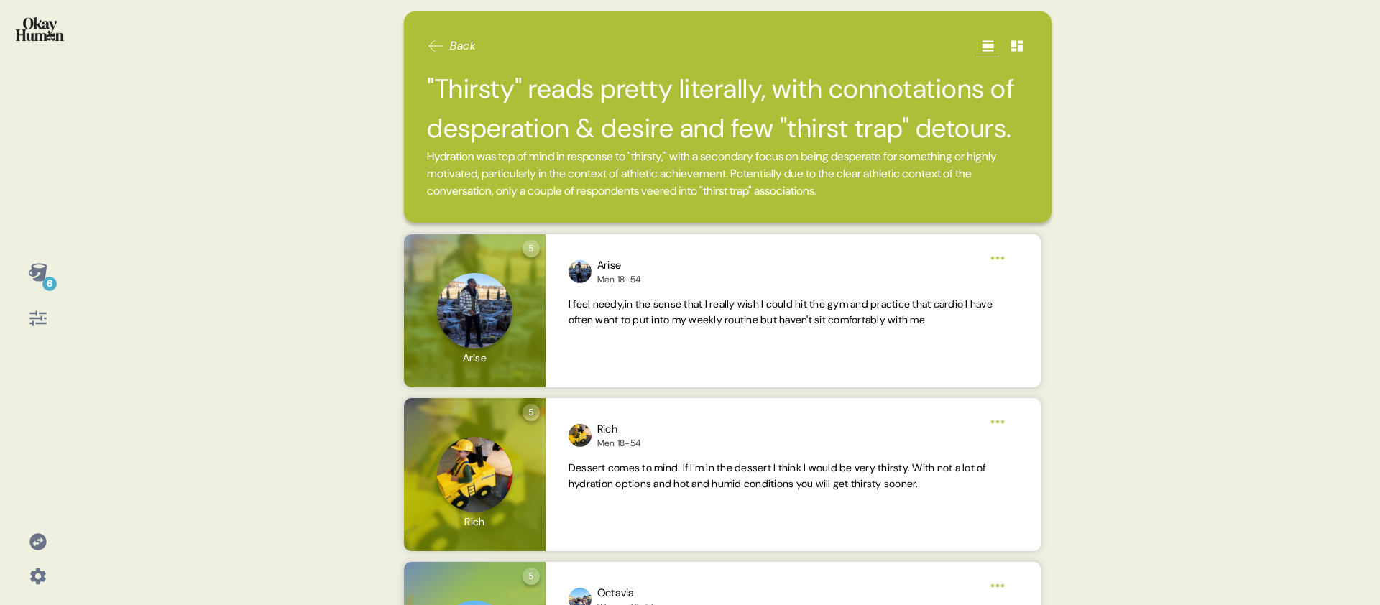
click at [83, 251] on div "6 Back "Thirsty" reads pretty literally, with connotations of desperation & des…" at bounding box center [690, 302] width 1380 height 605
click at [42, 275] on icon at bounding box center [37, 272] width 19 height 18
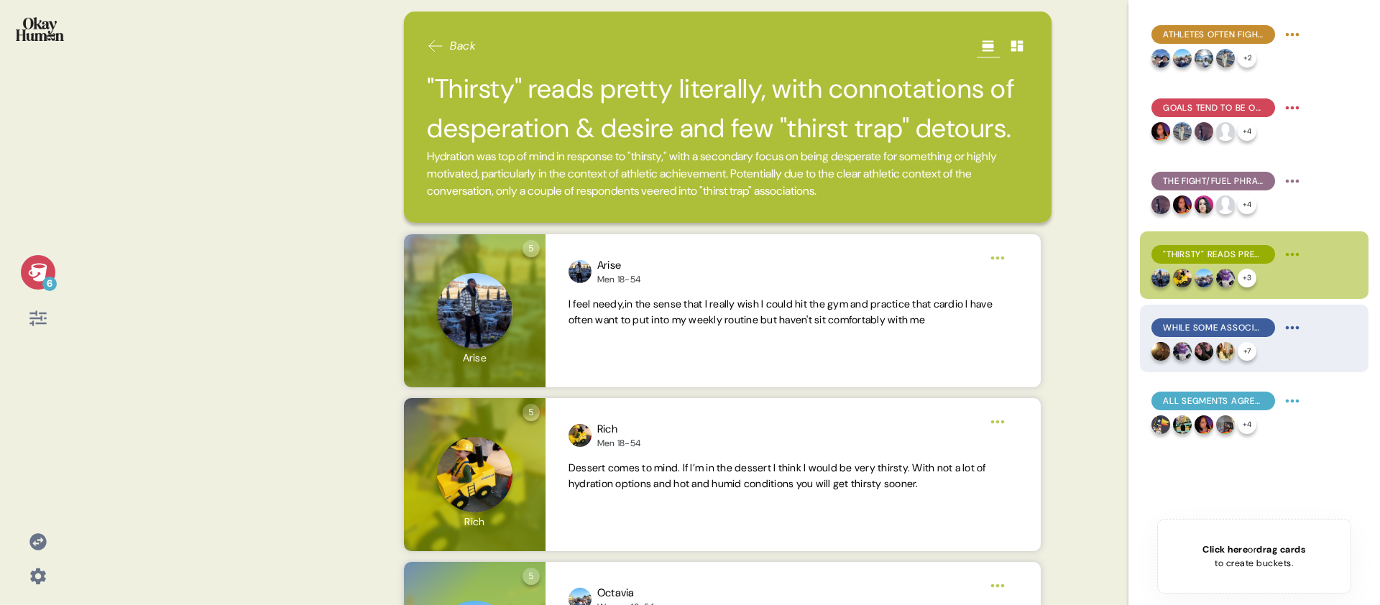
click at [1209, 323] on span "While some associated "Thirsty Town" with high achievers, others took it a bit …" at bounding box center [1213, 327] width 101 height 13
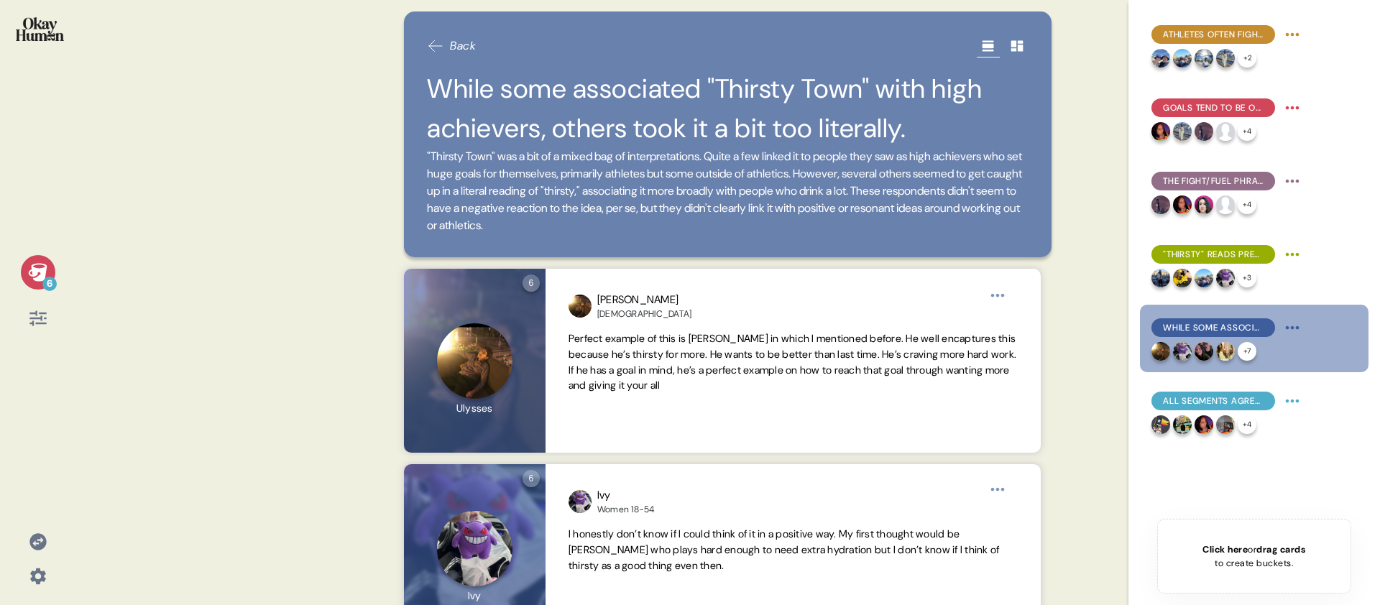
click at [31, 272] on icon at bounding box center [38, 272] width 20 height 20
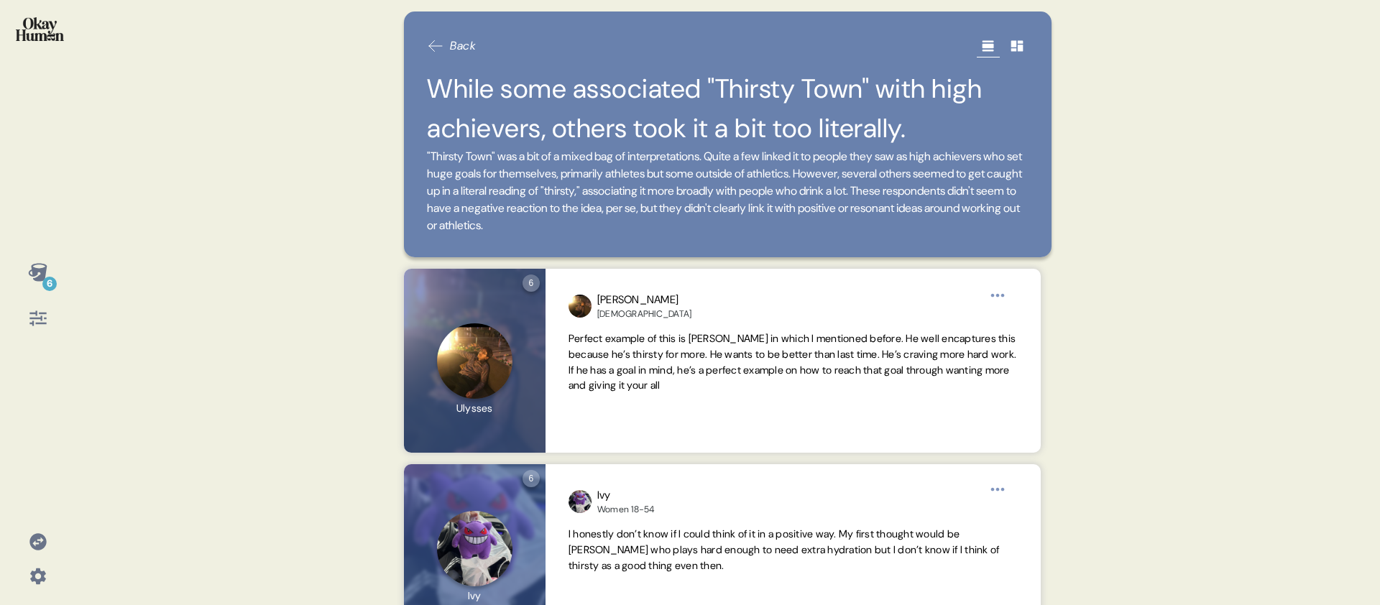
click at [801, 157] on span ""Thirsty Town" was a bit of a mixed bag of interpretations. Quite a few linked …" at bounding box center [724, 191] width 595 height 84
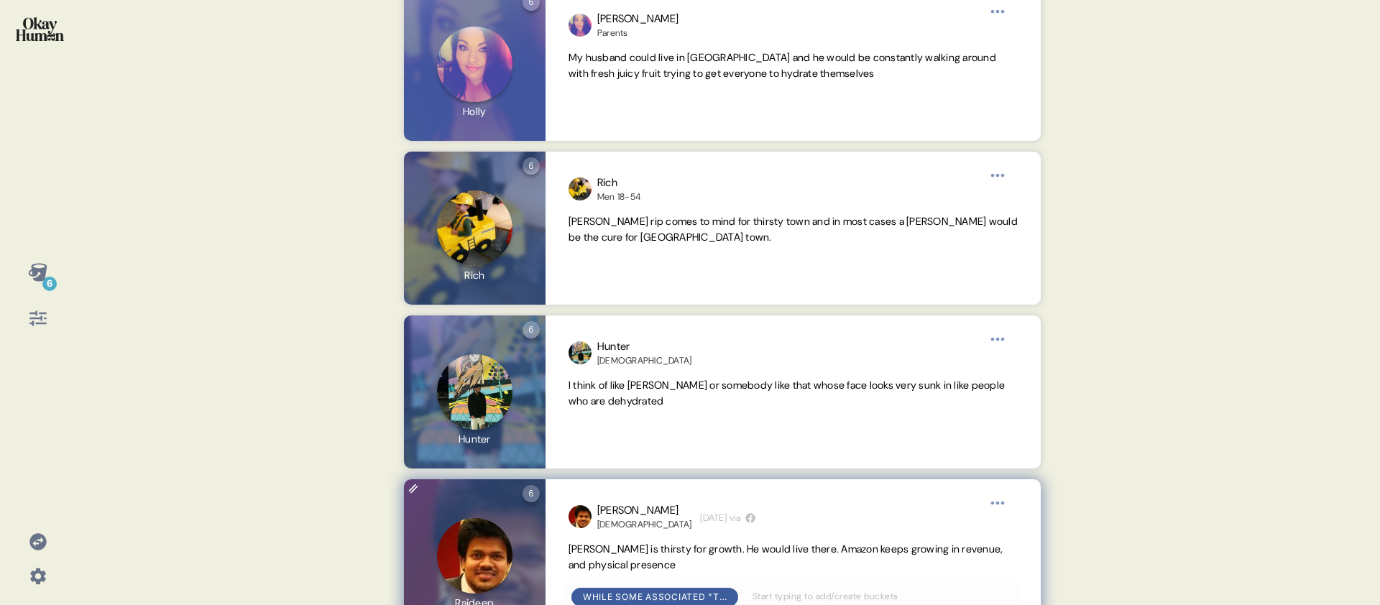
scroll to position [983, 0]
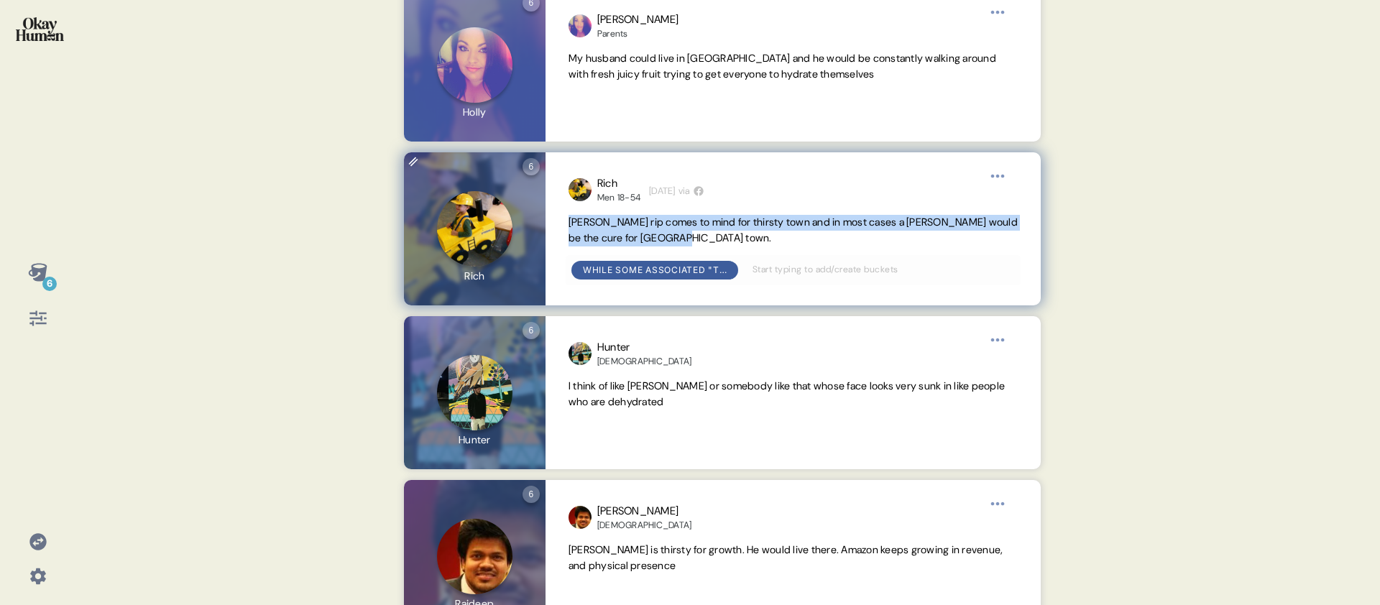
drag, startPoint x: 700, startPoint y: 241, endPoint x: 567, endPoint y: 226, distance: 133.7
click at [567, 226] on div "Rich Men 18-54 [DATE] via [PERSON_NAME] rip comes to mind for thirsty town and …" at bounding box center [792, 228] width 495 height 152
click at [703, 247] on div "Rich Men 18-54 [DATE] via [PERSON_NAME] rip comes to mind for thirsty town and …" at bounding box center [792, 228] width 495 height 152
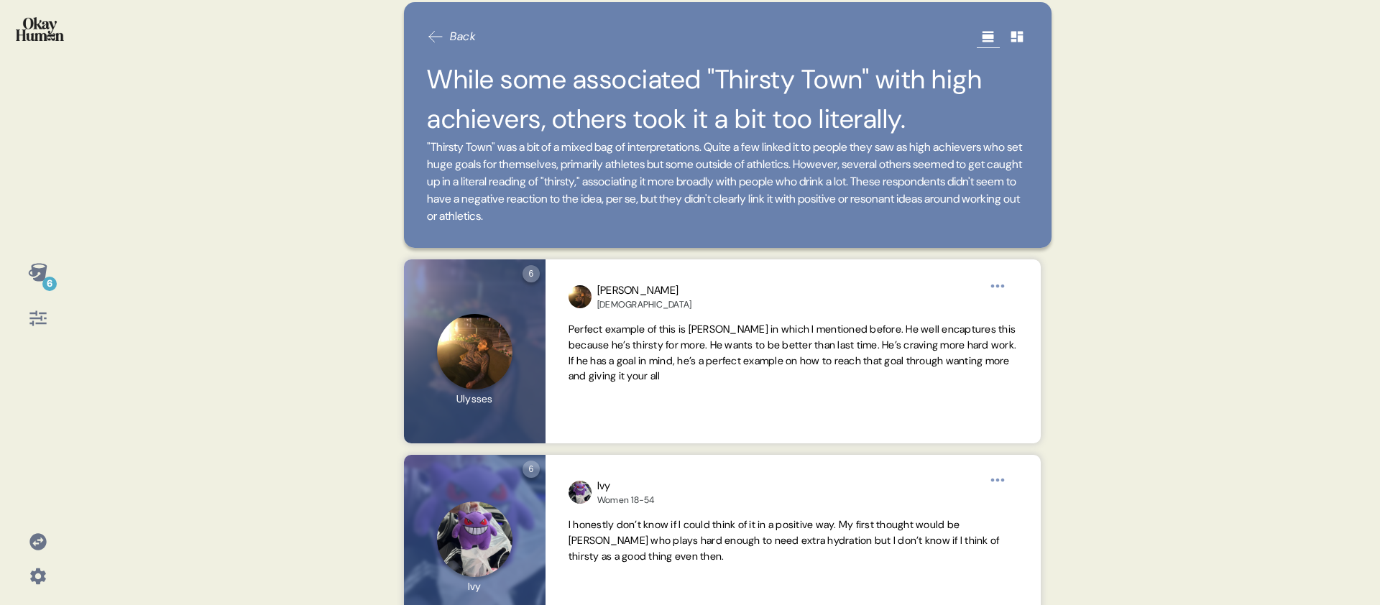
scroll to position [0, 0]
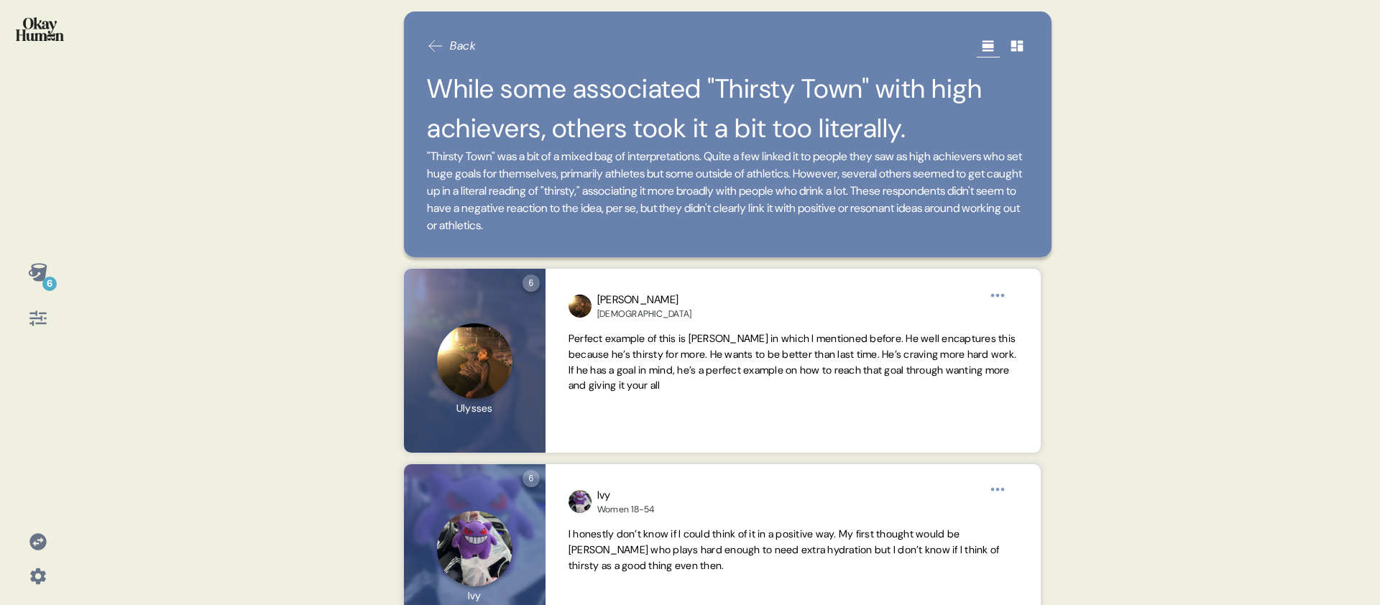
click at [399, 241] on div "Back While some associated "Thirsty Town" with high achievers, others took it a…" at bounding box center [727, 302] width 681 height 605
click at [37, 272] on icon at bounding box center [38, 272] width 20 height 20
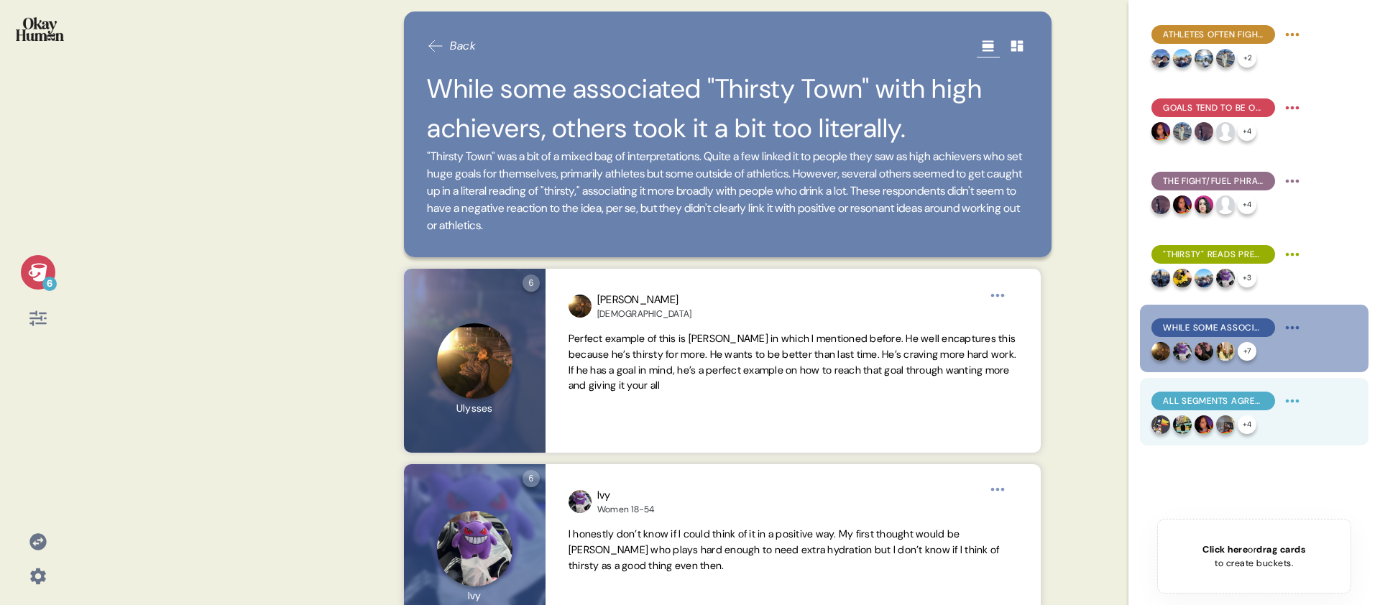
click at [1281, 422] on div "+ 4" at bounding box center [1227, 424] width 152 height 19
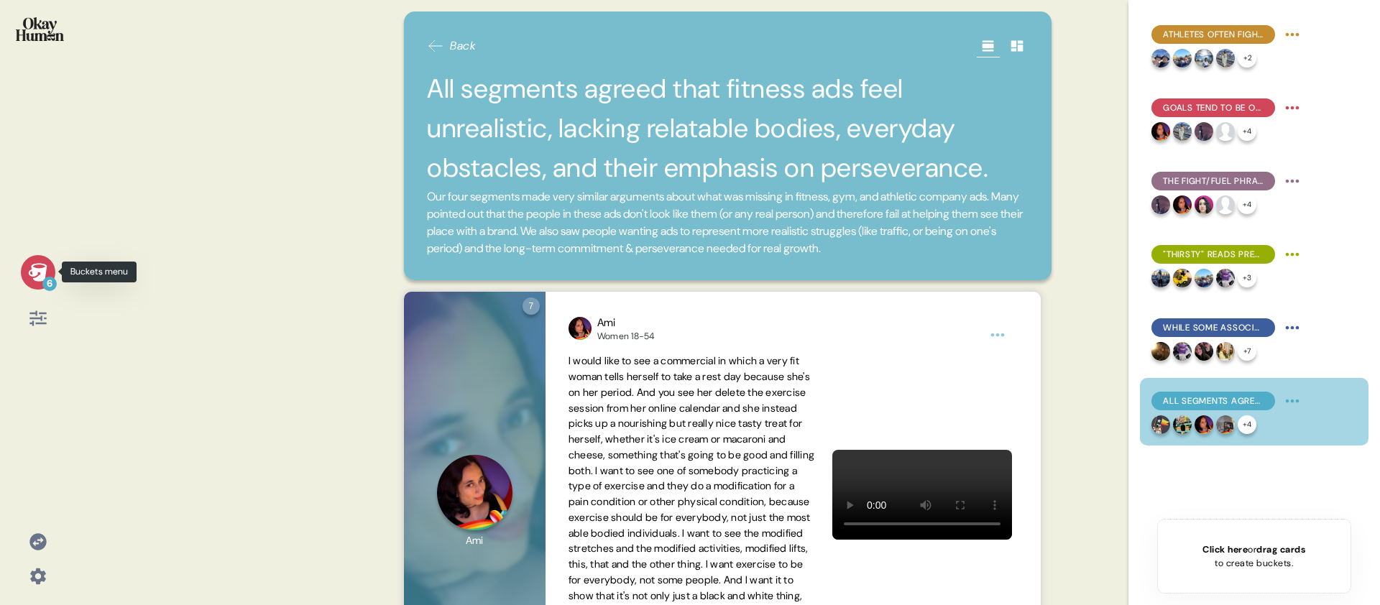
click at [36, 276] on icon at bounding box center [38, 272] width 20 height 20
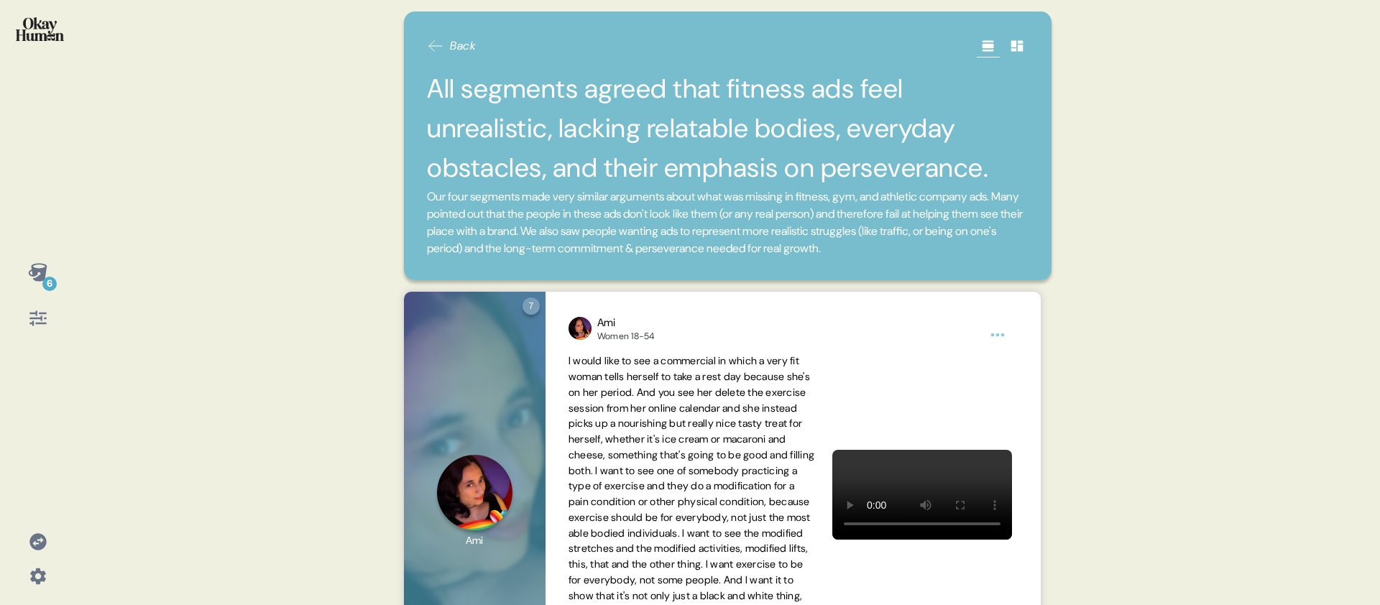
click at [511, 257] on span "Our four segments made very similar arguments about what was missing in fitness…" at bounding box center [727, 222] width 601 height 69
click at [347, 224] on div "6 Back All segments agreed that fitness ads feel unrealistic, lacking relatable…" at bounding box center [690, 302] width 1380 height 605
click at [39, 190] on div "6" at bounding box center [37, 302] width 75 height 605
click at [42, 49] on div at bounding box center [37, 38] width 52 height 54
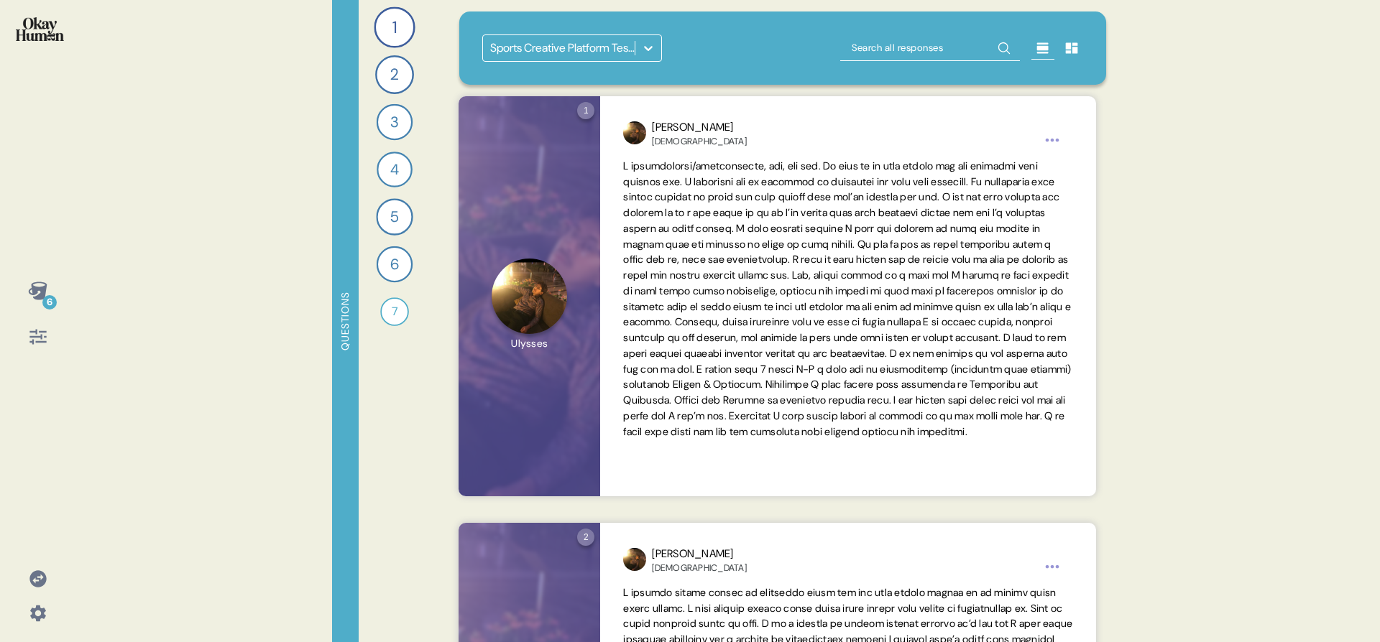
click at [34, 284] on icon at bounding box center [38, 291] width 20 height 20
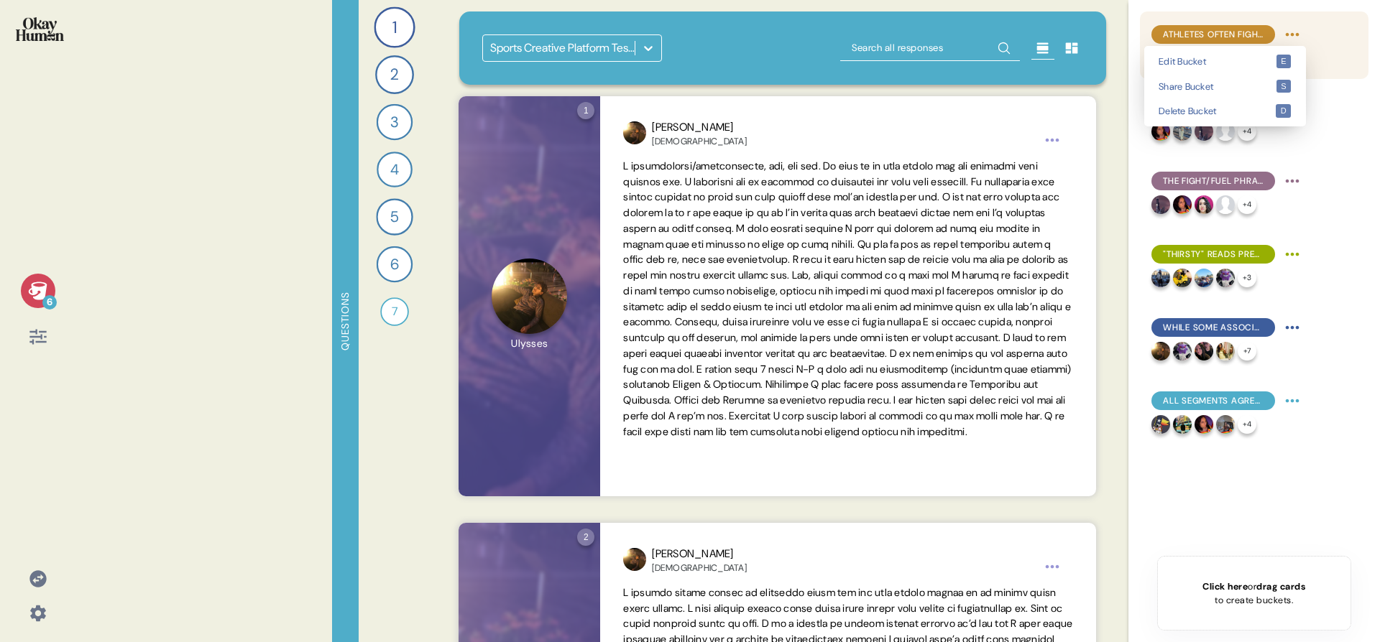
click at [1284, 30] on html "6 Questions 1 Tell me all about your workout routine — what you do, why you do …" at bounding box center [690, 321] width 1380 height 642
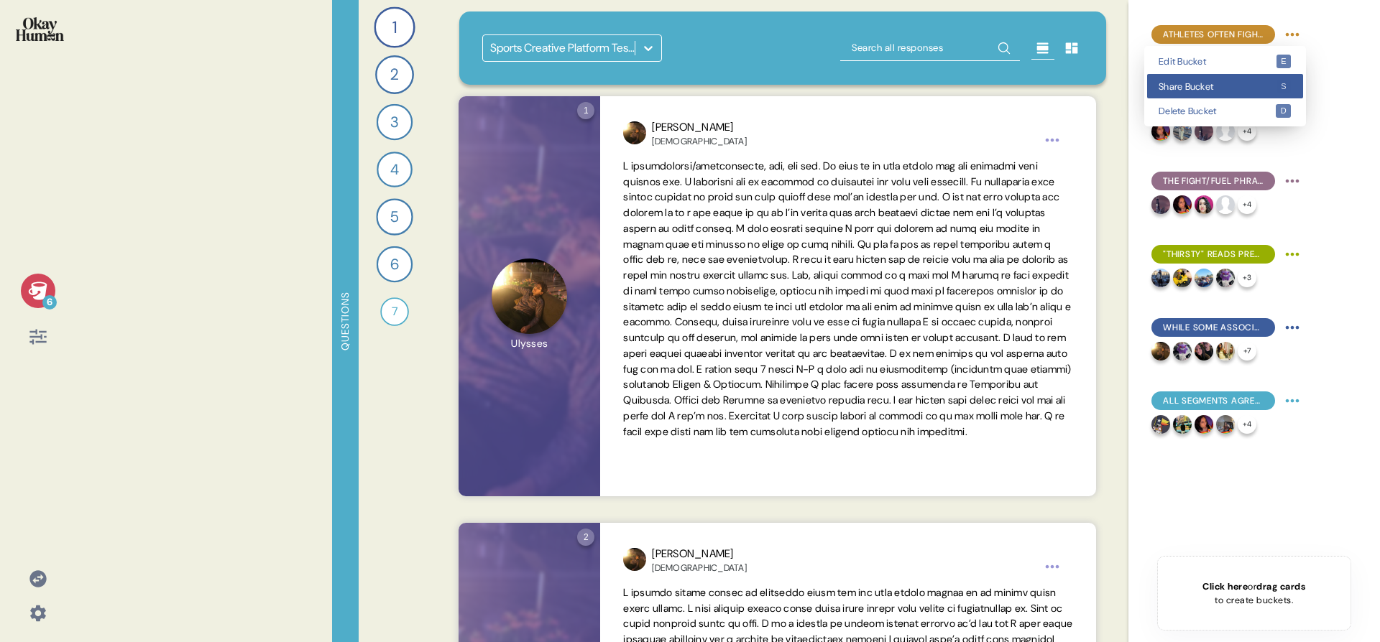
click at [1254, 88] on span "Share Bucket" at bounding box center [1216, 86] width 117 height 9
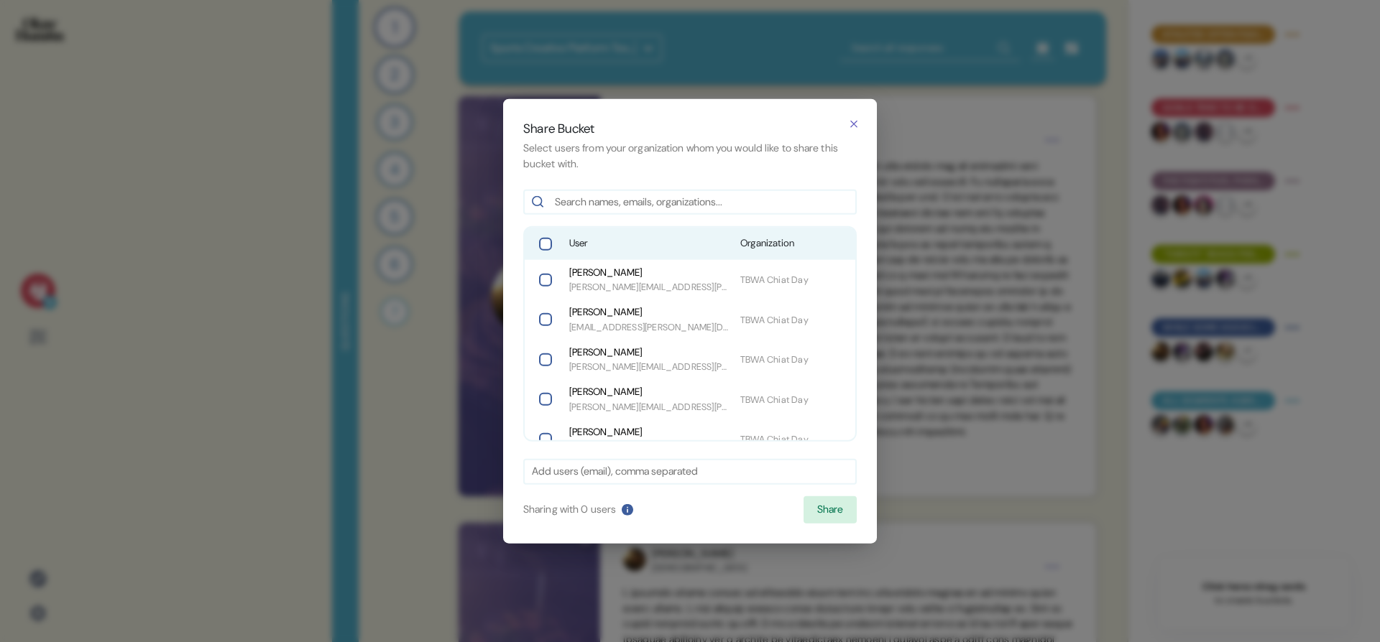
click at [647, 195] on input "text" at bounding box center [701, 202] width 293 height 16
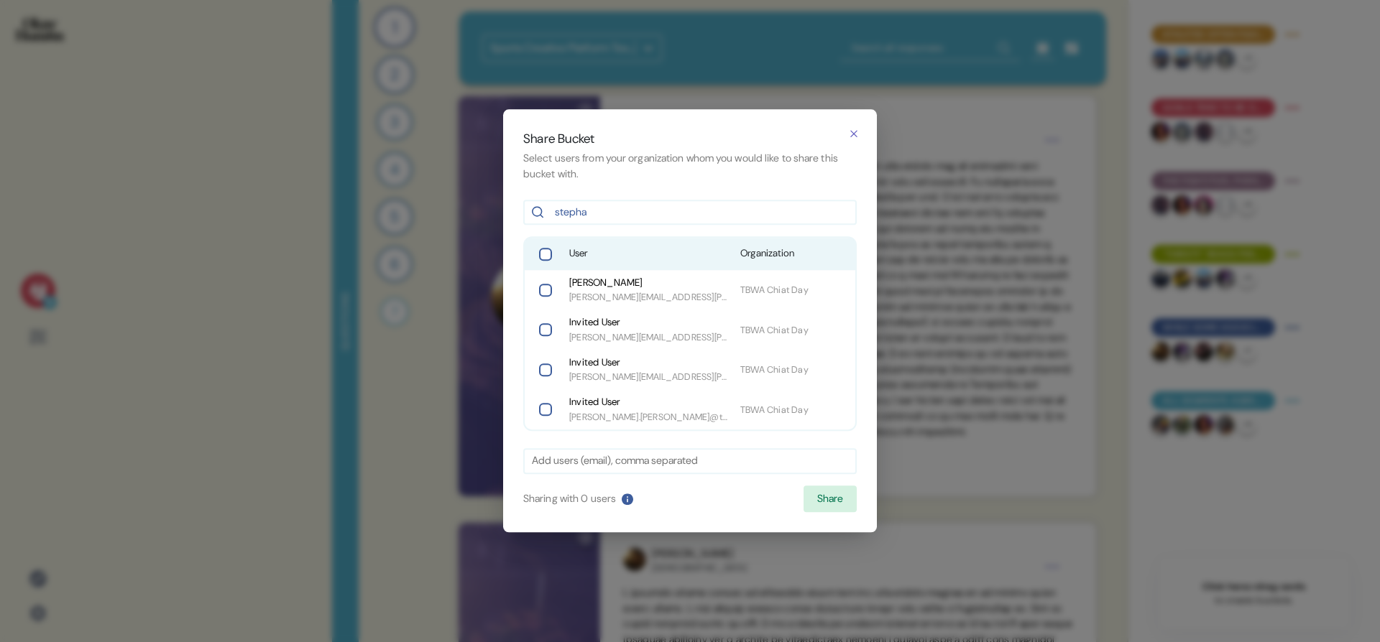
type input "[PERSON_NAME]"
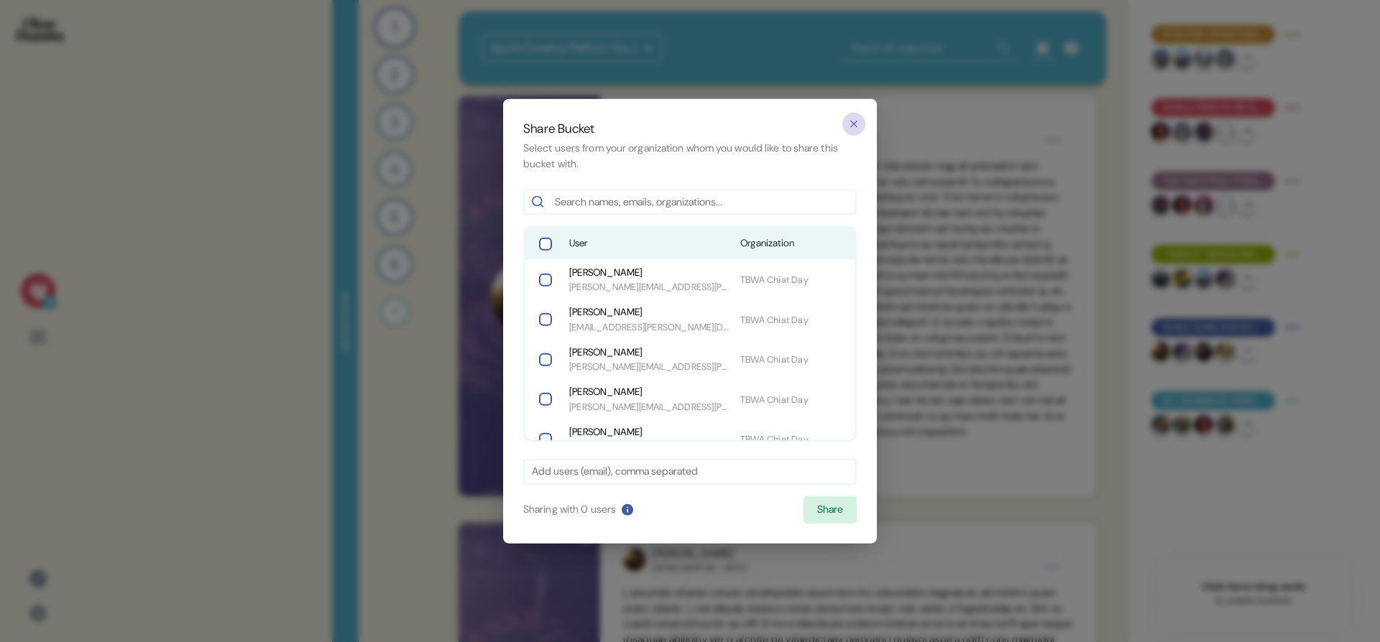
click at [852, 126] on icon "button" at bounding box center [853, 123] width 11 height 11
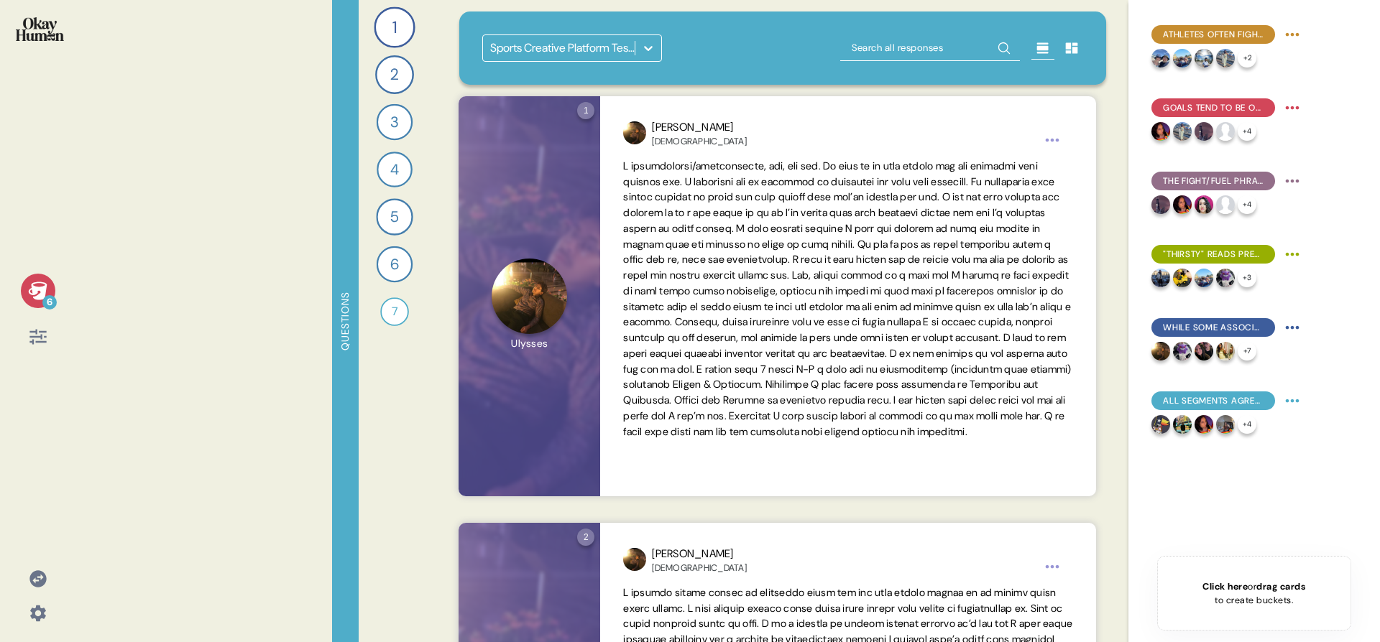
click at [50, 607] on div at bounding box center [38, 613] width 34 height 34
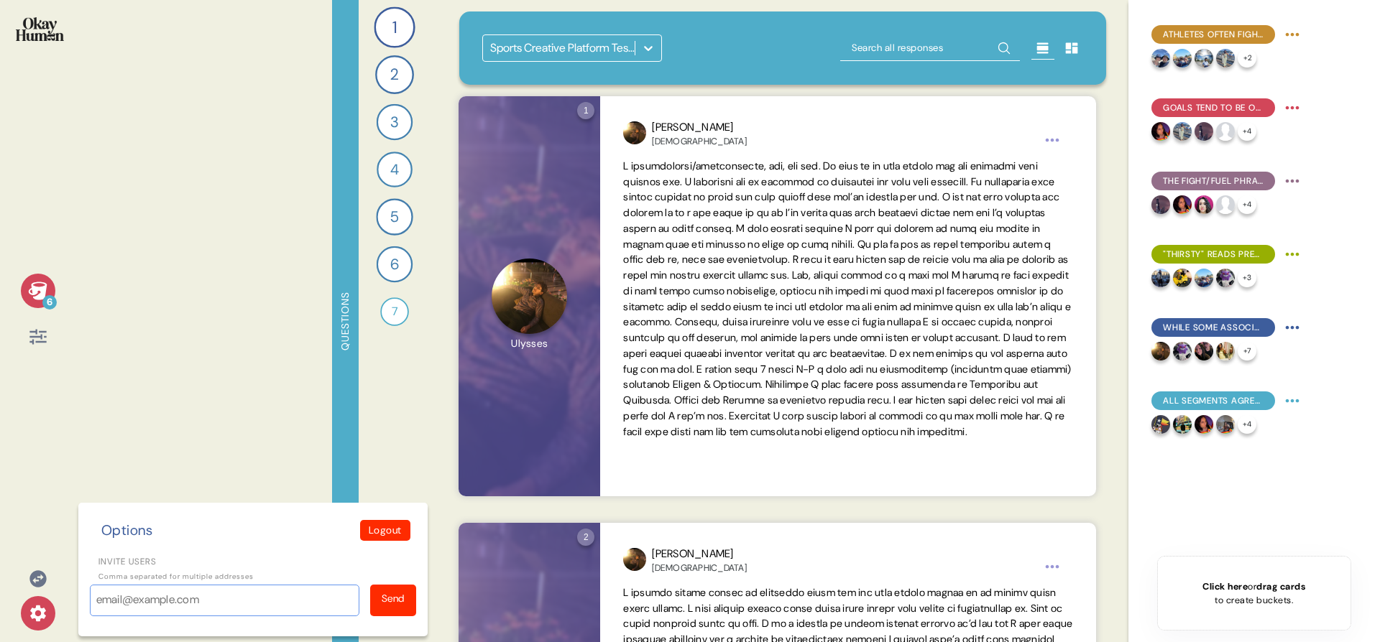
click at [242, 614] on input "Invite users" at bounding box center [224, 601] width 269 height 32
paste input "[EMAIL_ADDRESS][PERSON_NAME][DOMAIN_NAME]"
type input "[PERSON_NAME][EMAIL_ADDRESS][PERSON_NAME][DOMAIN_NAME]"
click at [410, 600] on div "Send" at bounding box center [393, 601] width 46 height 32
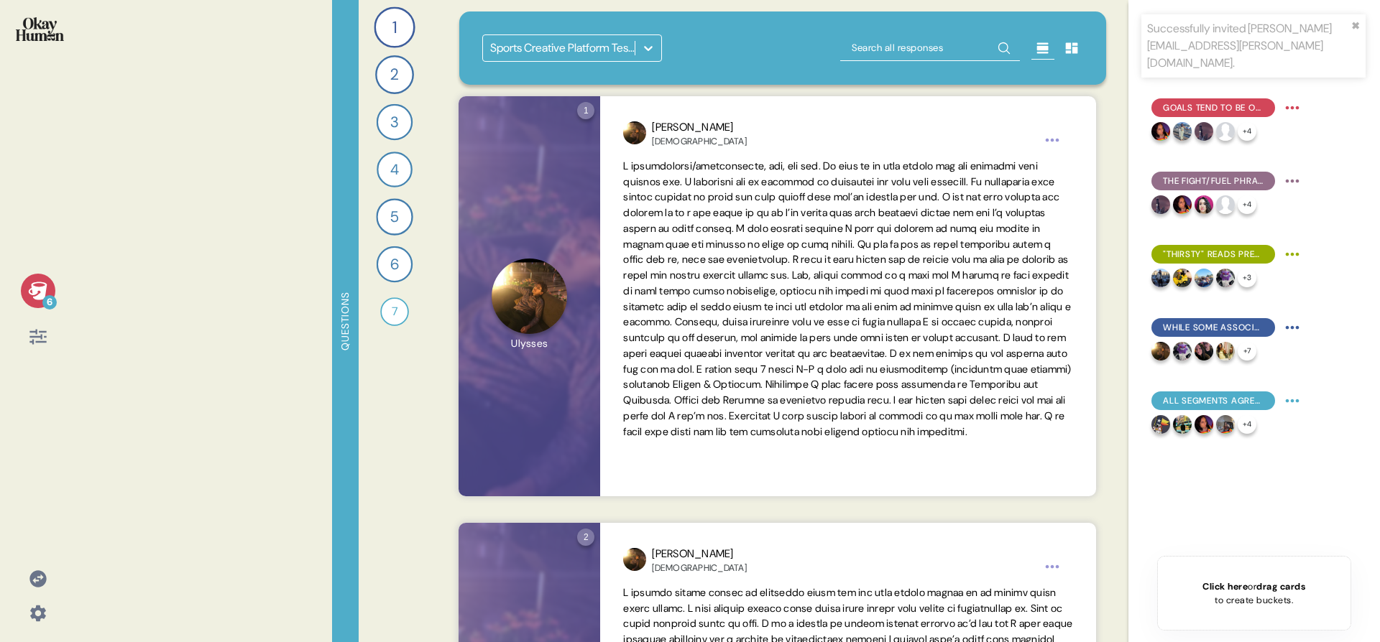
click at [46, 612] on icon at bounding box center [38, 614] width 20 height 20
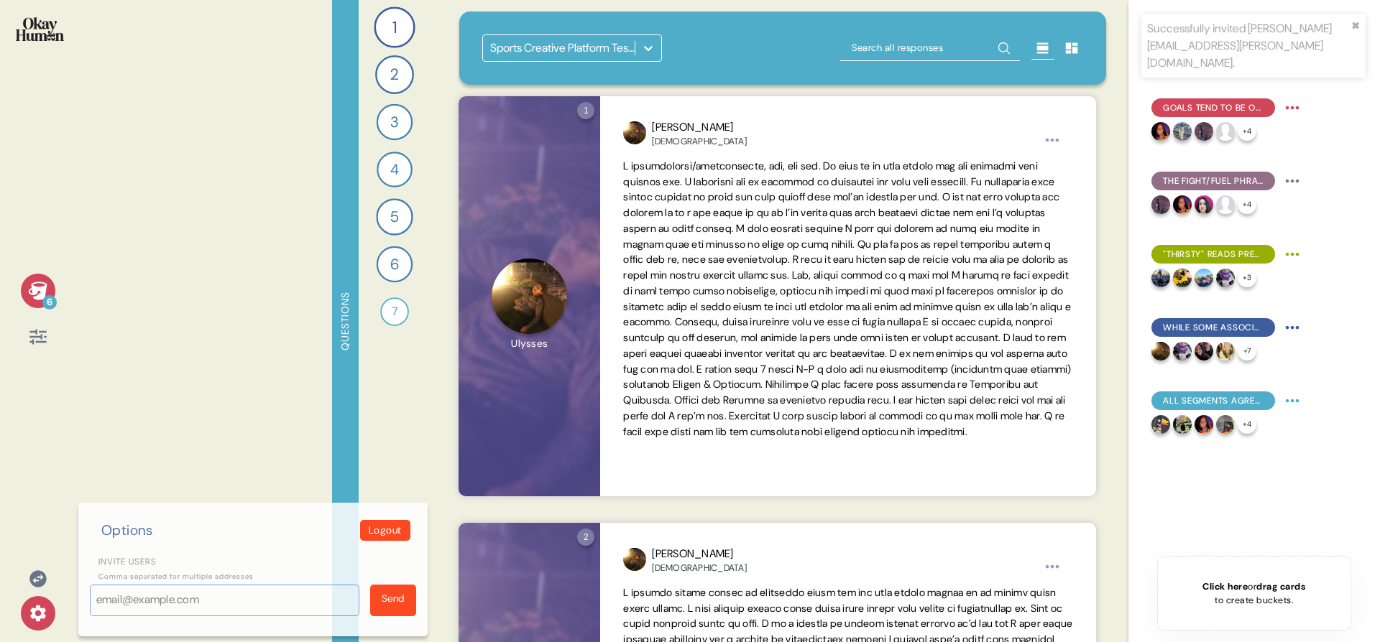
click at [122, 601] on input "Invite users" at bounding box center [224, 601] width 269 height 32
paste input "[PERSON_NAME][EMAIL_ADDRESS][PERSON_NAME][DOMAIN_NAME]"
type input "[PERSON_NAME][EMAIL_ADDRESS][PERSON_NAME][DOMAIN_NAME]"
click at [403, 607] on div "Send" at bounding box center [393, 601] width 46 height 32
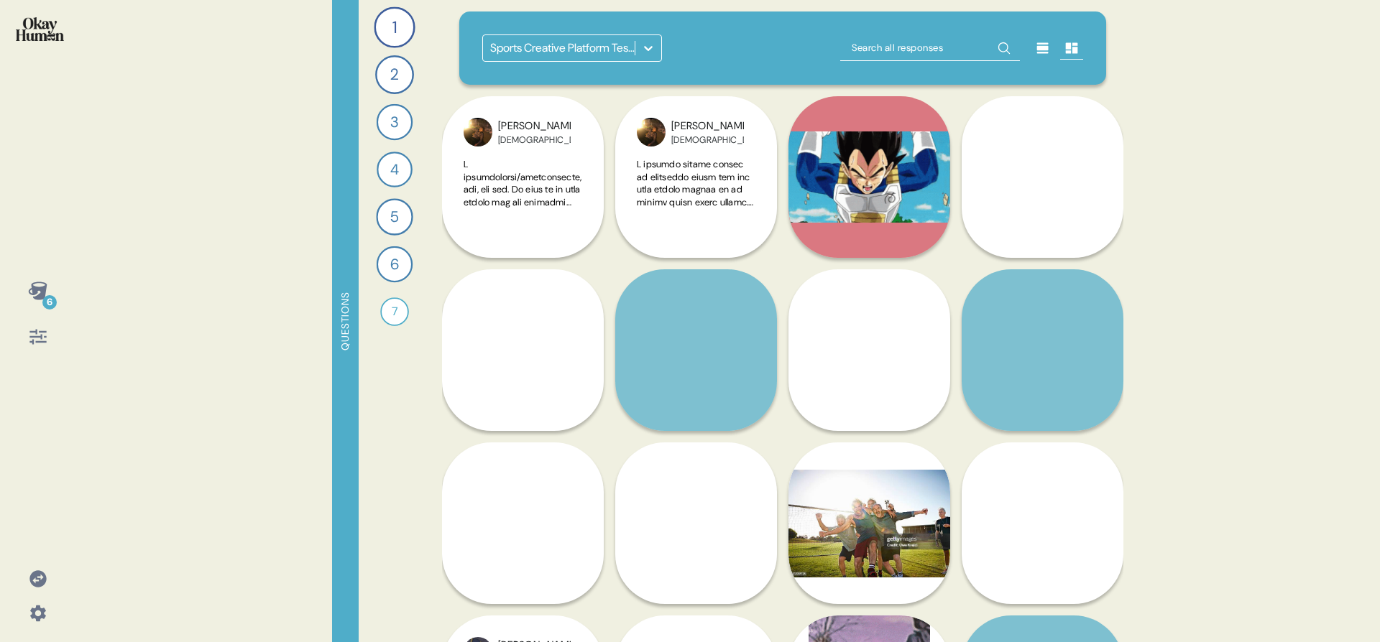
click at [28, 290] on icon at bounding box center [38, 291] width 20 height 20
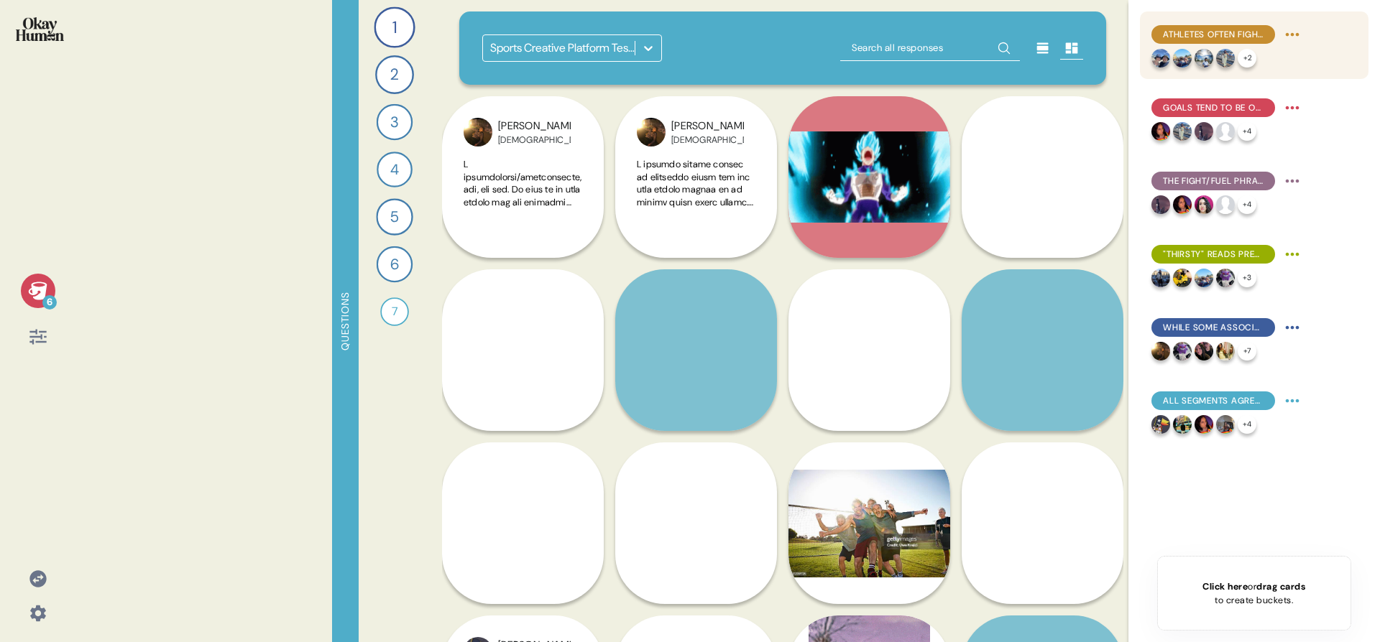
click at [1286, 34] on html "6 Questions 1 Tell me all about your workout routine — what you do, why you do …" at bounding box center [690, 321] width 1380 height 642
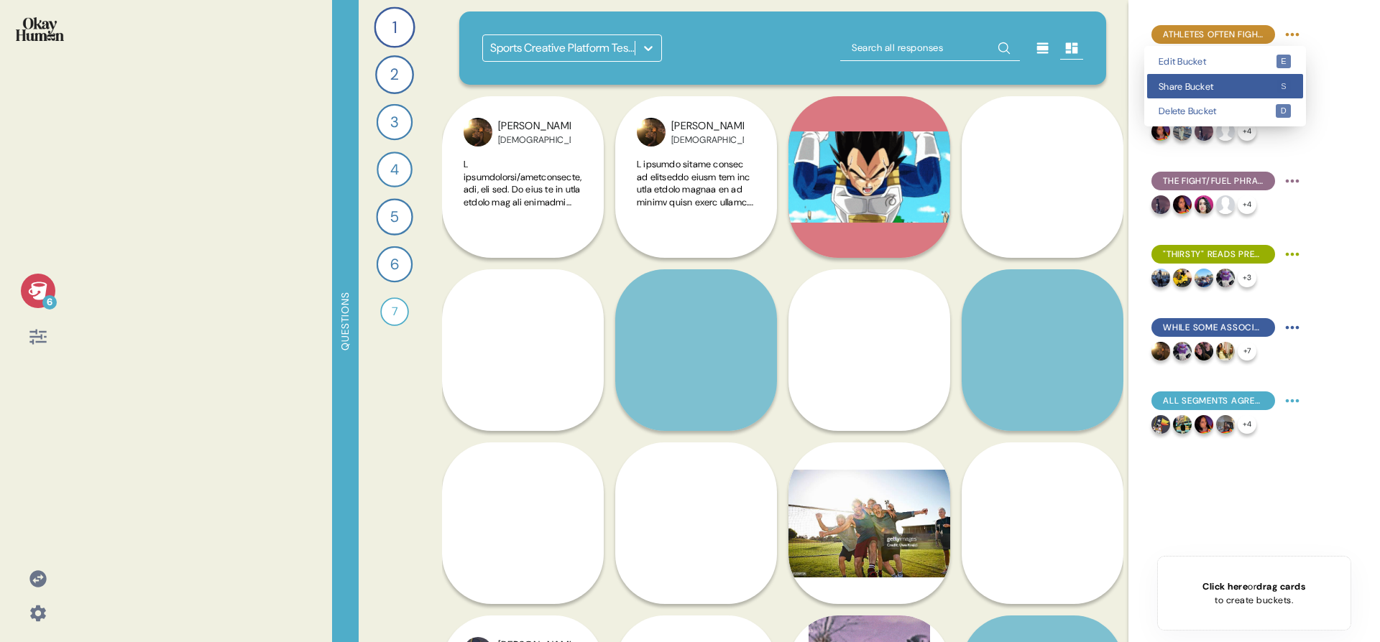
click at [1252, 80] on div "Share Bucket s" at bounding box center [1225, 86] width 156 height 25
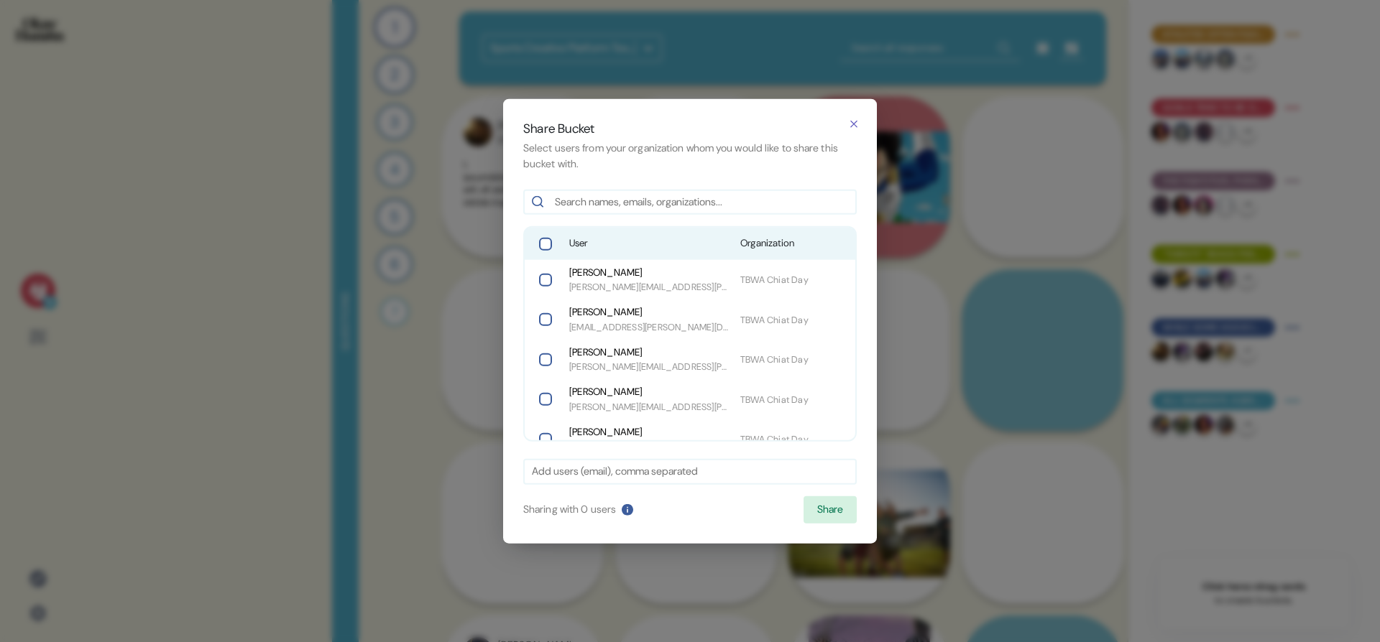
click at [652, 241] on span "User" at bounding box center [649, 243] width 160 height 14
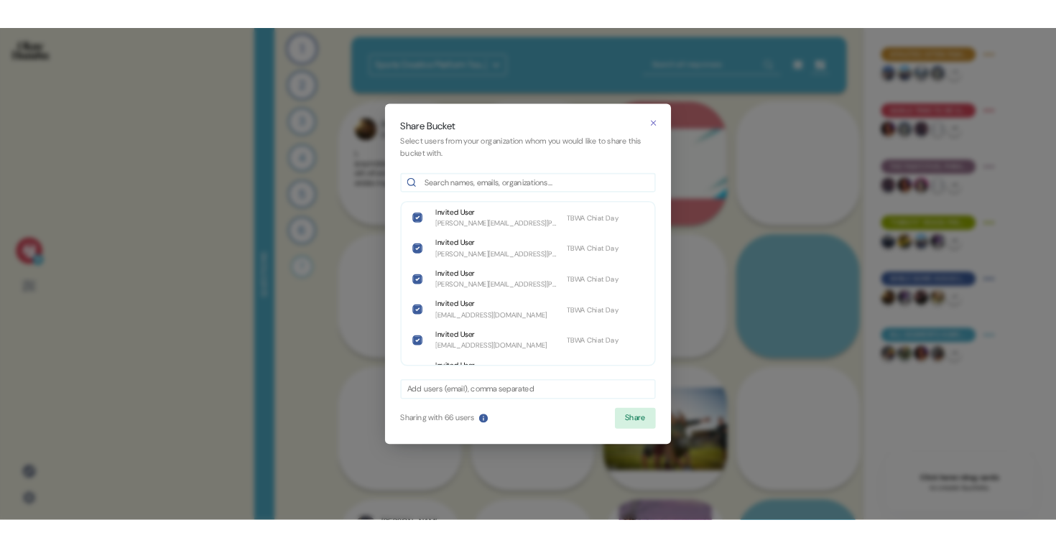
scroll to position [2019, 0]
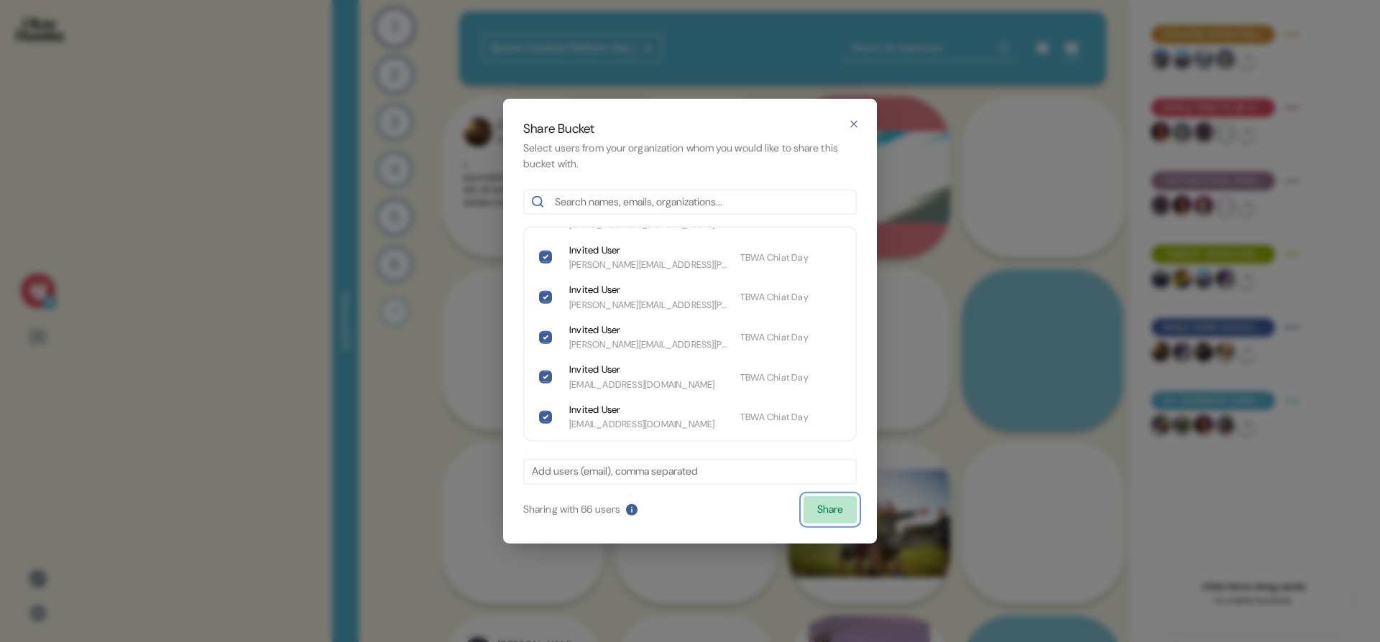
click at [818, 499] on button "Share" at bounding box center [829, 509] width 53 height 27
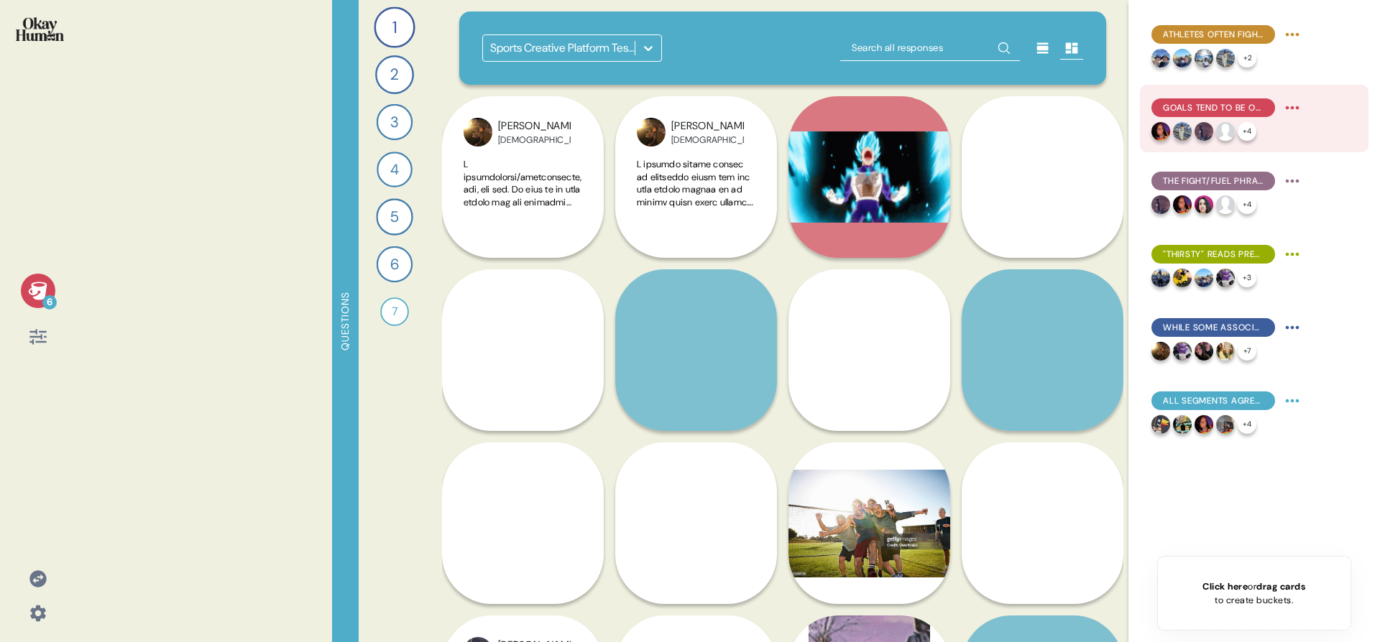
click at [1291, 104] on html "6 Questions 1 Tell me all about your workout routine — what you do, why you do …" at bounding box center [690, 321] width 1380 height 642
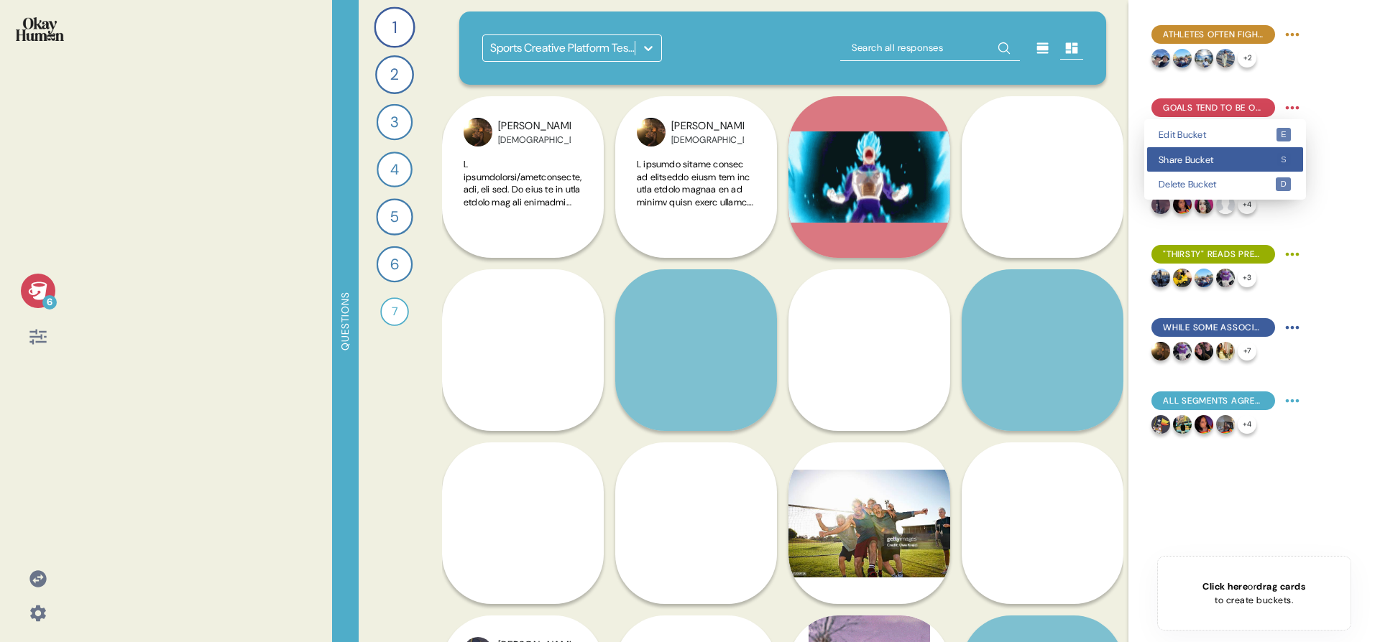
click at [1270, 153] on div "Share Bucket s" at bounding box center [1225, 159] width 156 height 25
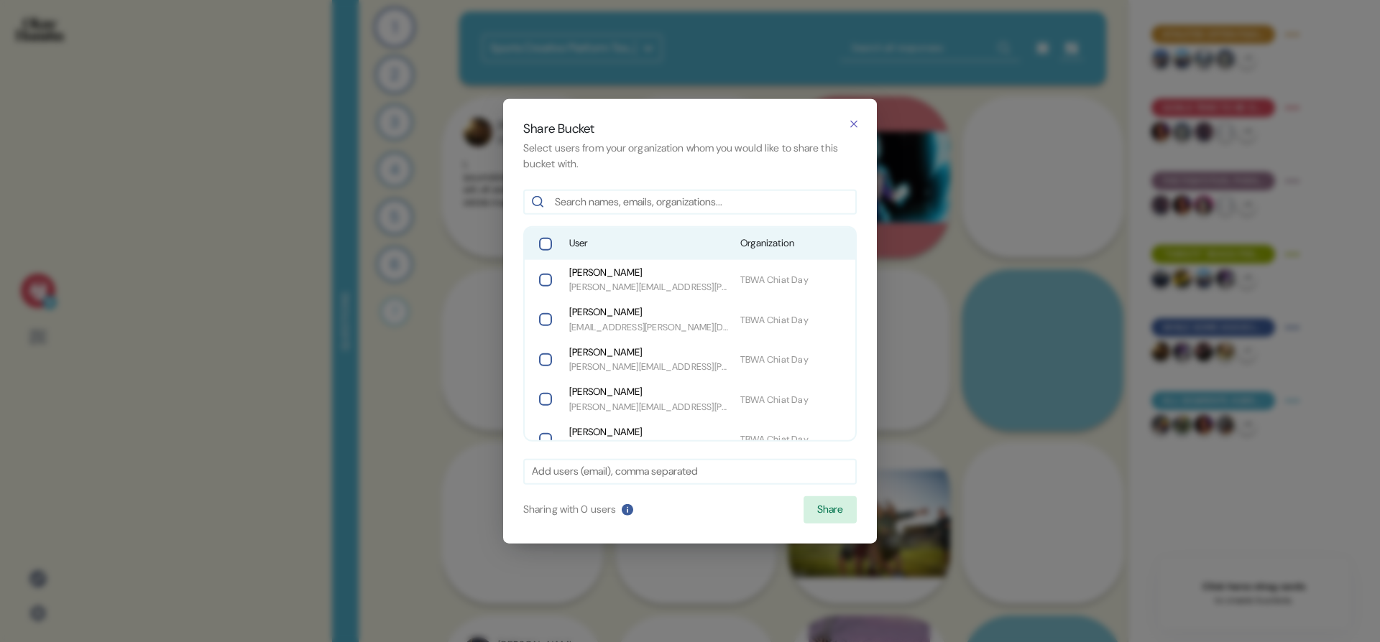
click at [754, 236] on span "Organization" at bounding box center [793, 243] width 106 height 14
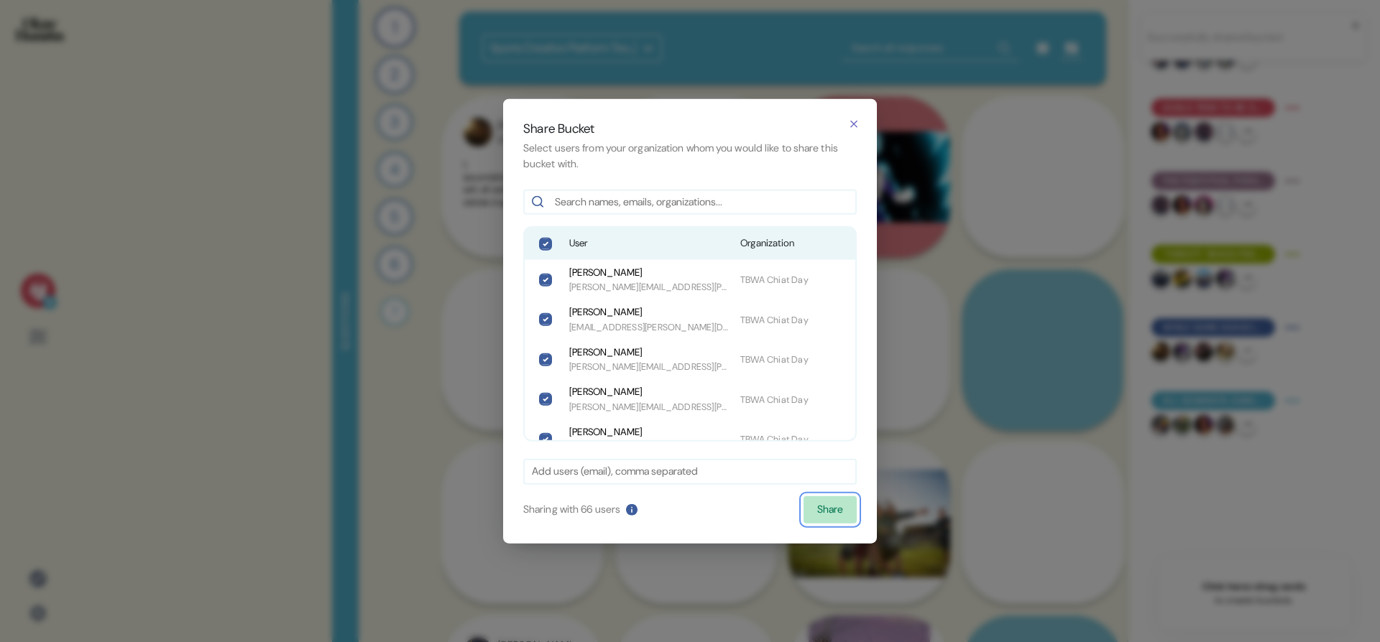
click at [831, 520] on button "Share" at bounding box center [829, 509] width 53 height 27
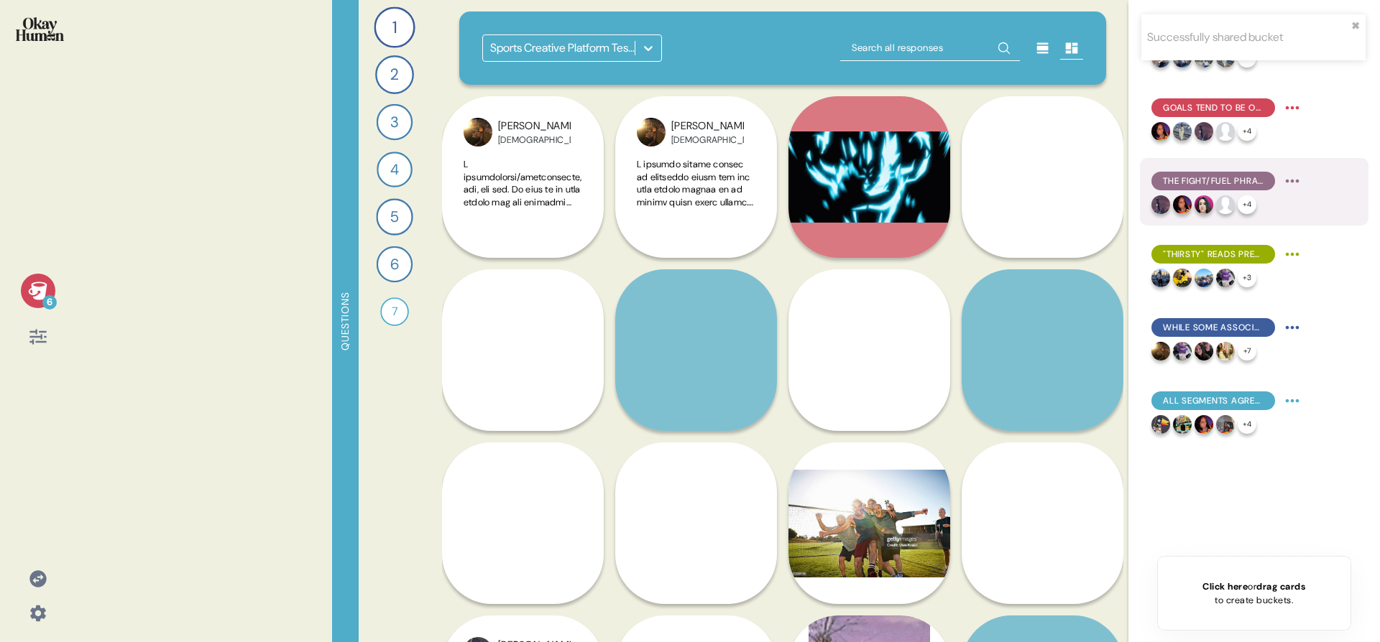
click at [1291, 186] on html "Successfully shared bucket ✖︎ 6 Questions 1 Tell me all about your workout rout…" at bounding box center [690, 321] width 1380 height 642
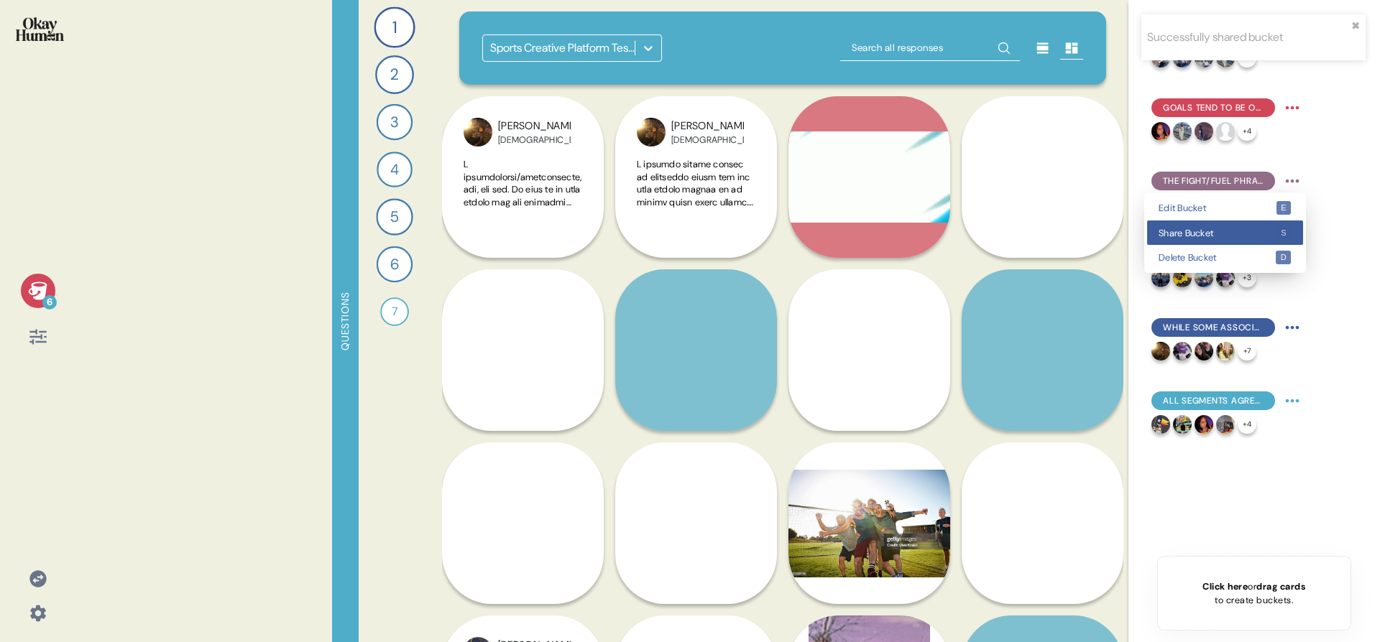
click at [1236, 232] on span "Share Bucket" at bounding box center [1216, 232] width 117 height 9
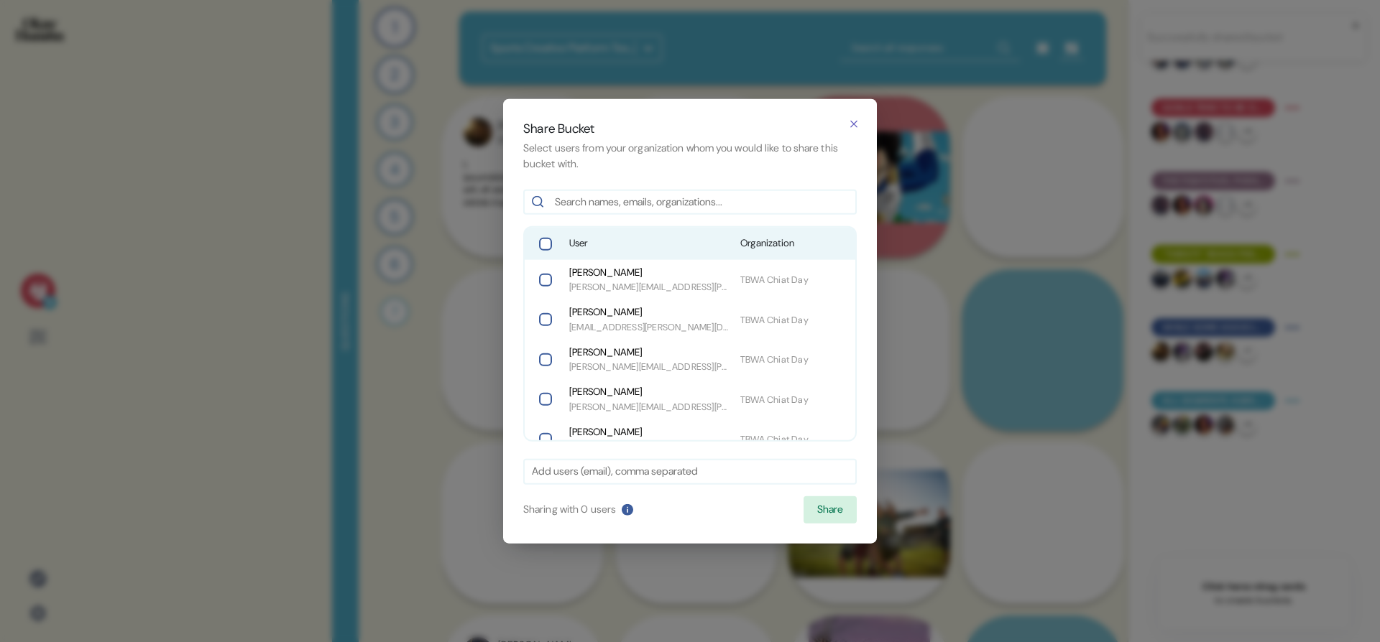
click at [775, 251] on div "User Organization" at bounding box center [690, 244] width 331 height 32
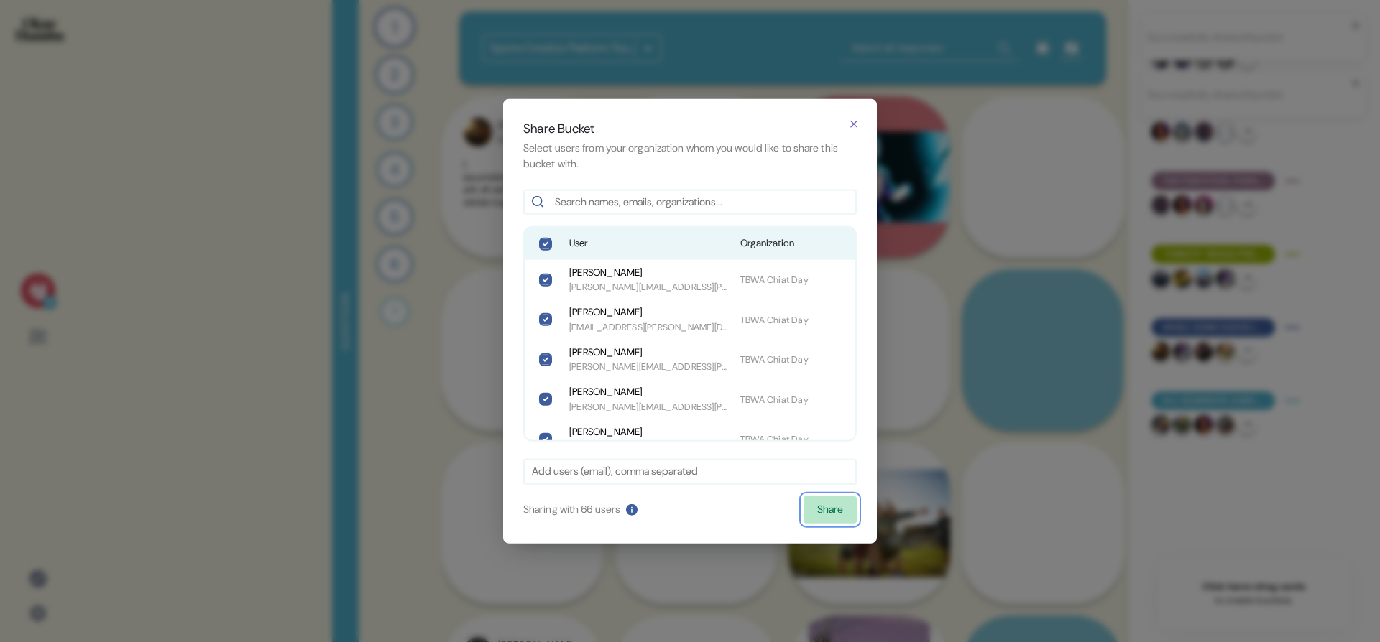
click at [851, 516] on button "Share" at bounding box center [829, 509] width 53 height 27
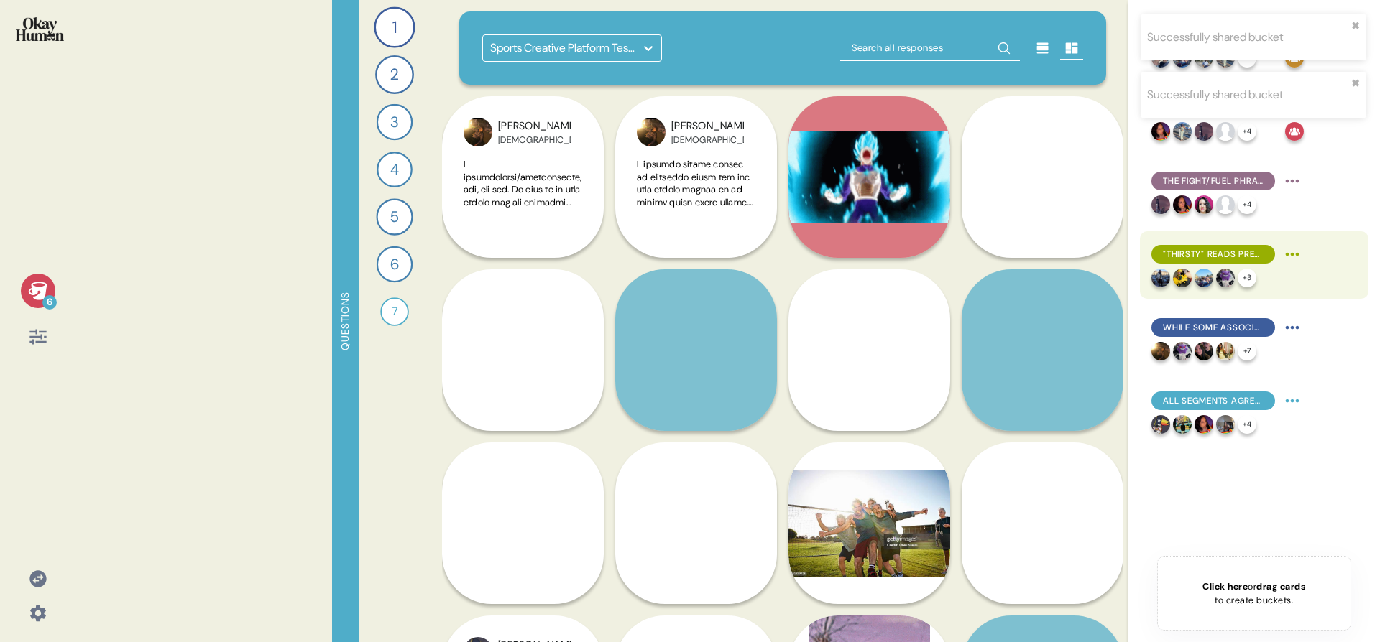
click at [1283, 252] on html "Successfully shared bucket ✖︎ Successfully shared bucket ✖︎ 6 Questions 1 Tell …" at bounding box center [690, 321] width 1380 height 642
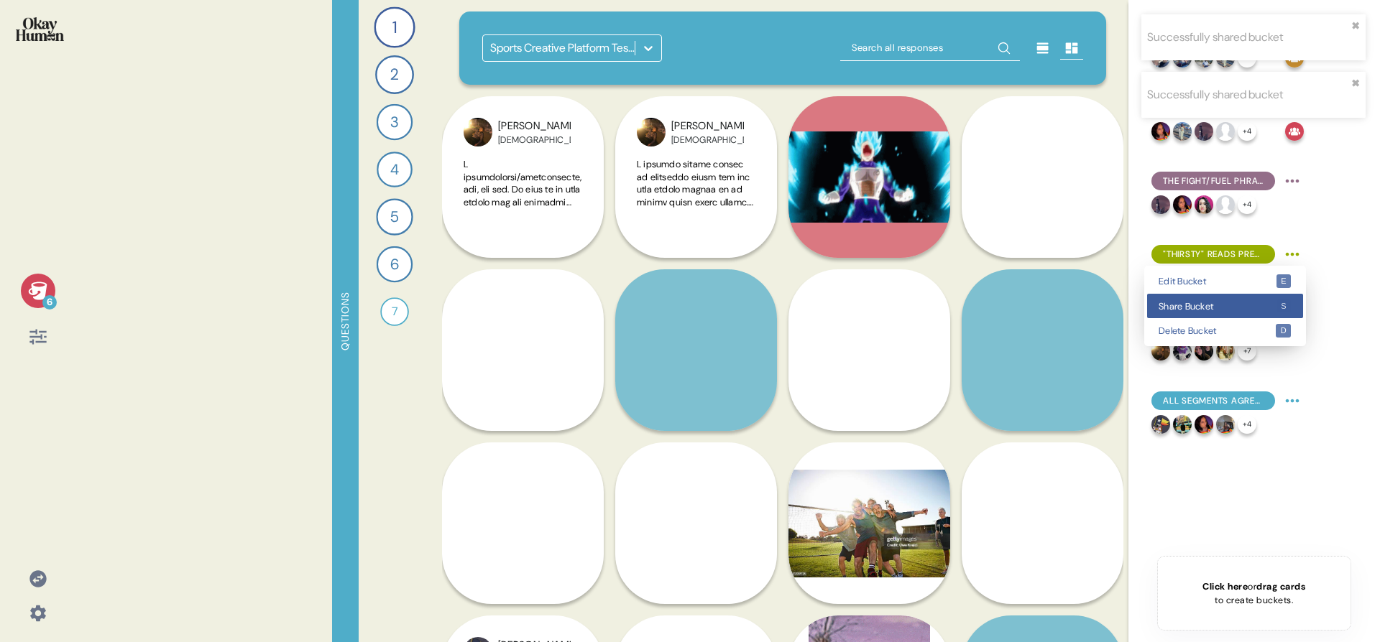
click at [1232, 308] on span "Share Bucket" at bounding box center [1216, 306] width 117 height 9
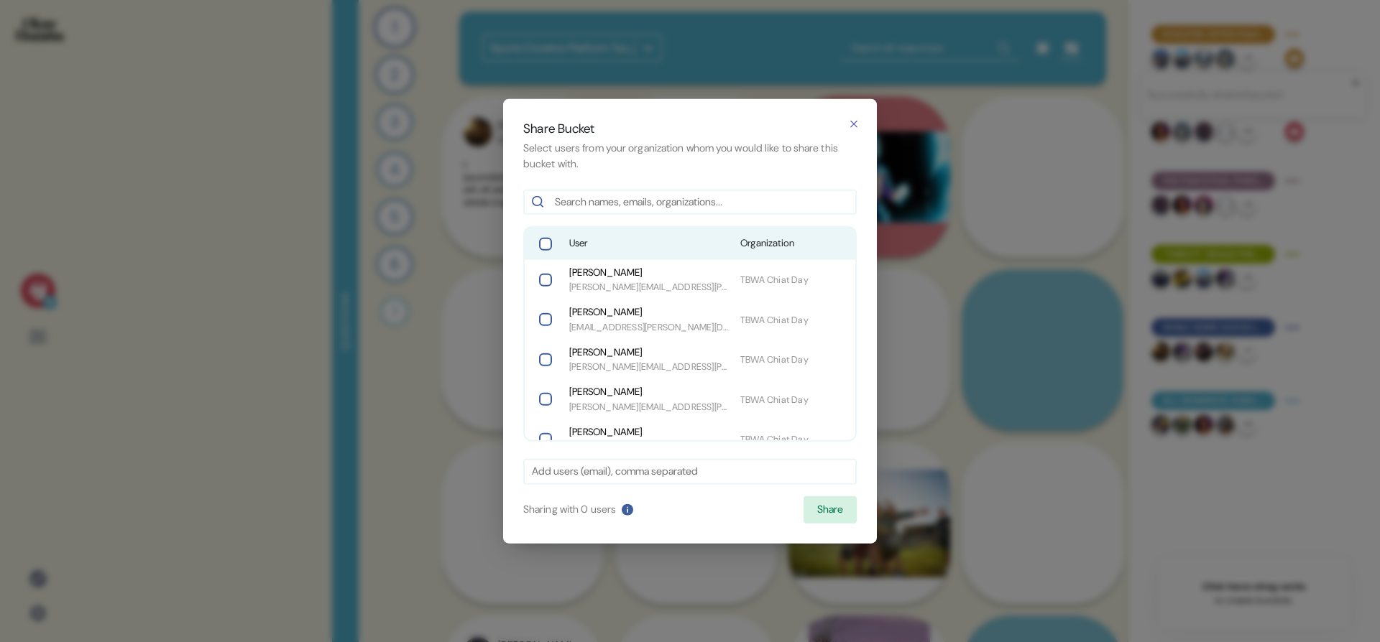
click at [762, 251] on span "Organization" at bounding box center [793, 243] width 106 height 14
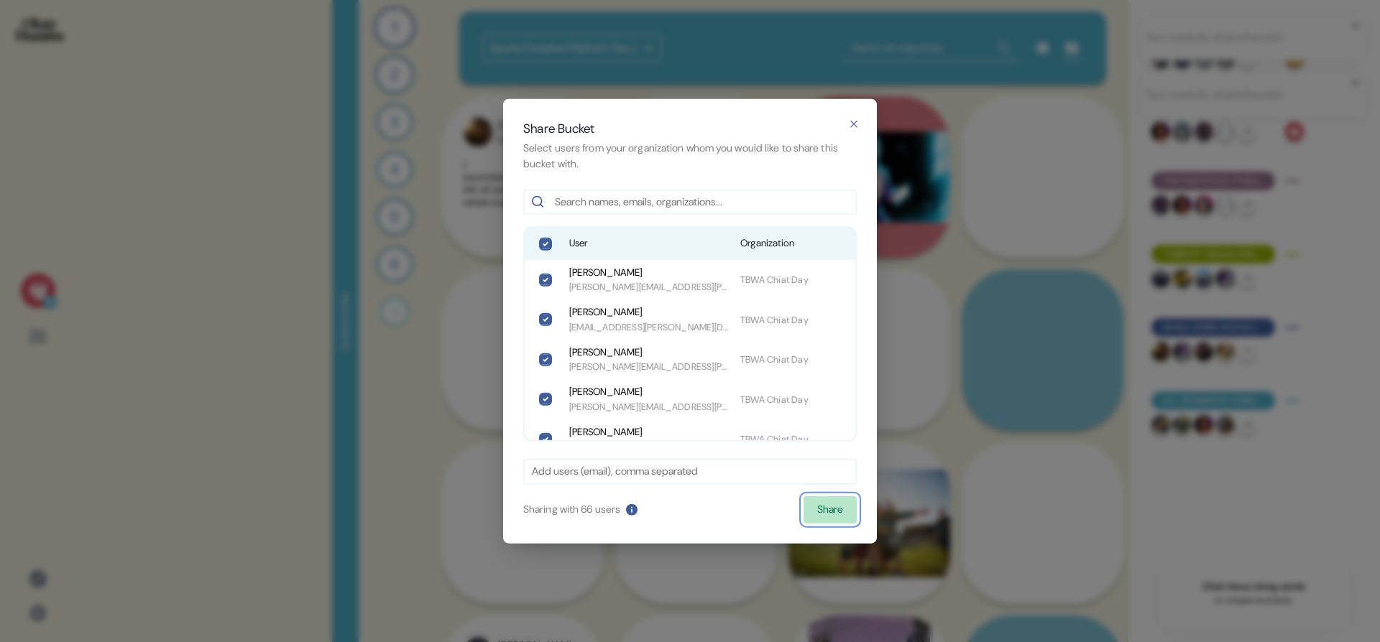
click at [826, 502] on button "Share" at bounding box center [829, 509] width 53 height 27
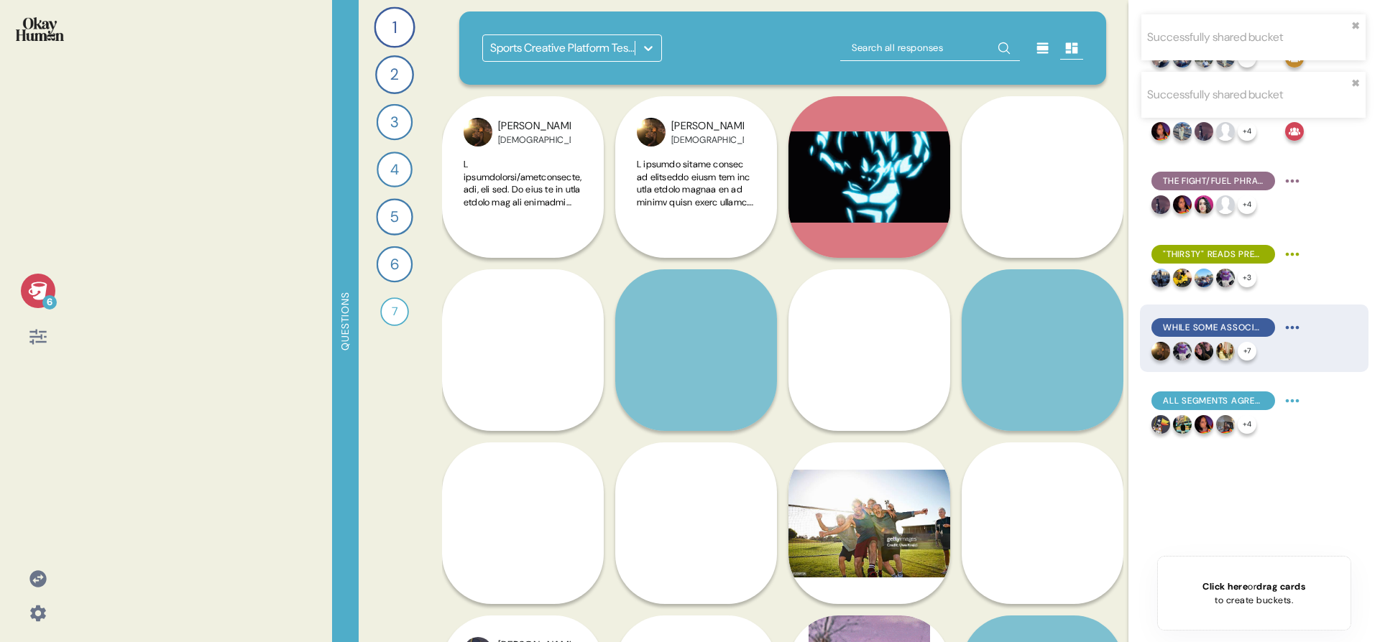
click at [1291, 322] on html "Successfully shared bucket ✖︎ Successfully shared bucket ✖︎ 6 Questions 1 Tell …" at bounding box center [690, 321] width 1380 height 642
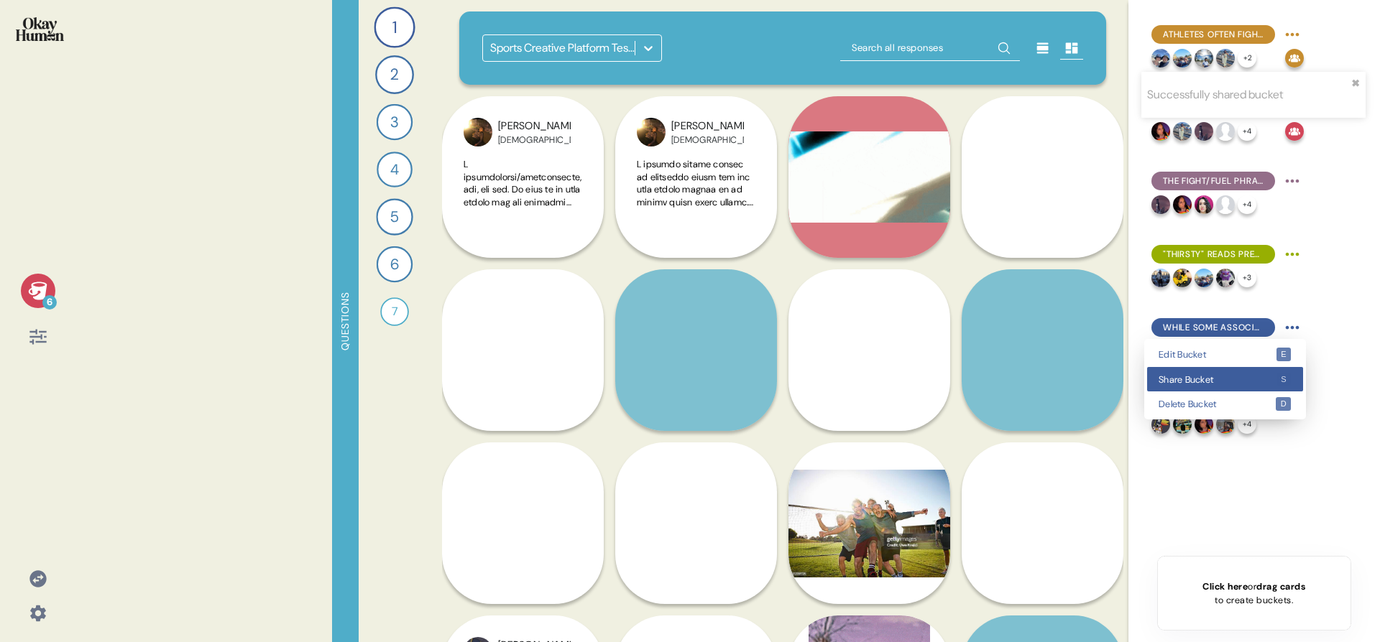
drag, startPoint x: 1257, startPoint y: 371, endPoint x: 925, endPoint y: 338, distance: 334.3
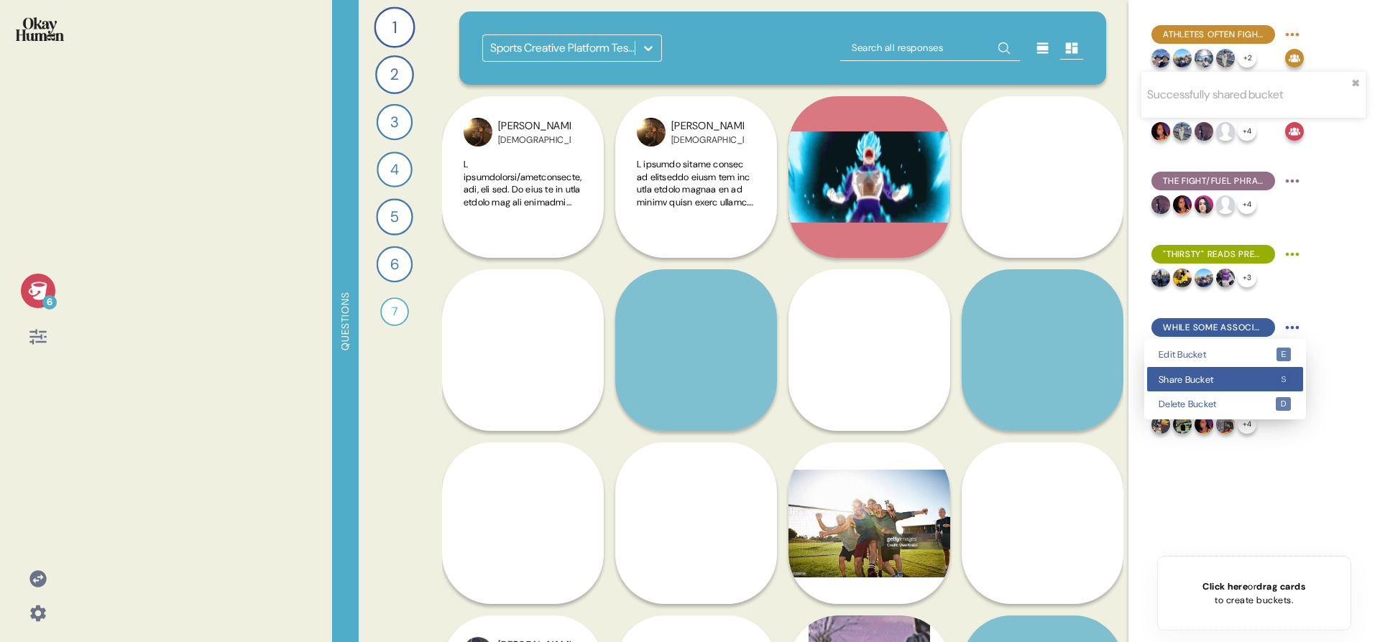
click at [1257, 371] on div "Share Bucket s" at bounding box center [1225, 379] width 156 height 25
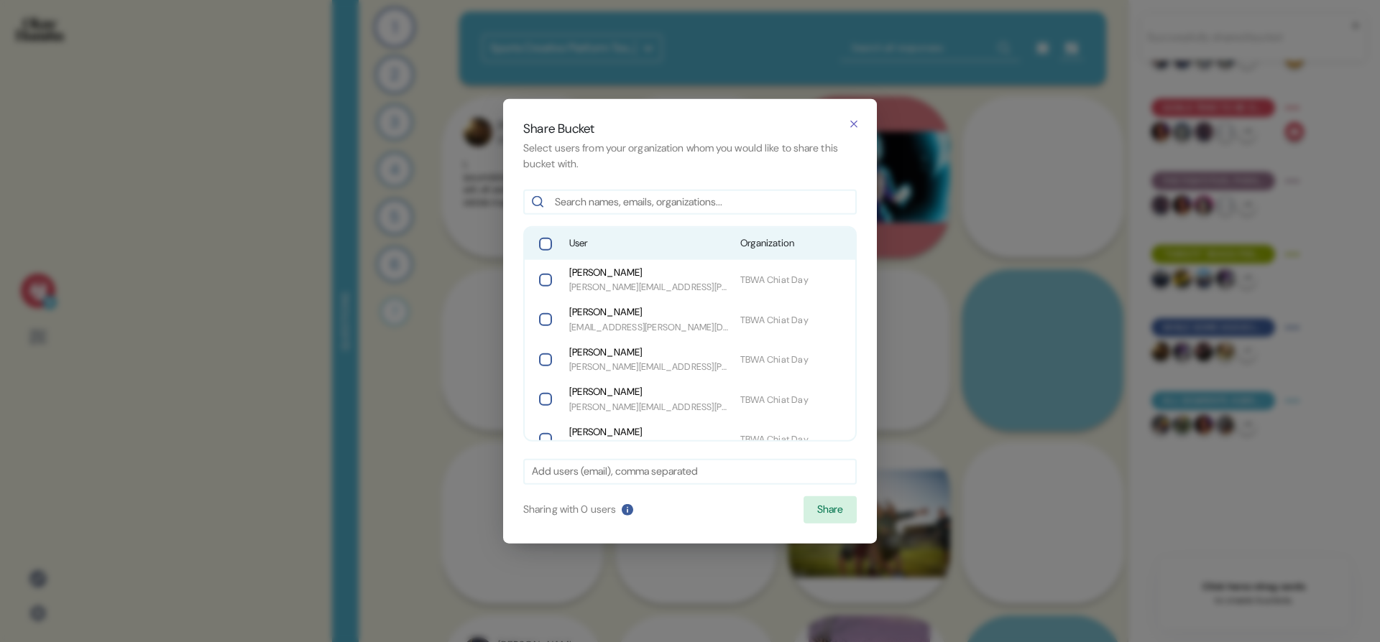
click at [722, 246] on div "User Organization" at bounding box center [690, 244] width 331 height 32
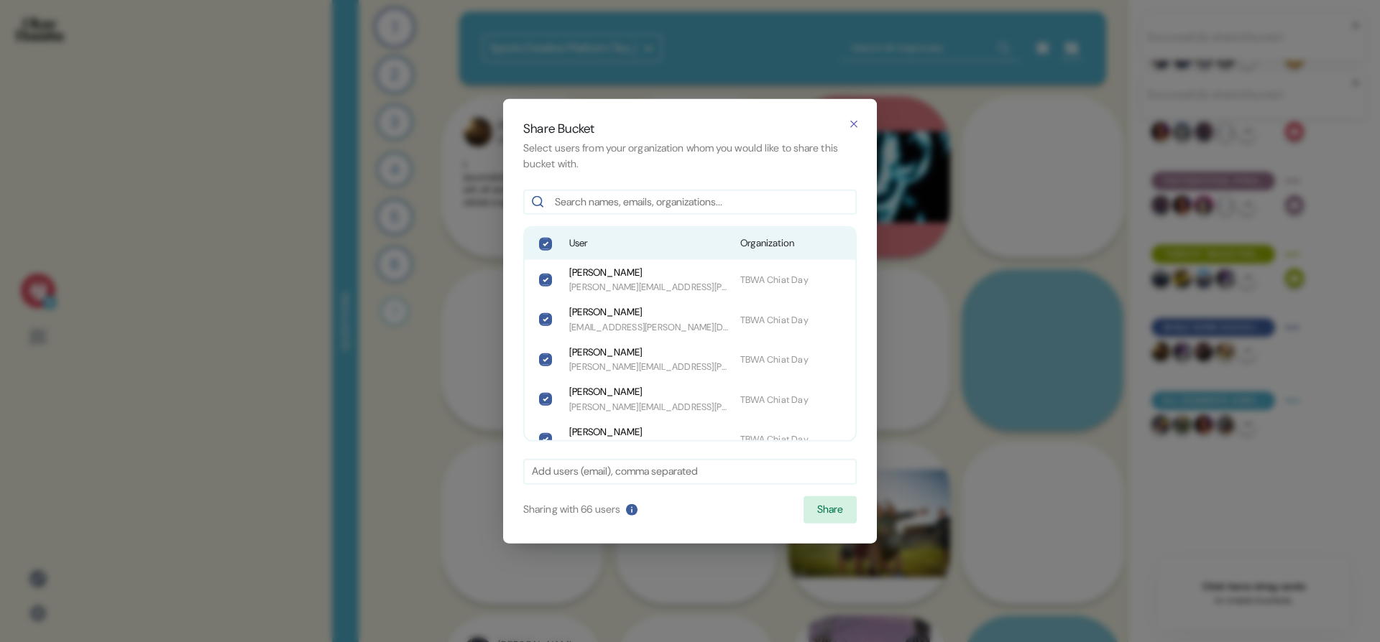
click at [860, 518] on div "Share Bucket Select users from your organization whom you would like to share t…" at bounding box center [690, 321] width 374 height 445
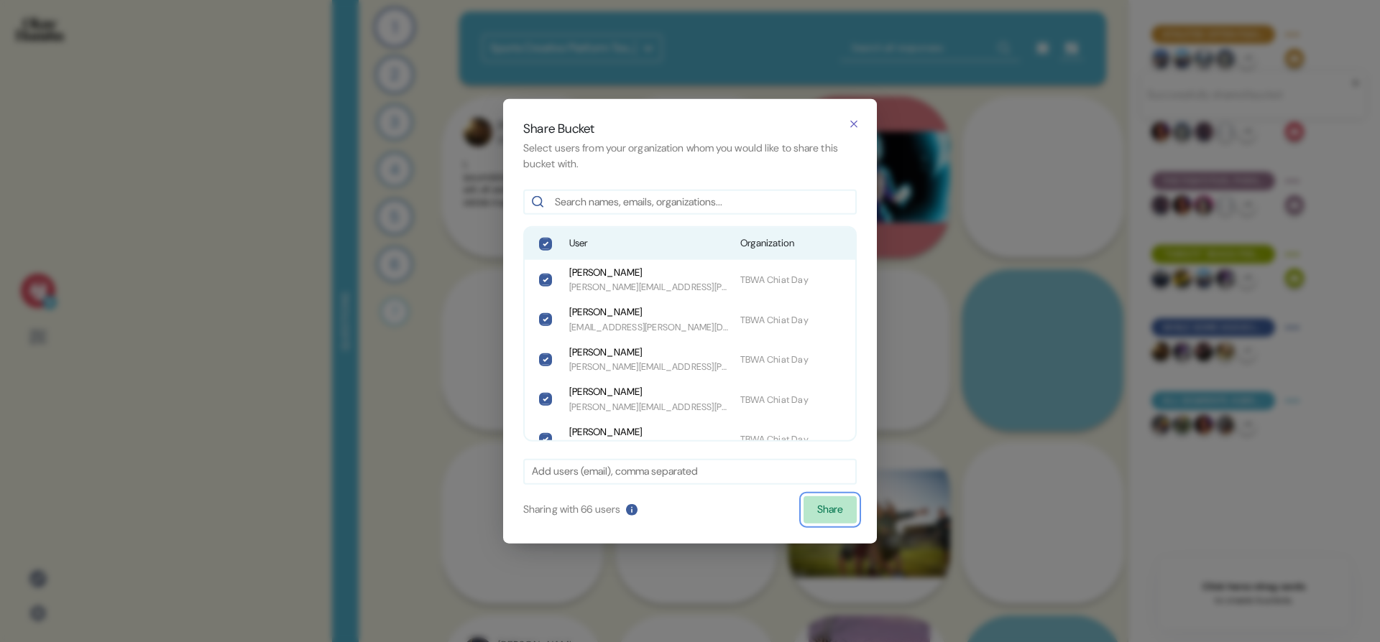
click at [805, 507] on button "Share" at bounding box center [829, 509] width 53 height 27
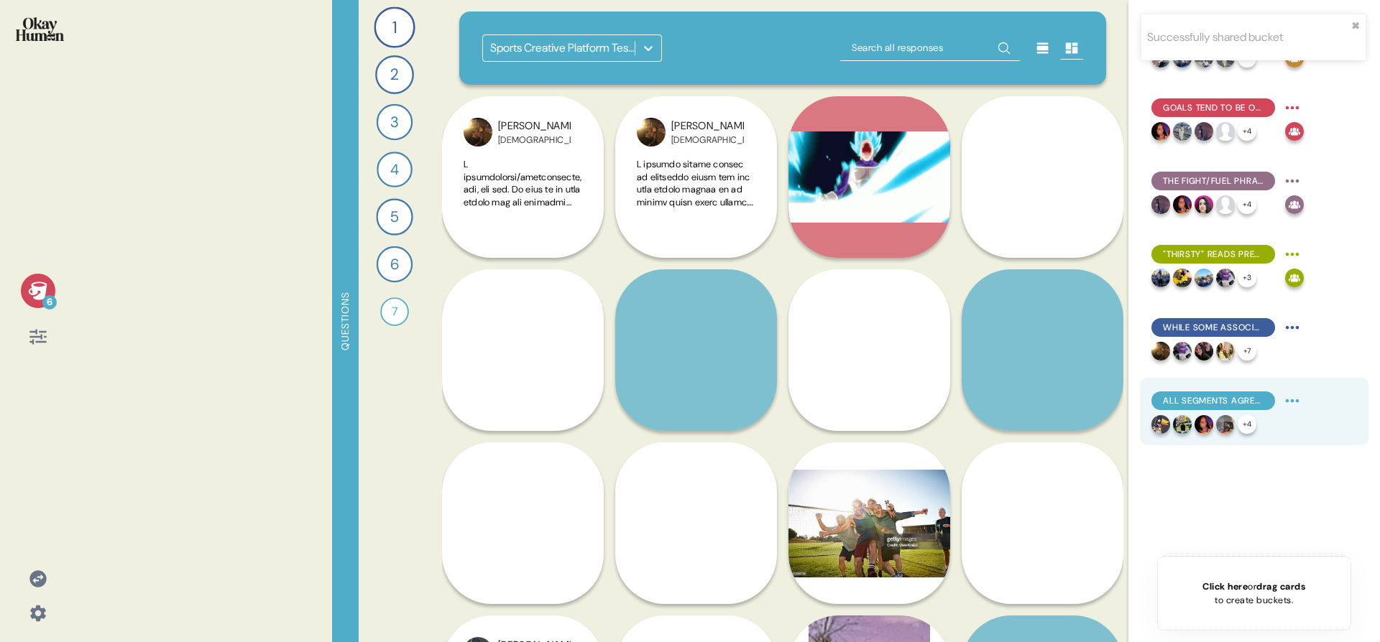
click at [1298, 399] on html "Successfully shared bucket ✖︎ 6 Questions 1 Tell me all about your workout rout…" at bounding box center [690, 321] width 1380 height 642
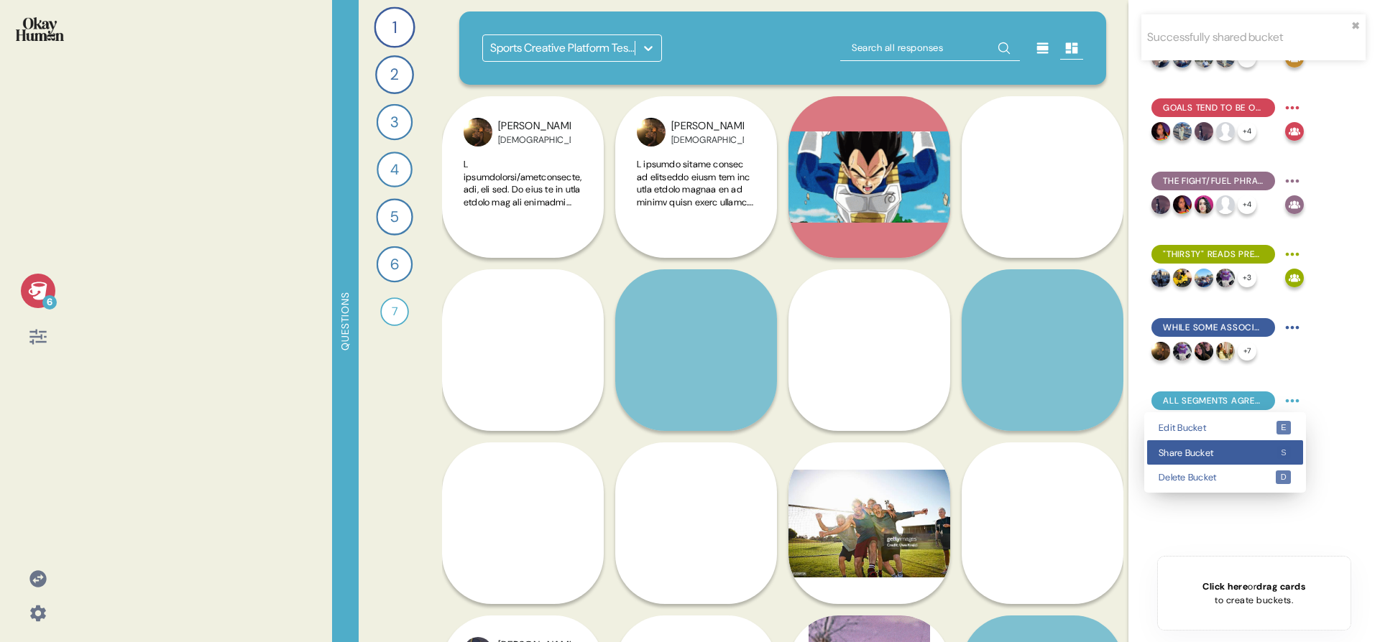
click at [1257, 444] on div "Share Bucket s" at bounding box center [1225, 452] width 156 height 25
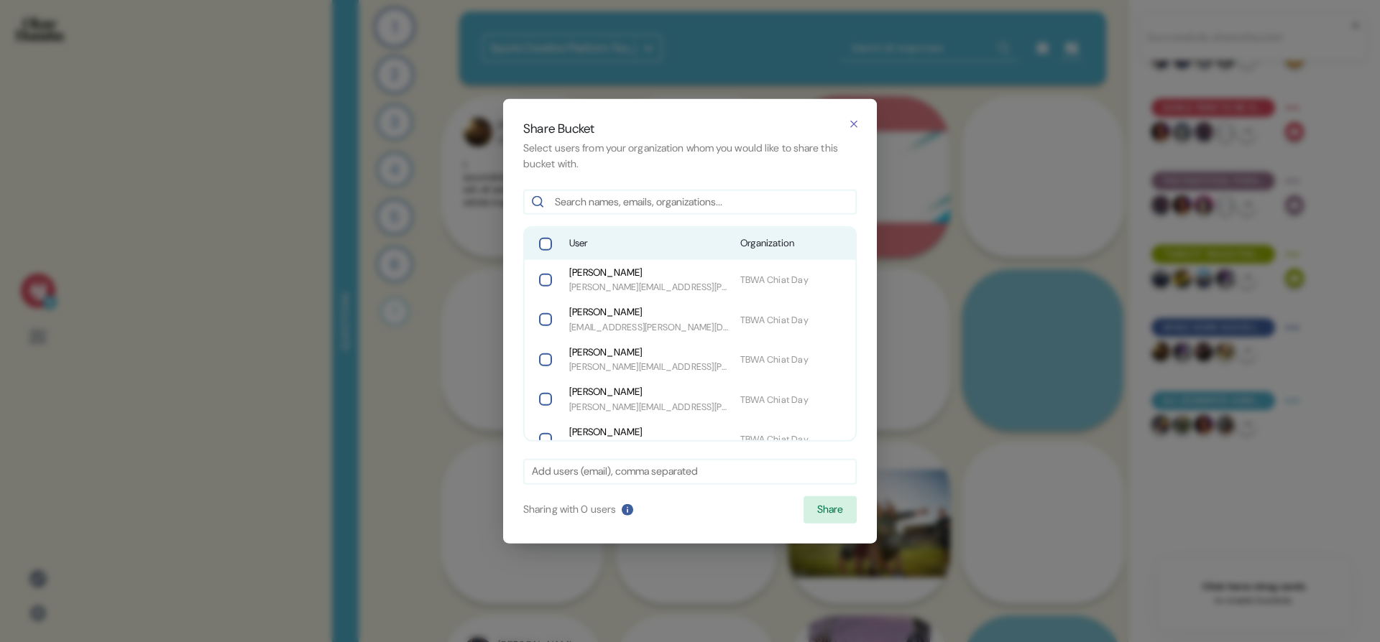
click at [683, 249] on span "User" at bounding box center [649, 243] width 160 height 14
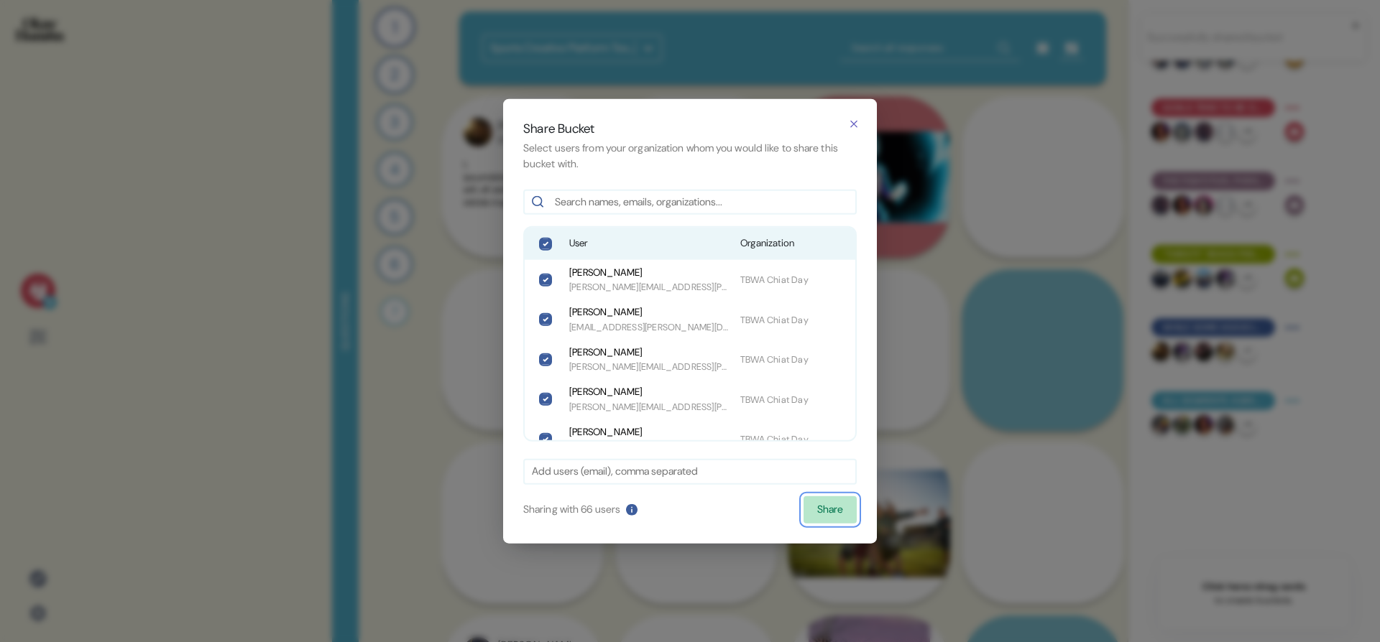
click at [832, 504] on button "Share" at bounding box center [829, 509] width 53 height 27
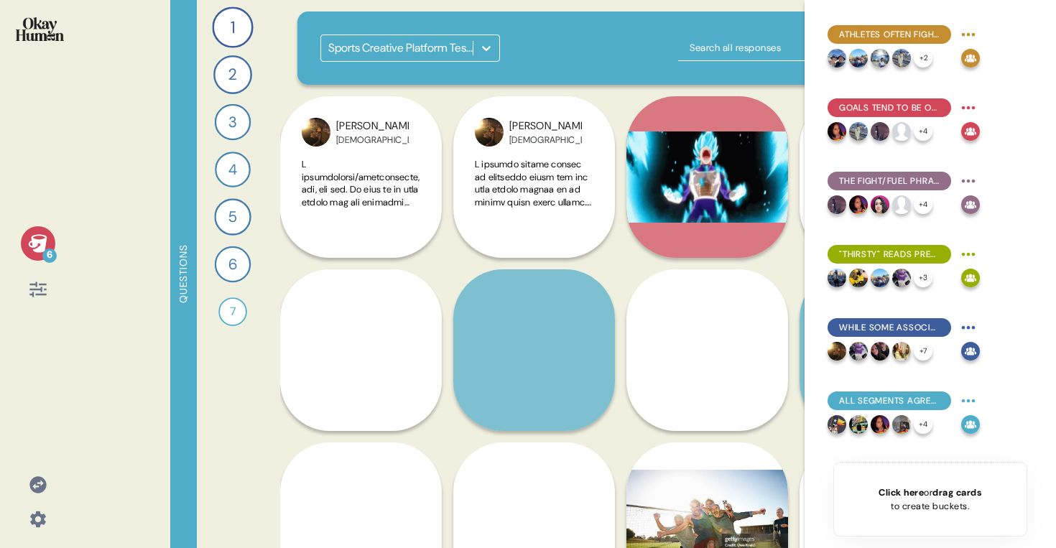
click at [49, 244] on div "6" at bounding box center [38, 243] width 34 height 34
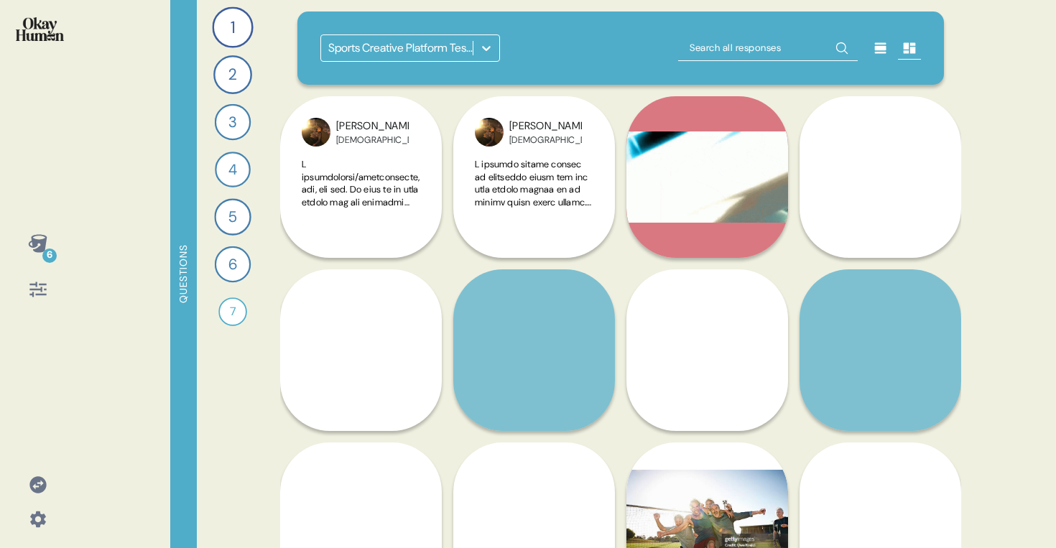
click at [47, 40] on img at bounding box center [40, 29] width 48 height 24
